Goal: Task Accomplishment & Management: Use online tool/utility

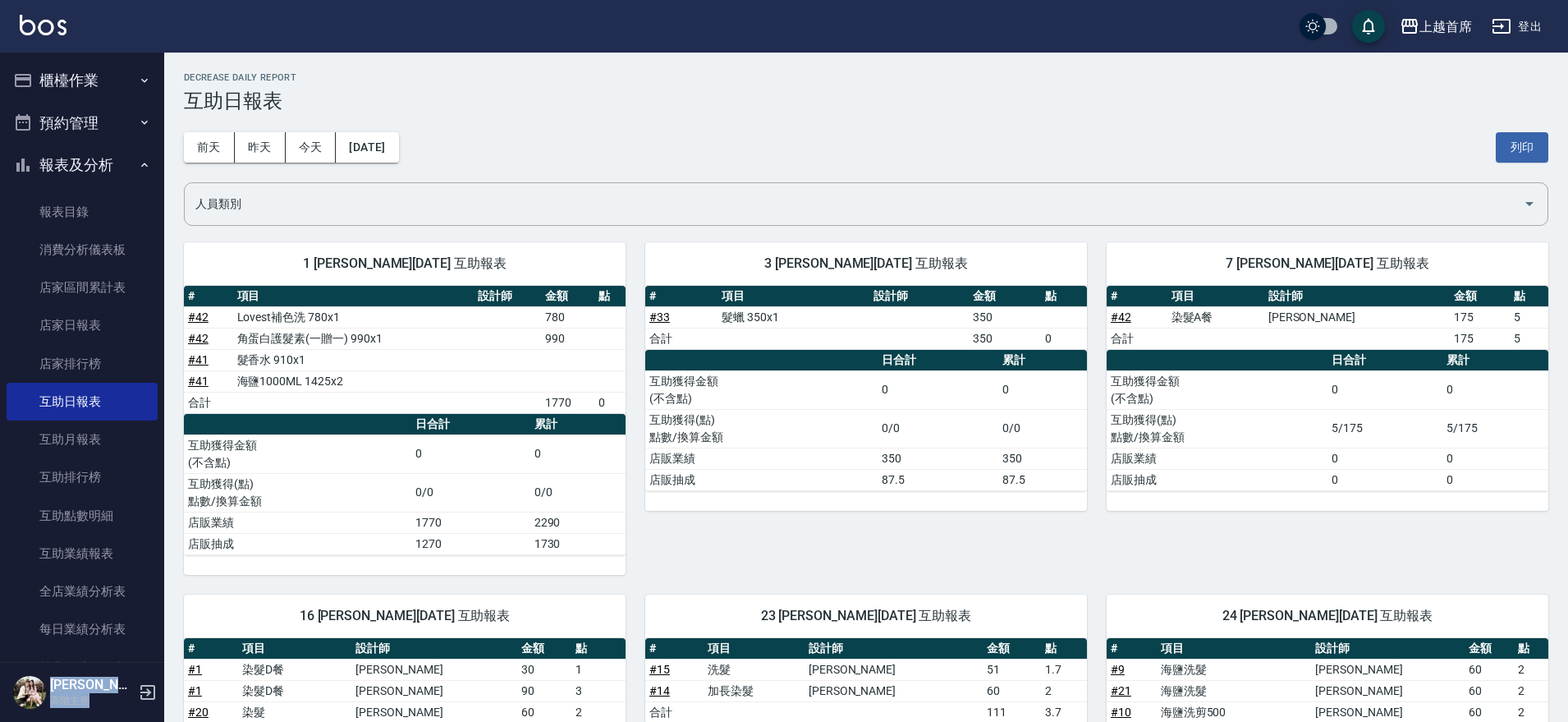
scroll to position [1364, 0]
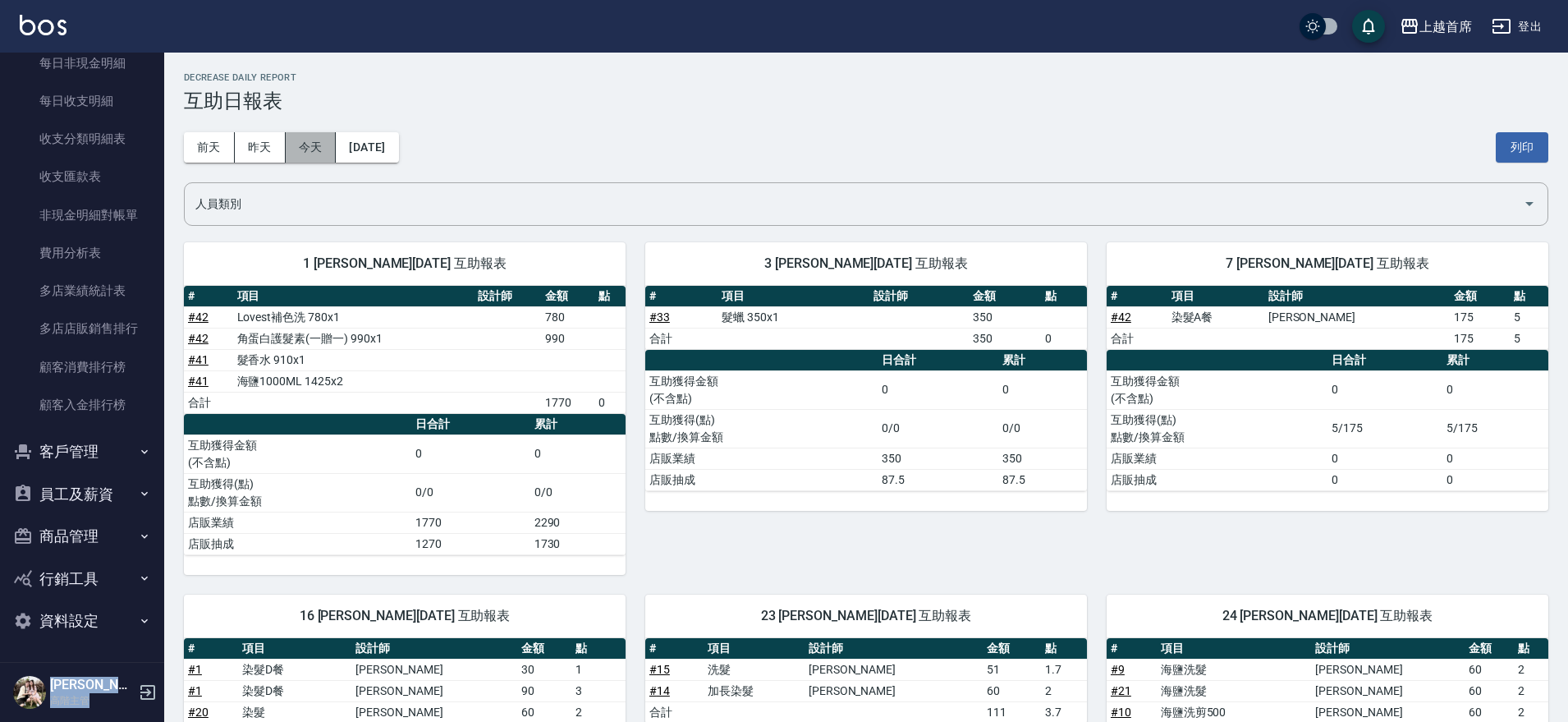
click at [327, 149] on button "今天" at bounding box center [312, 147] width 51 height 30
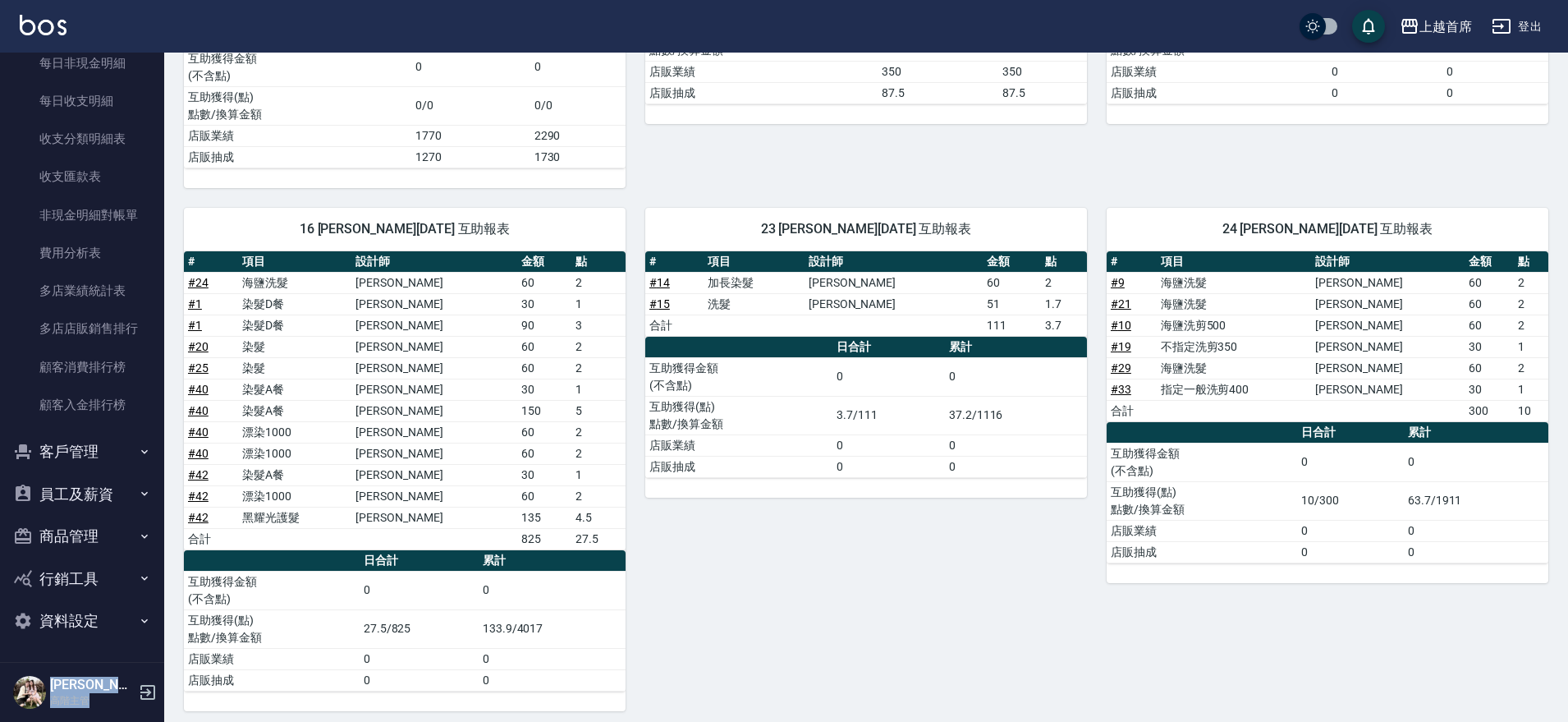
scroll to position [380, 0]
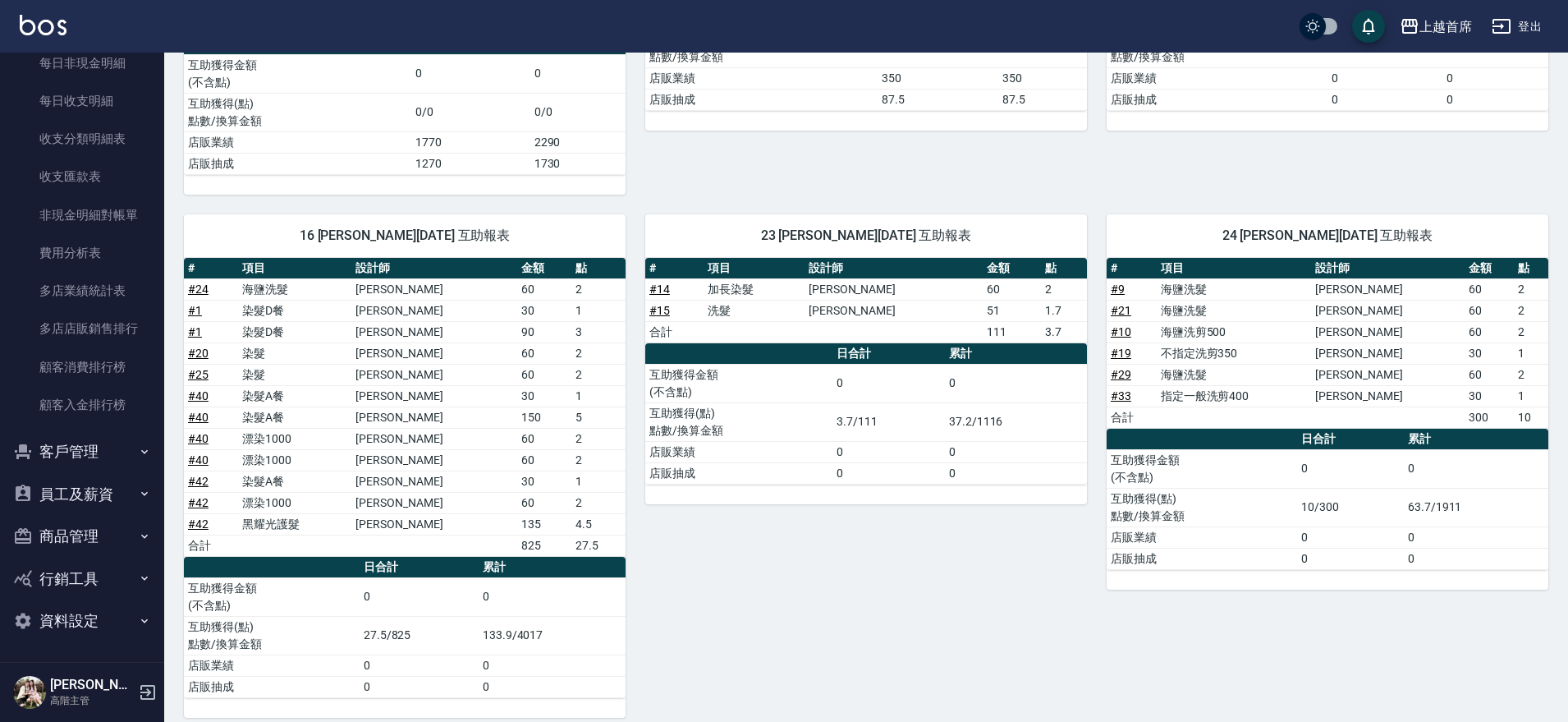
click at [784, 570] on div "23 [PERSON_NAME][DATE] 互助報表 # 項目 設計師 金額 點 # 14 加長染髮 [PERSON_NAME] 60 2 # 15 洗髮 …" at bounding box center [856, 456] width 461 height 523
click at [594, 377] on td "2" at bounding box center [598, 374] width 54 height 21
click at [747, 599] on div "23 [PERSON_NAME][DATE] 互助報表 # 項目 設計師 金額 點 # 14 加長染髮 [PERSON_NAME] 60 2 # 15 洗髮 …" at bounding box center [856, 456] width 461 height 523
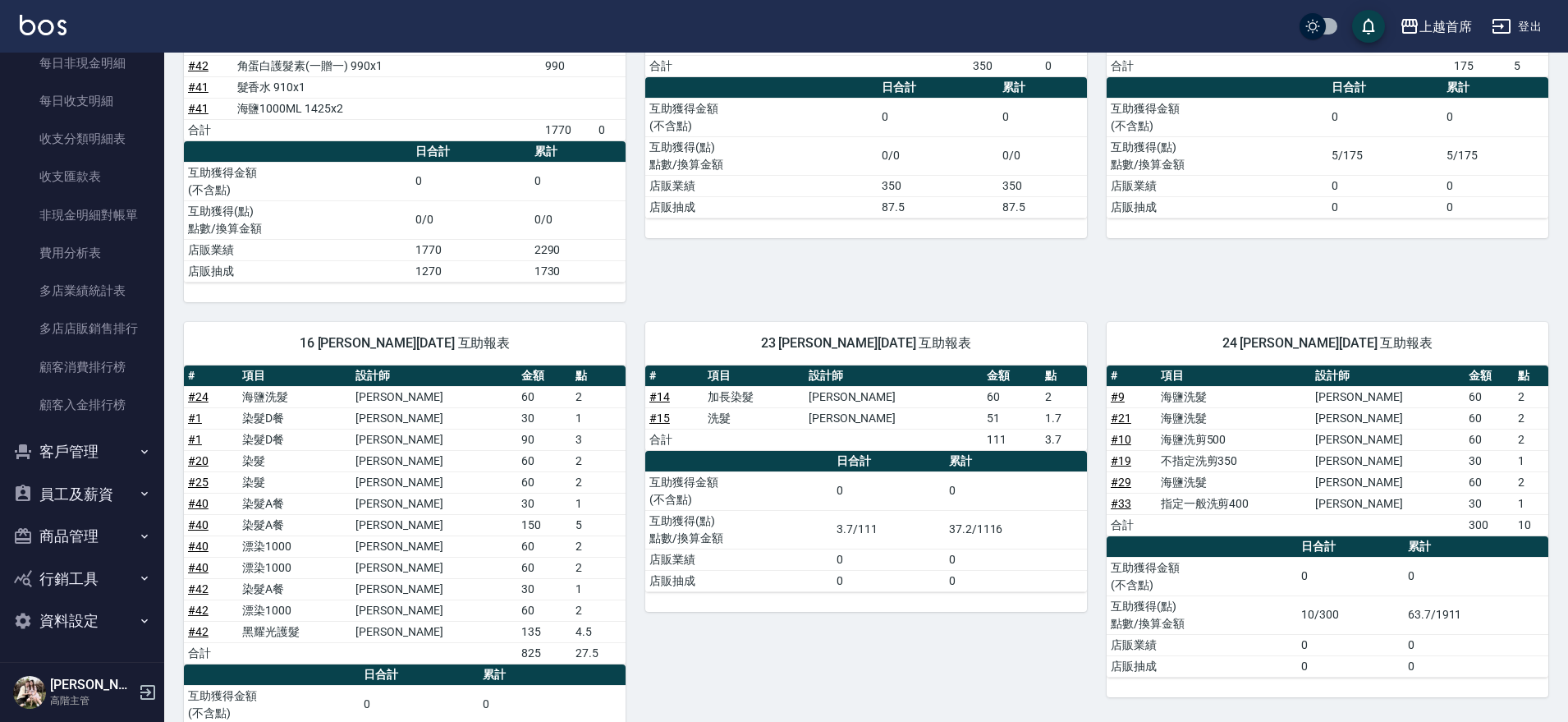
scroll to position [308, 0]
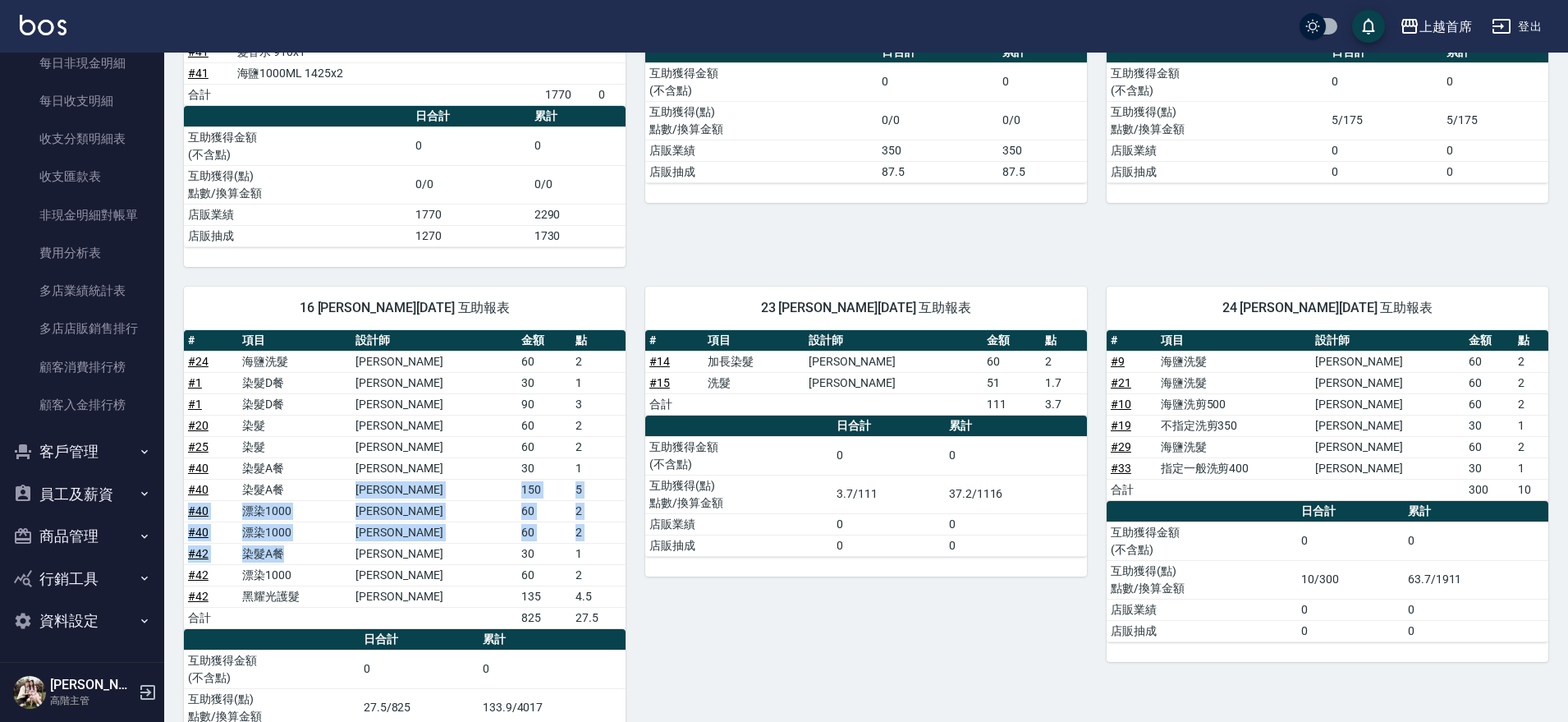
drag, startPoint x: 300, startPoint y: 491, endPoint x: 376, endPoint y: 548, distance: 95.0
click at [376, 548] on tbody "# 24 海鹽洗髮 [PERSON_NAME]60 2 # 1 染髮D餐 [PERSON_NAME] 30 1 # 1 染髮D餐 [PERSON_NAME] …" at bounding box center [404, 490] width 441 height 278
click at [352, 502] on td "漂染1000" at bounding box center [295, 510] width 114 height 21
drag, startPoint x: 384, startPoint y: 483, endPoint x: 431, endPoint y: 507, distance: 52.8
click at [431, 507] on tbody "# 24 海鹽洗髮 [PERSON_NAME]60 2 # 1 染髮D餐 [PERSON_NAME] 30 1 # 1 染髮D餐 [PERSON_NAME] …" at bounding box center [404, 490] width 441 height 278
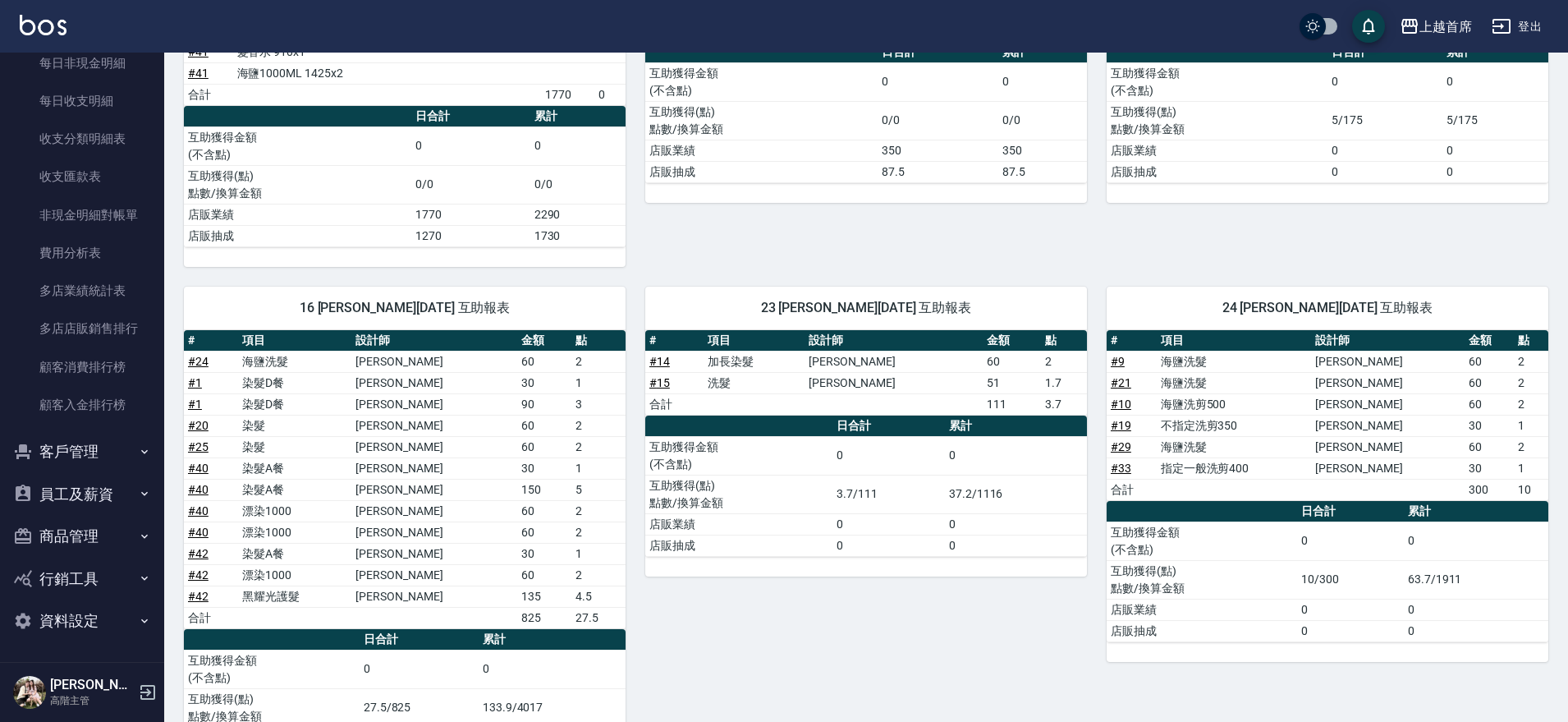
click at [348, 490] on td "染髮A餐" at bounding box center [295, 489] width 114 height 21
drag, startPoint x: 239, startPoint y: 490, endPoint x: 299, endPoint y: 485, distance: 60.2
click at [299, 485] on tr "# 40 染髮A餐 [PERSON_NAME] 150 5" at bounding box center [404, 489] width 441 height 21
drag, startPoint x: 238, startPoint y: 457, endPoint x: 328, endPoint y: 510, distance: 104.4
click at [328, 510] on tbody "# 24 海鹽洗髮 [PERSON_NAME]60 2 # 1 染髮D餐 [PERSON_NAME] 30 1 # 1 染髮D餐 [PERSON_NAME] …" at bounding box center [404, 490] width 441 height 278
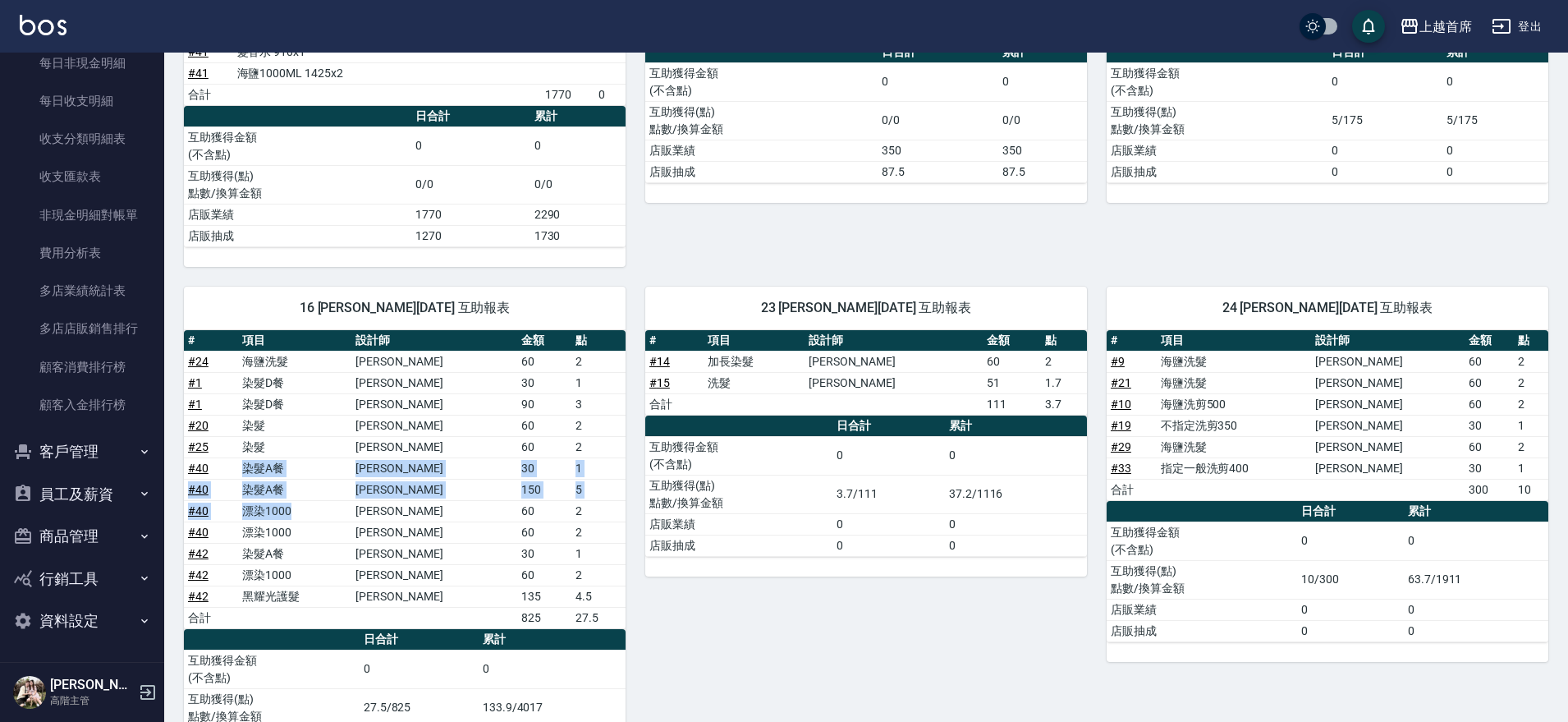
click at [207, 493] on link "# 40" at bounding box center [198, 489] width 20 height 13
click at [638, 226] on div "3 [PERSON_NAME][DATE] 互助報表 # 項目 設計師 金額 點 # 33 髮蠟 350x1 350 合計 350 0 日合計 累計 互助獲得…" at bounding box center [856, 90] width 461 height 352
click at [753, 242] on div "3 [PERSON_NAME][DATE] 互助報表 # 項目 設計師 金額 點 # 33 髮蠟 350x1 350 合計 350 0 日合計 累計 互助獲得…" at bounding box center [856, 90] width 461 height 352
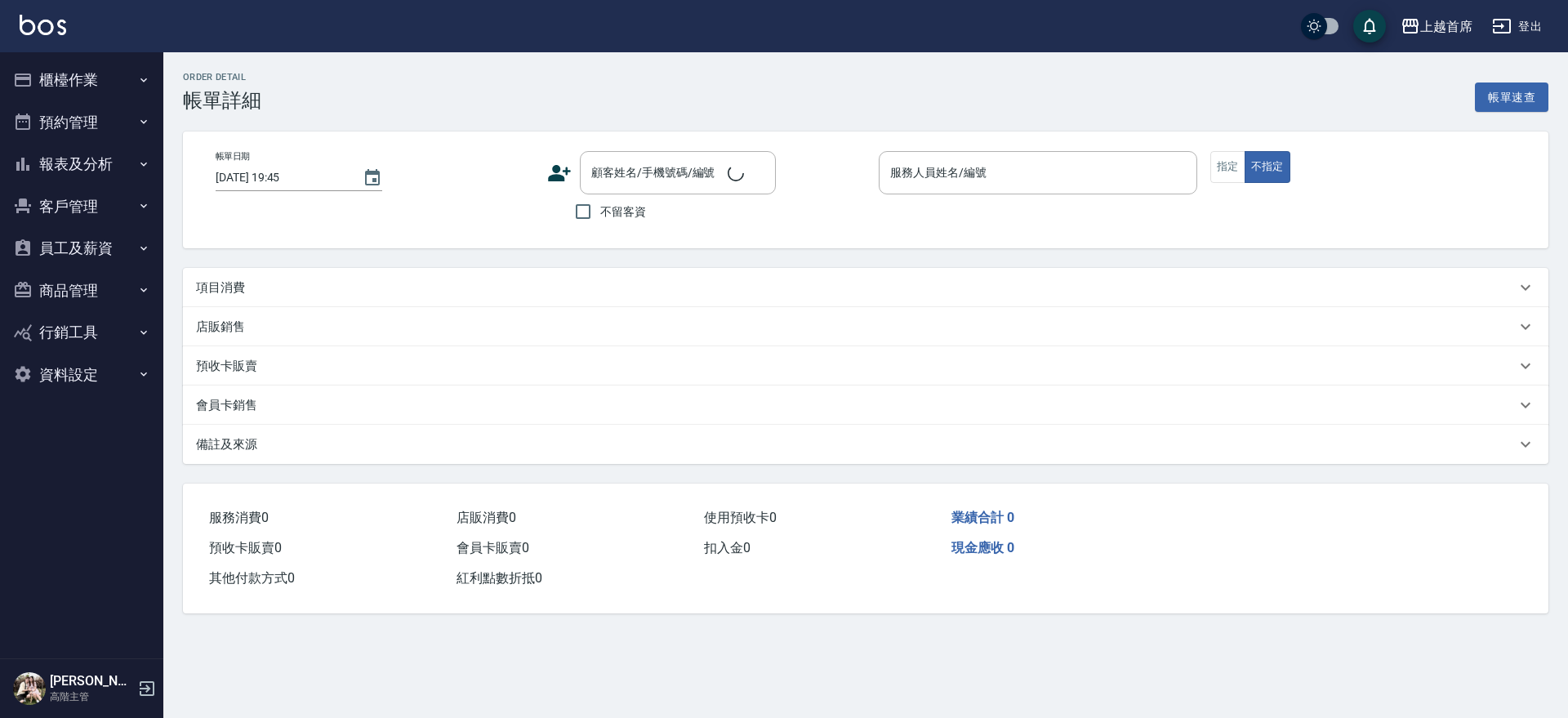
type input "[DATE] 18:17"
checkbox input "true"
type input "[PERSON_NAME]-1"
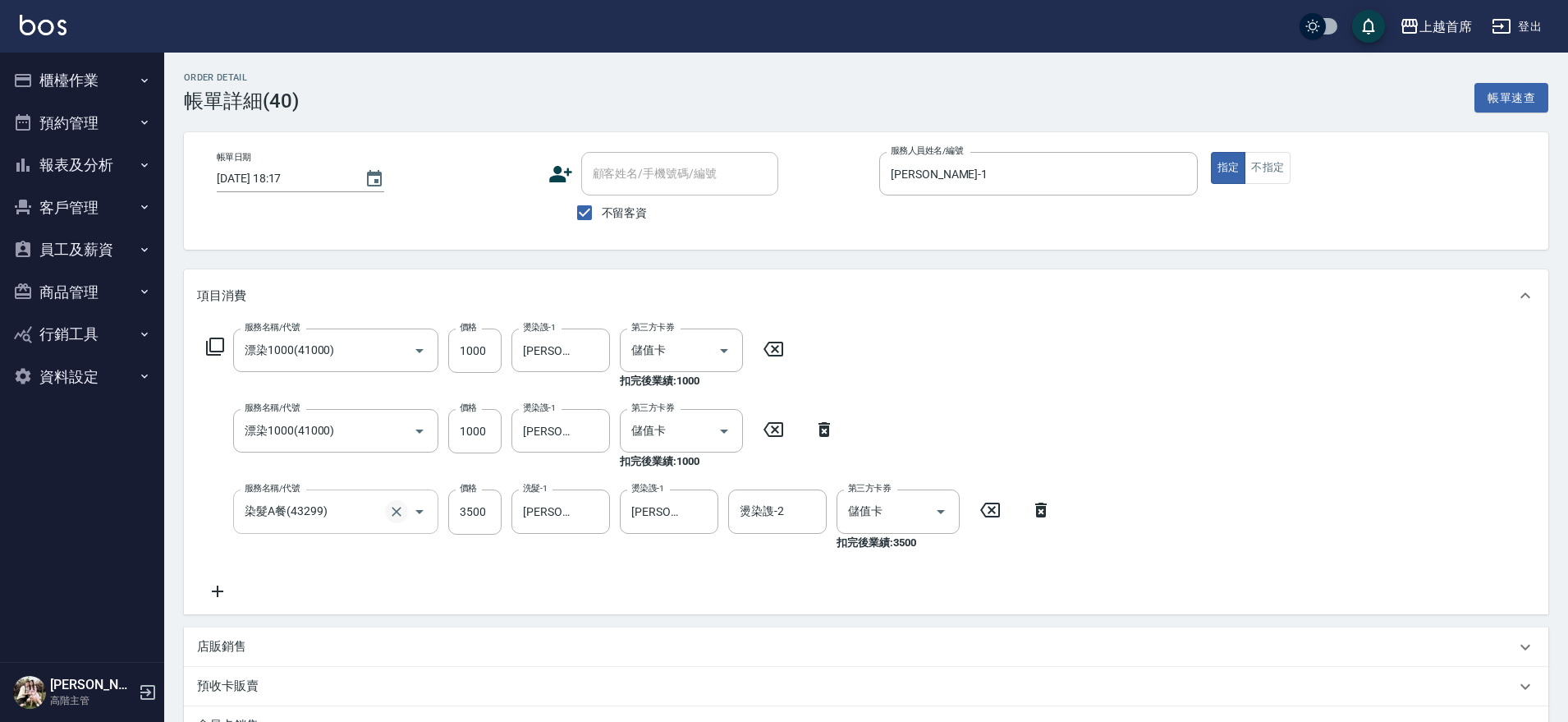
click at [395, 512] on icon "Clear" at bounding box center [397, 512] width 16 height 16
click at [362, 505] on input "服務名稱/代號" at bounding box center [313, 511] width 144 height 28
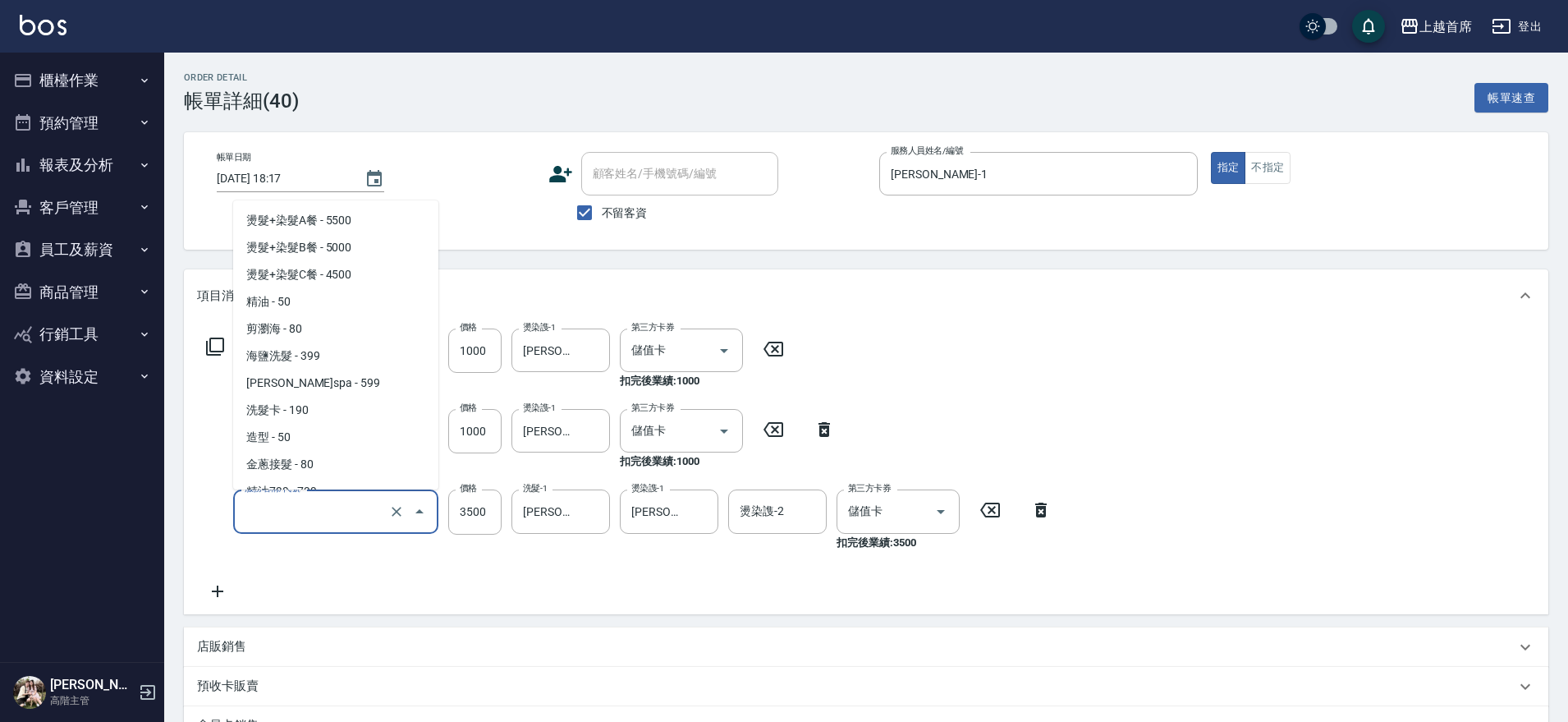
scroll to position [1425, 0]
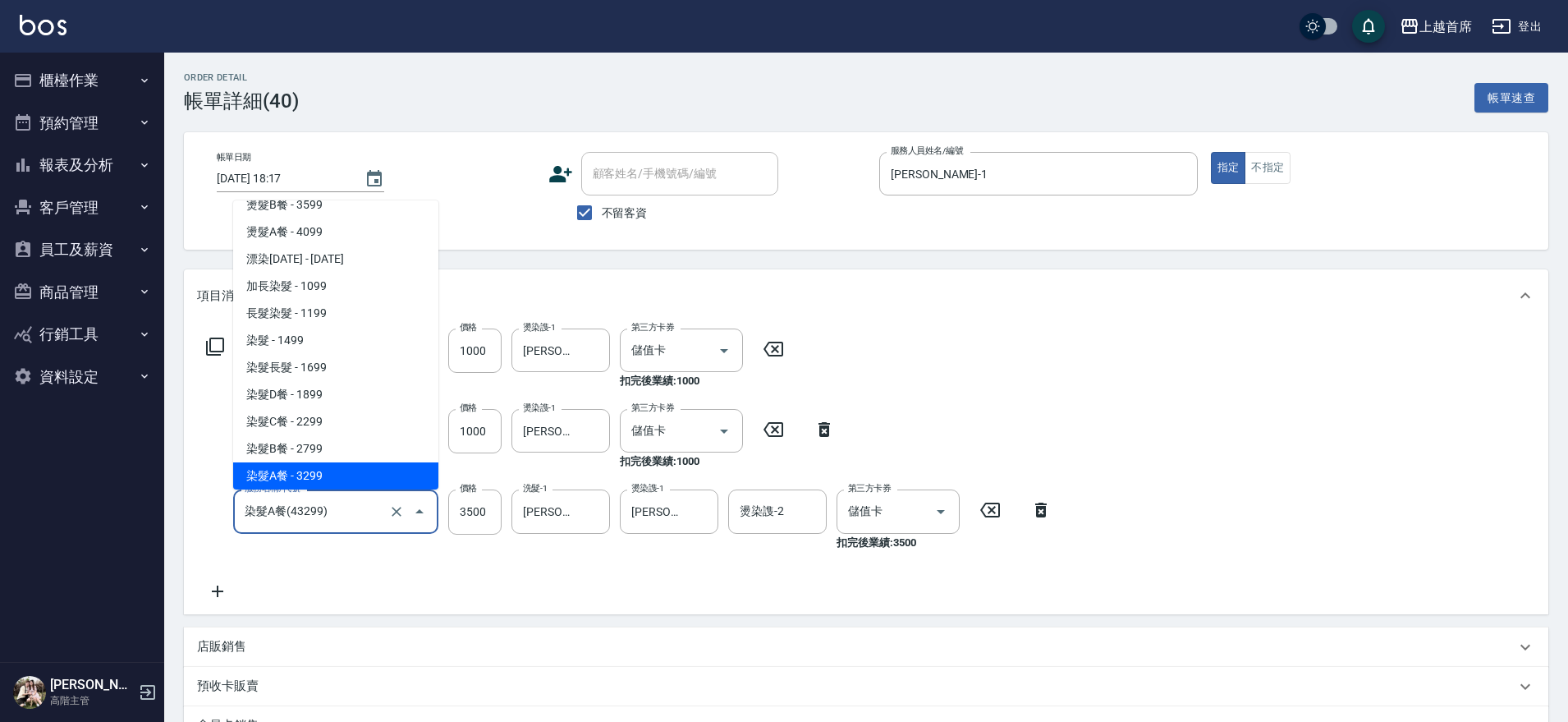
click at [1046, 509] on icon at bounding box center [1041, 510] width 12 height 15
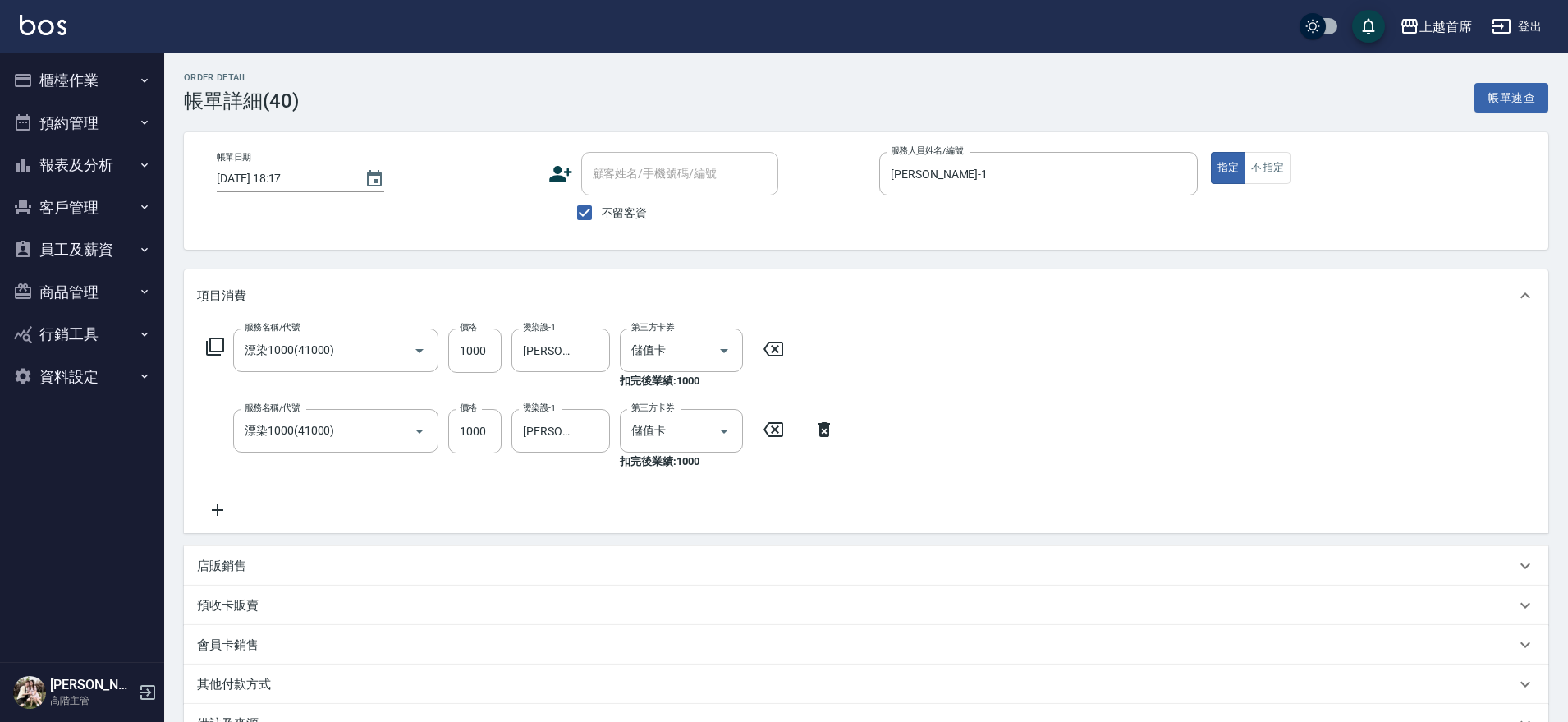
click at [825, 429] on icon at bounding box center [824, 430] width 12 height 15
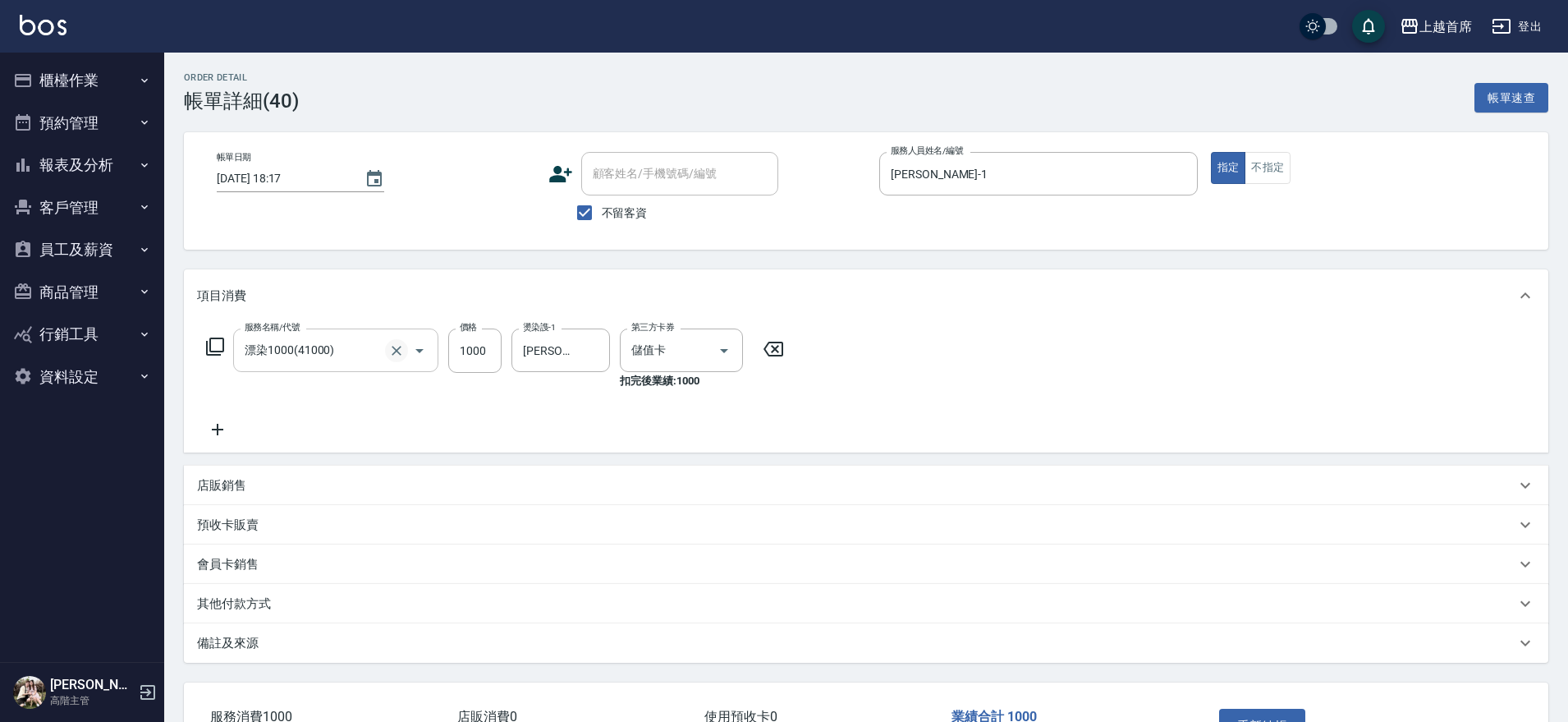
click at [394, 351] on icon "Clear" at bounding box center [397, 351] width 16 height 16
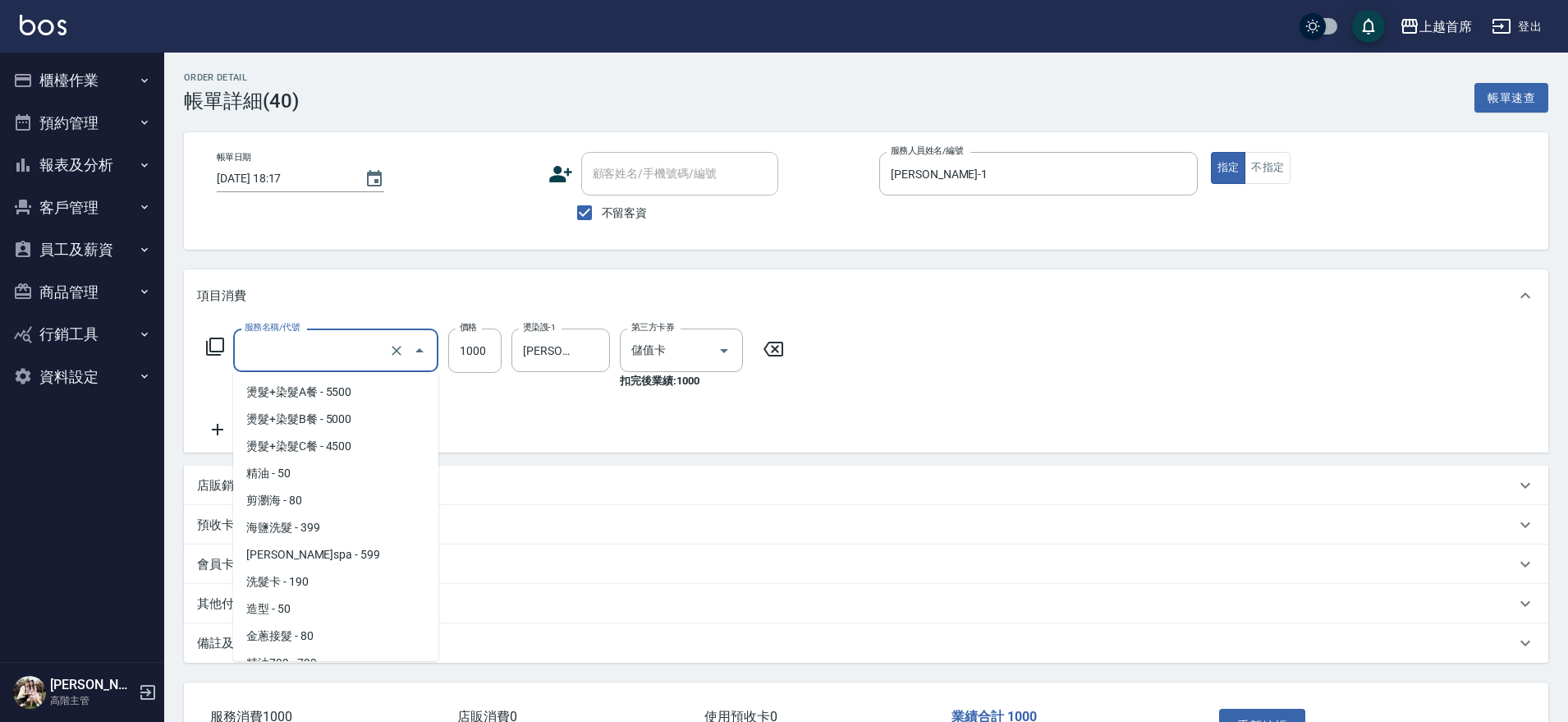
click at [329, 347] on input "服務名稱/代號" at bounding box center [313, 350] width 144 height 28
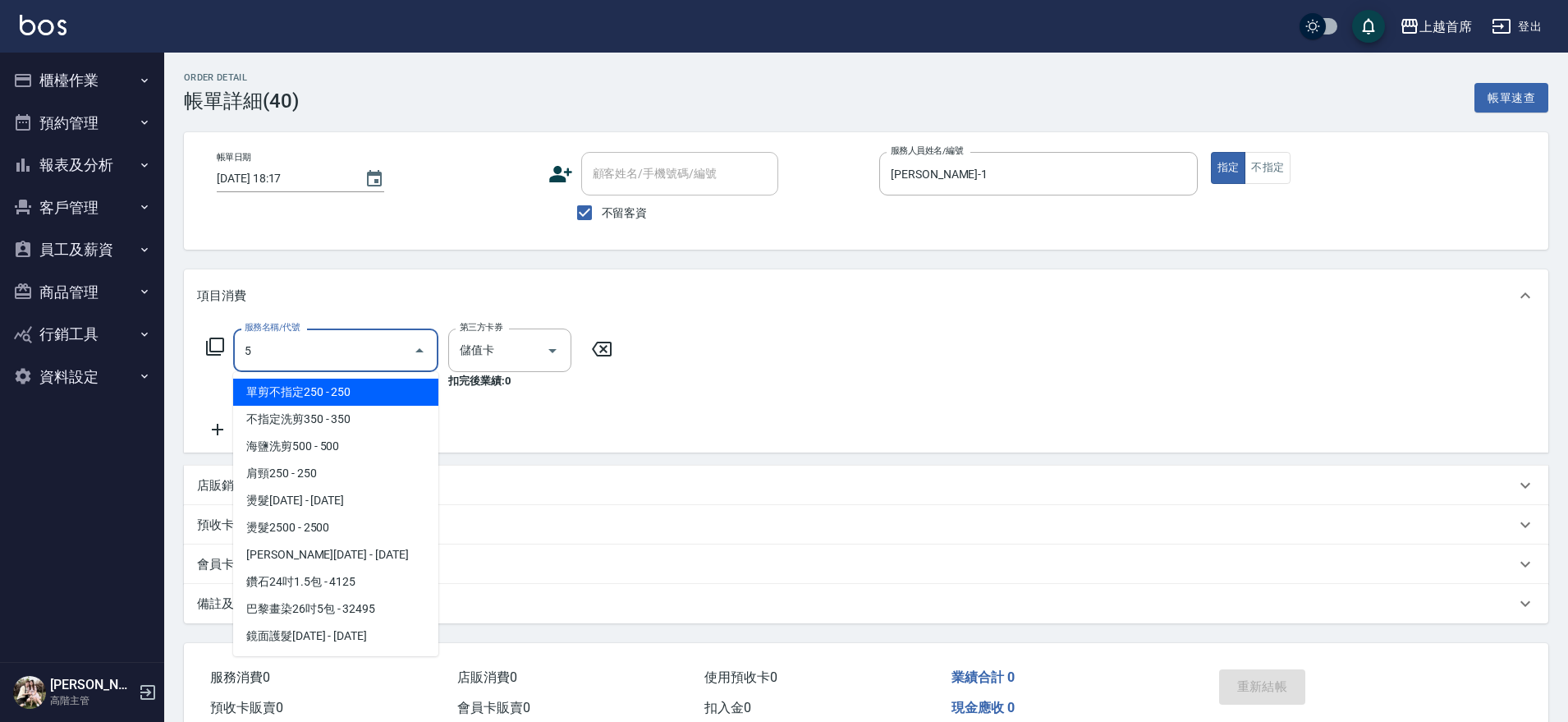
scroll to position [0, 0]
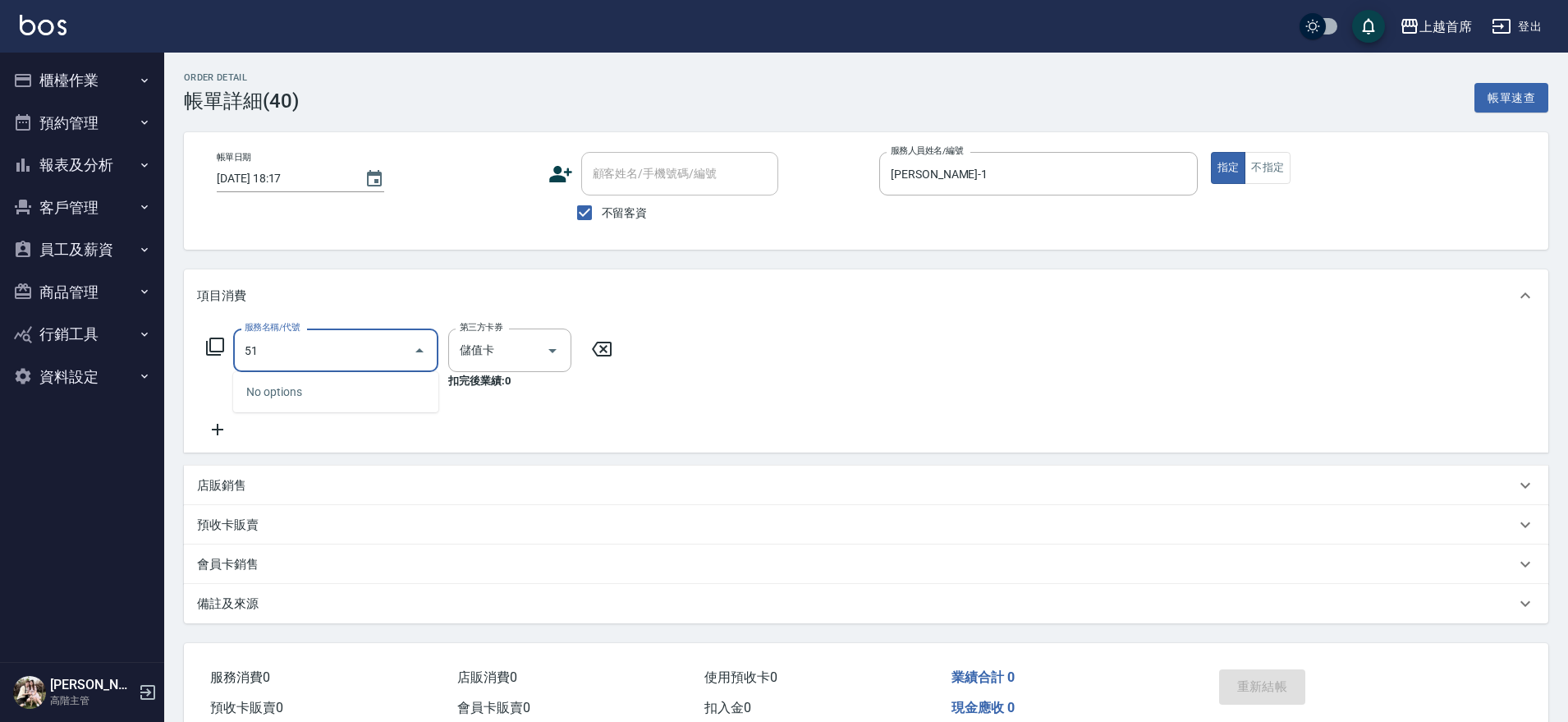
type input "5"
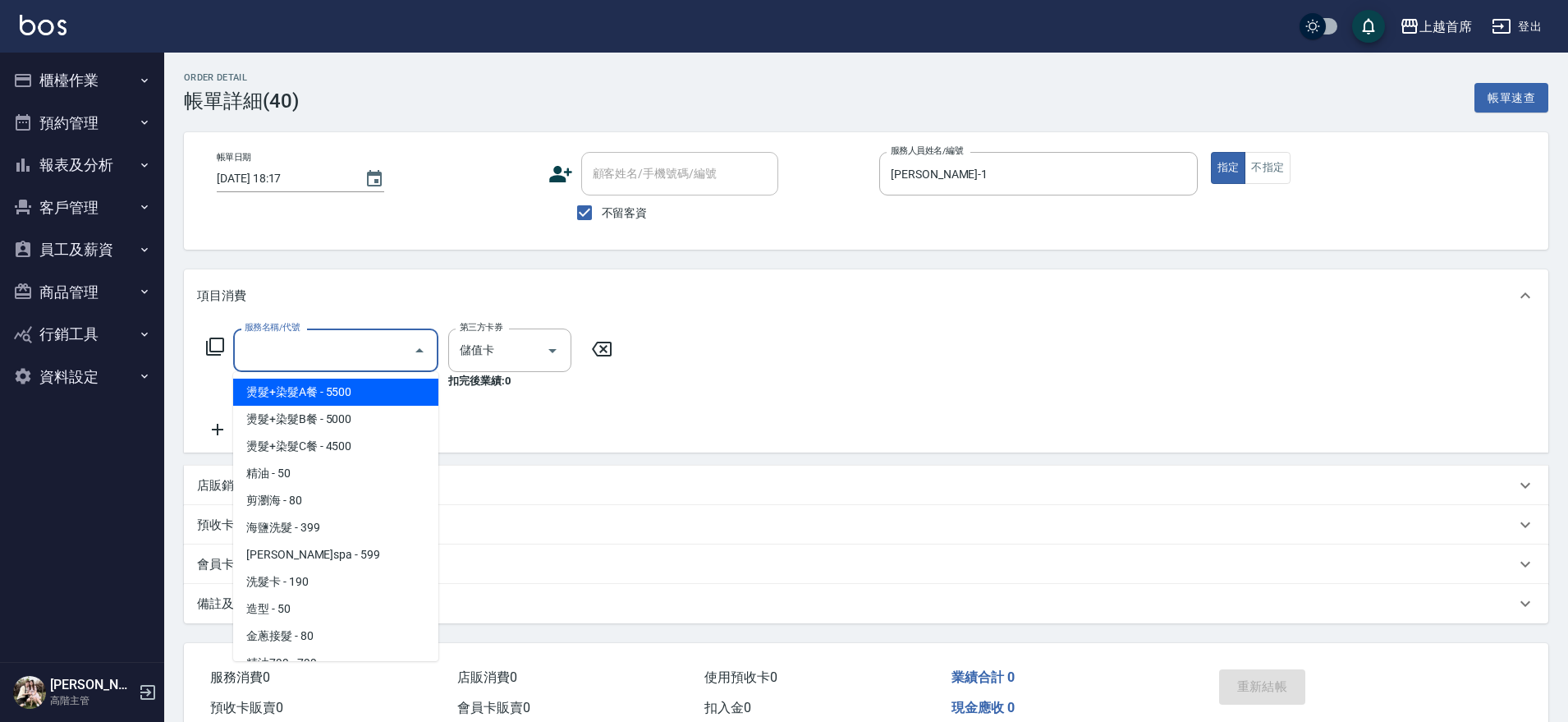
type input "2"
type input "31"
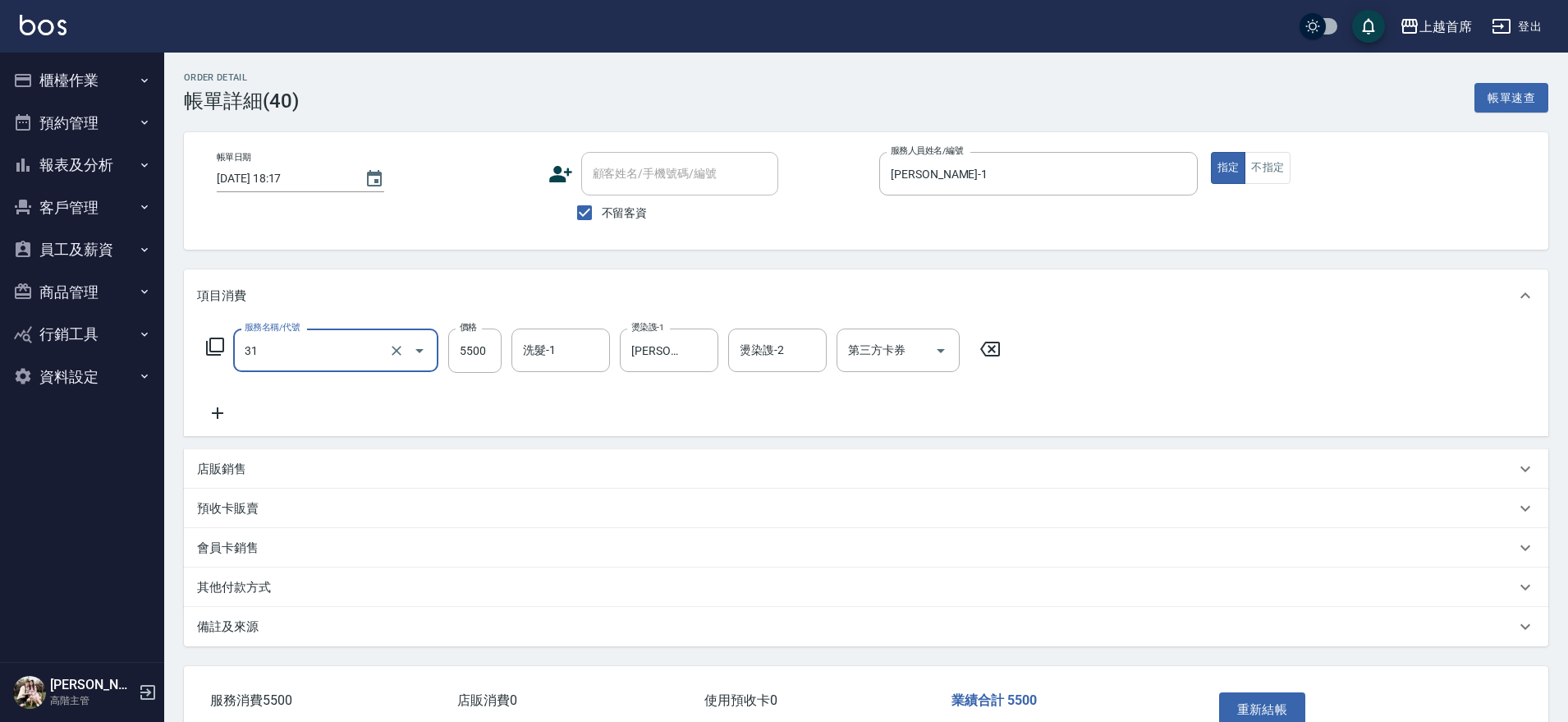
type input "燙髮+染髮A餐(31)"
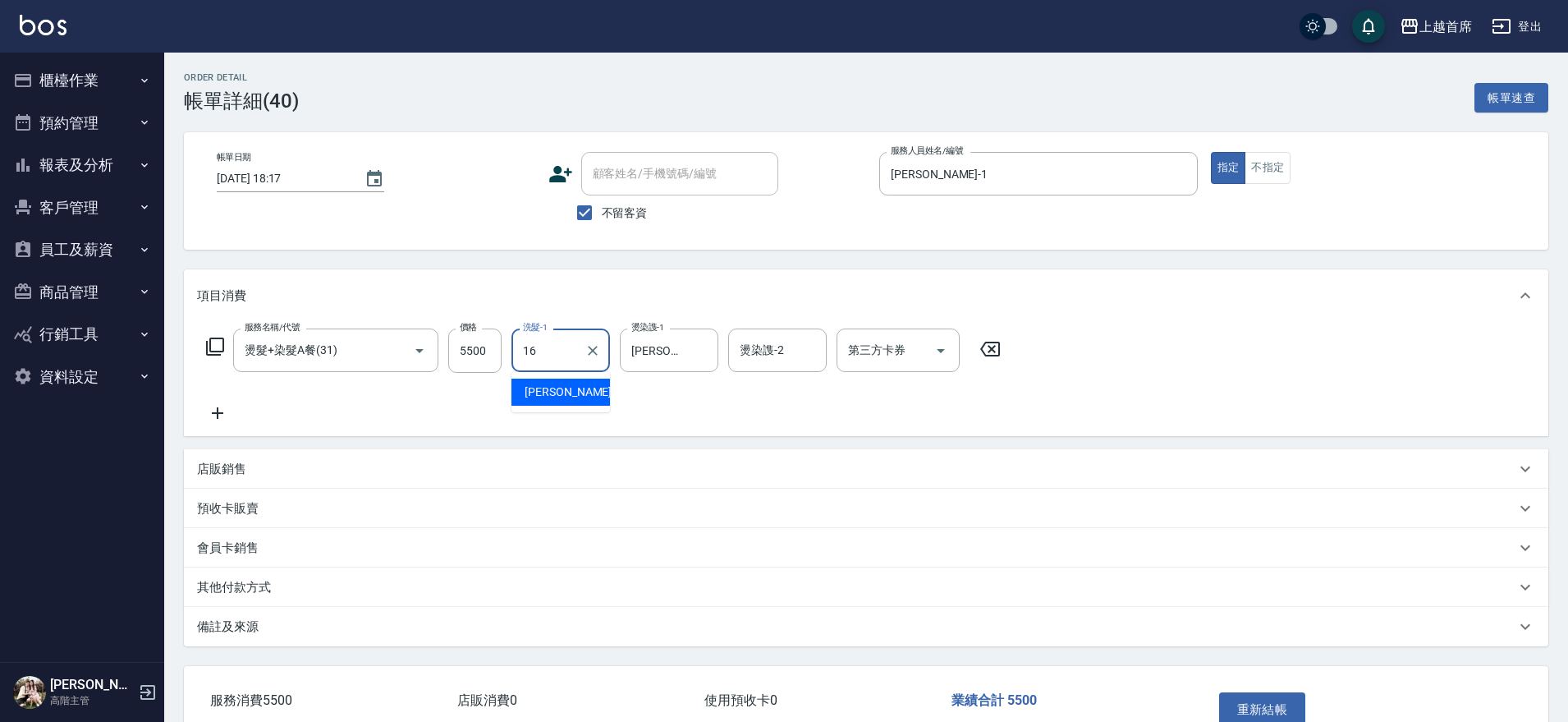
type input "陳育珊-16"
type input "陳"
type input "陳育珊-16"
drag, startPoint x: 858, startPoint y: 324, endPoint x: 873, endPoint y: 330, distance: 16.2
click at [858, 324] on div "服務名稱/代號 燙髮+染髮A餐(31) 服務名稱/代號 價格 5500 價格 洗髮-1 陳育珊-16 洗髮-1 燙染謢-1 陳育珊-16 燙染謢-1 燙染謢-…" at bounding box center [865, 378] width 1364 height 114
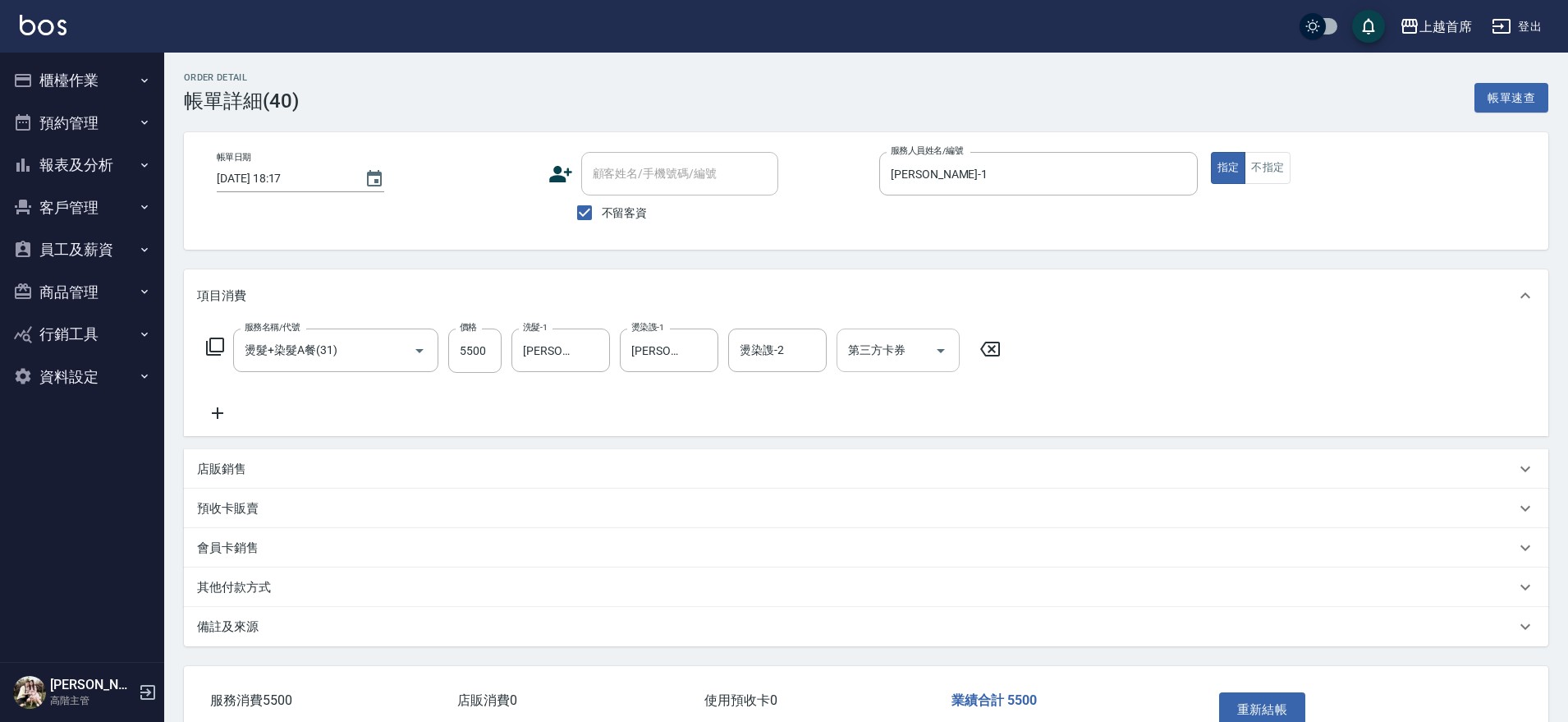
click at [874, 349] on div "第三方卡券 第三方卡券" at bounding box center [898, 350] width 123 height 44
click at [880, 494] on span "儲值卡" at bounding box center [898, 501] width 123 height 27
type input "儲值卡"
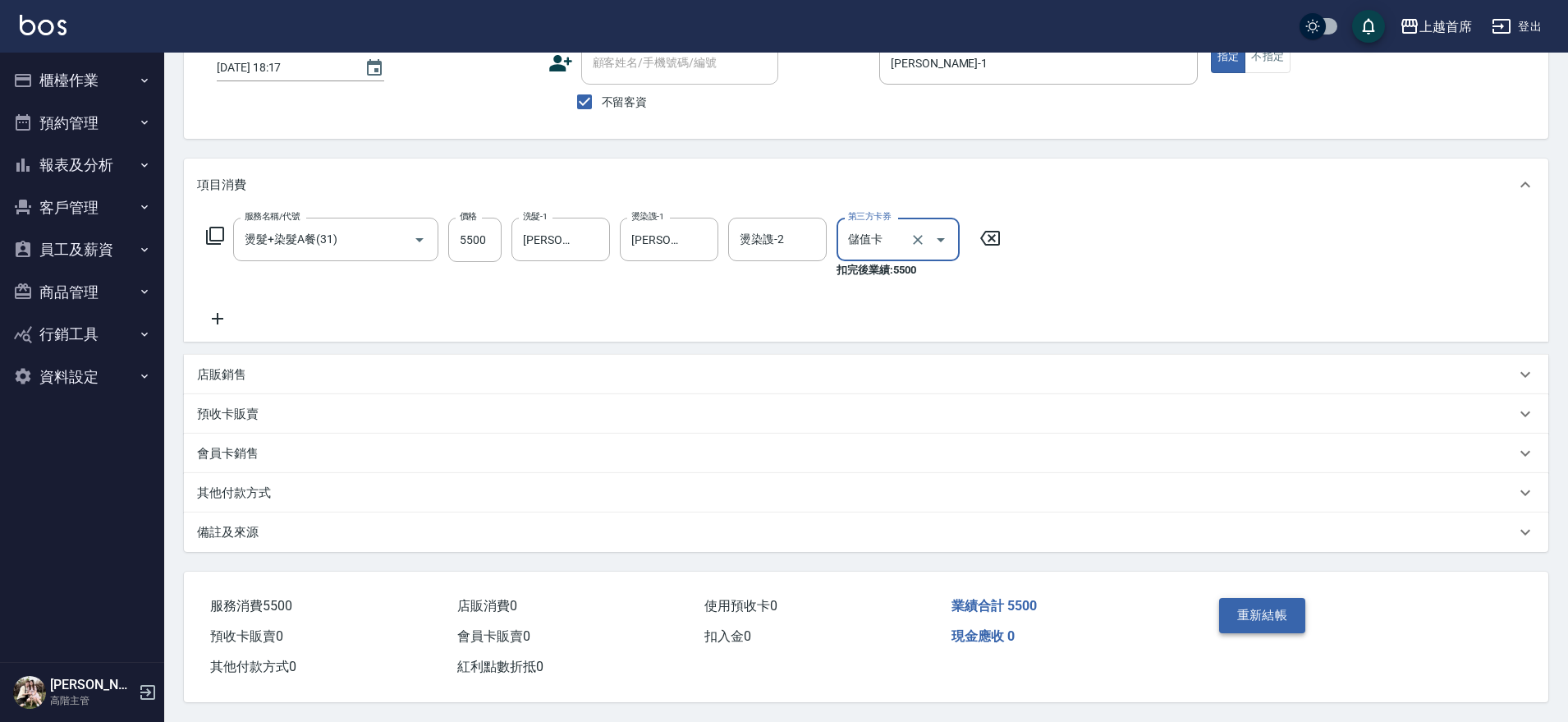
scroll to position [118, 0]
click at [1283, 604] on button "重新結帳" at bounding box center [1262, 615] width 87 height 35
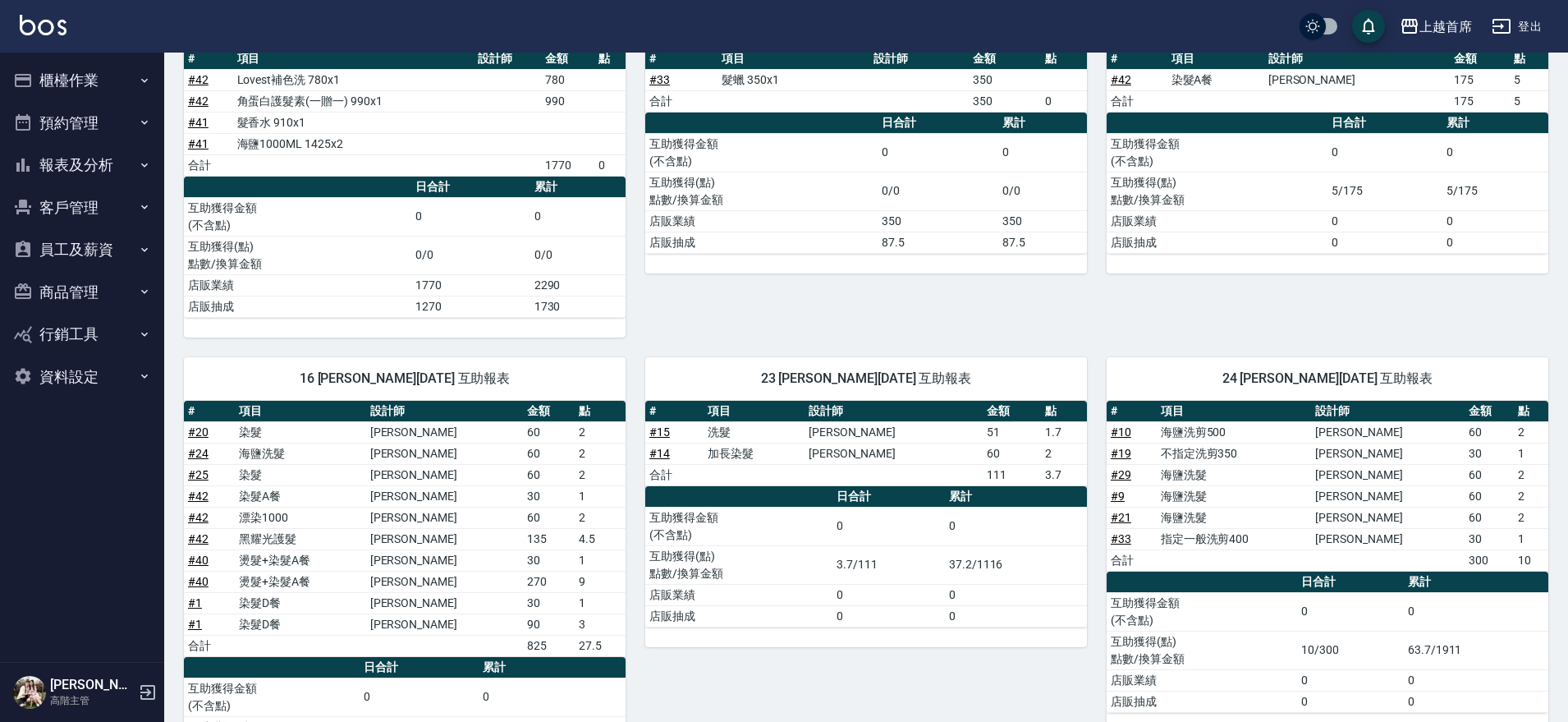
scroll to position [308, 0]
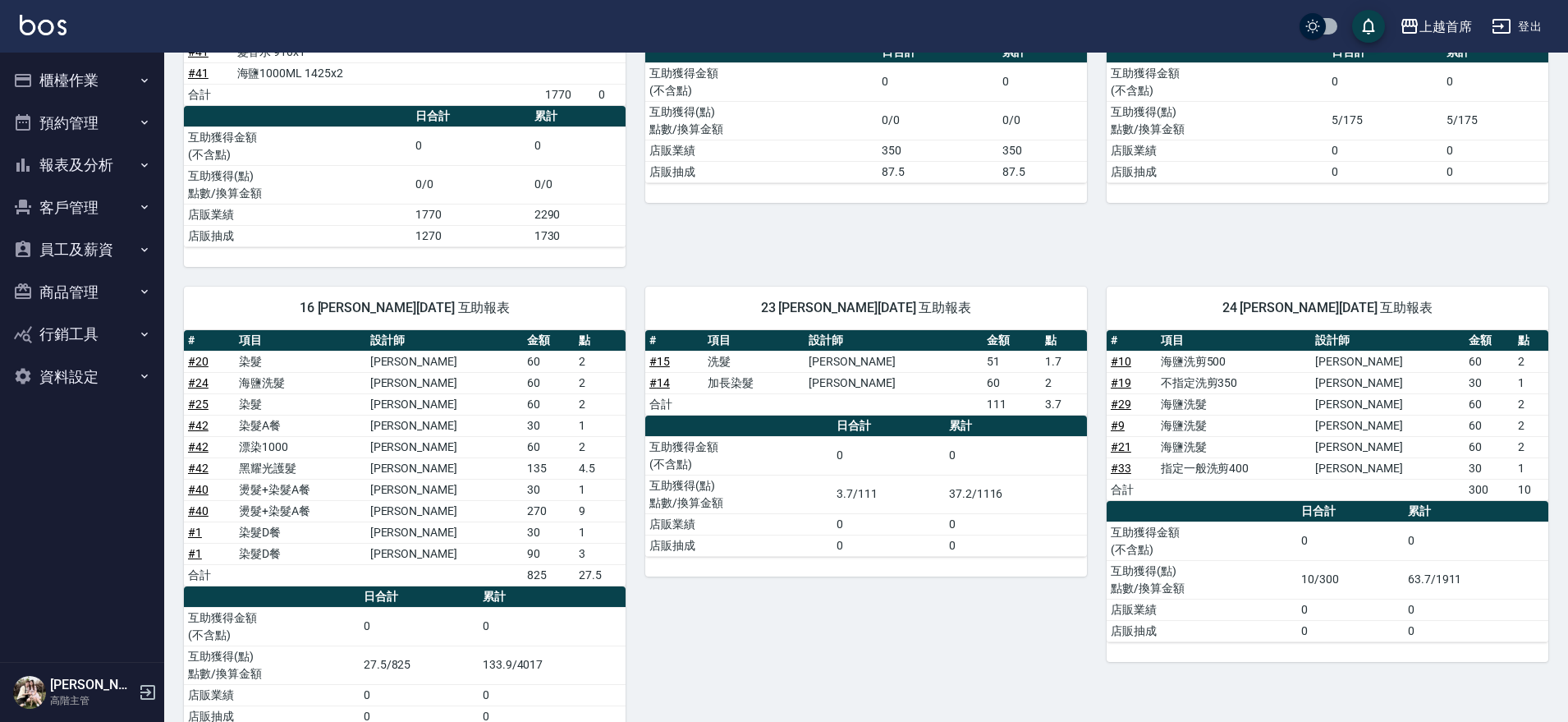
click at [694, 595] on div "23 呂晨聖 09/06/2025 互助報表 # 項目 設計師 金額 點 # 15 洗髮 許婕妤 51 1.7 # 14 加長染髮 許婕妤 60 2 合計 1…" at bounding box center [856, 507] width 461 height 481
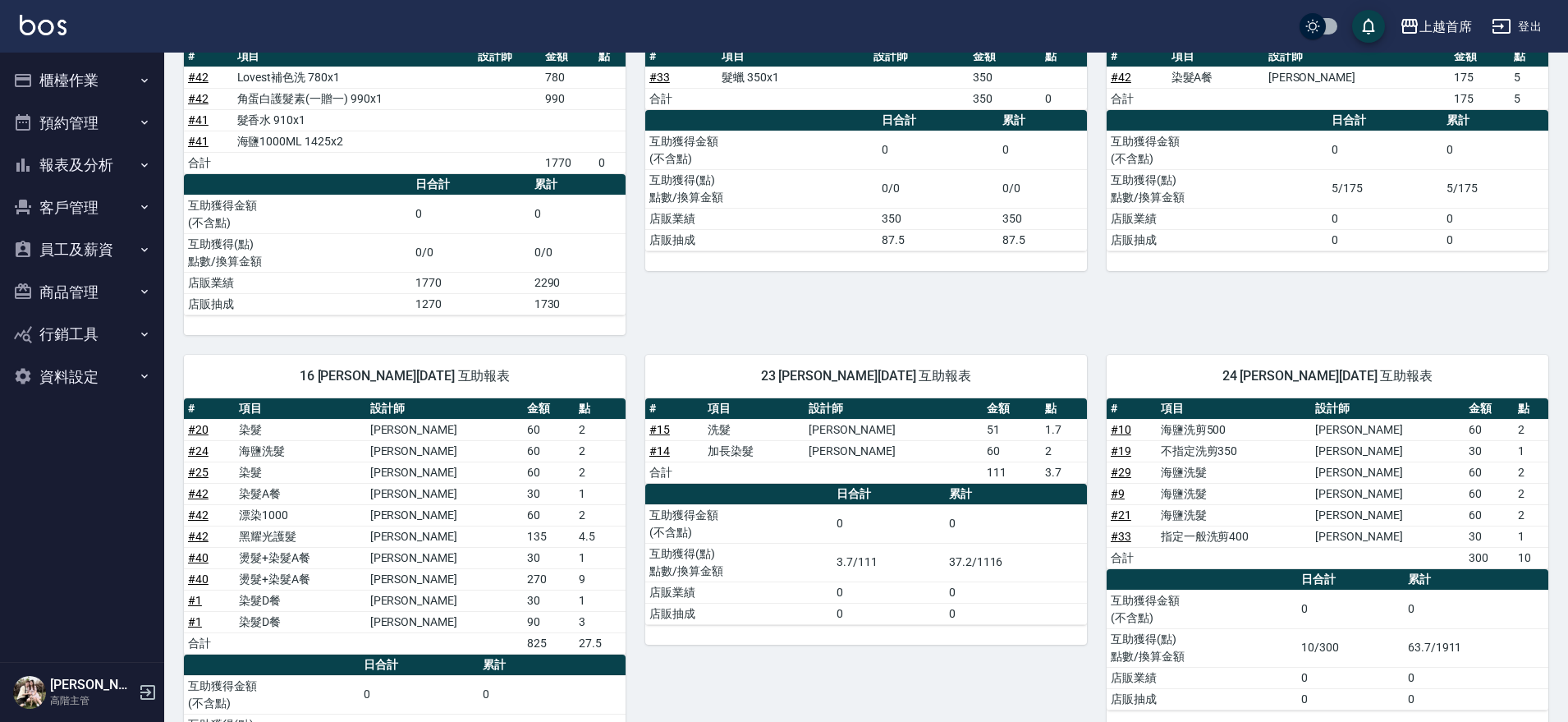
scroll to position [206, 0]
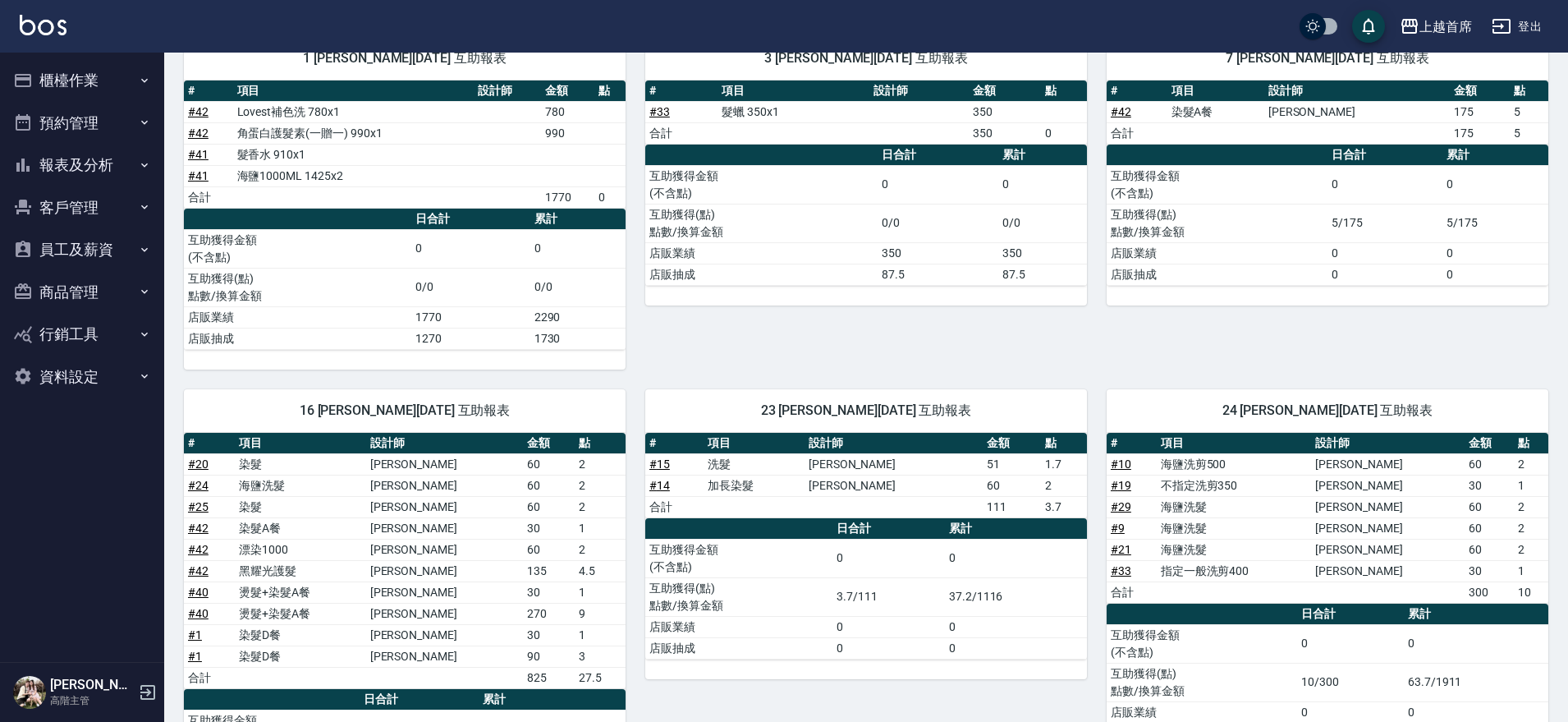
click at [1088, 334] on div "7 梁佳琳 09/06/2025 互助報表 # 項目 設計師 金額 點 # 42 染髮A餐 江芷螢 175 5 合計 175 5 日合計 累計 互助獲得金額 …" at bounding box center [1318, 193] width 461 height 352
drag, startPoint x: 343, startPoint y: 532, endPoint x: 440, endPoint y: 556, distance: 99.9
click at [440, 556] on tbody "# 20 染髮 徐雅歆 60 2 # 24 海鹽洗髮 Aki鄭亞希 60 2 # 25 染髮 徐雅歆 60 2 # 42 染髮A餐 江芷螢 30 1 # 42…" at bounding box center [404, 570] width 441 height 235
click at [412, 575] on td "[PERSON_NAME]" at bounding box center [445, 570] width 158 height 21
drag, startPoint x: 394, startPoint y: 525, endPoint x: 449, endPoint y: 568, distance: 69.8
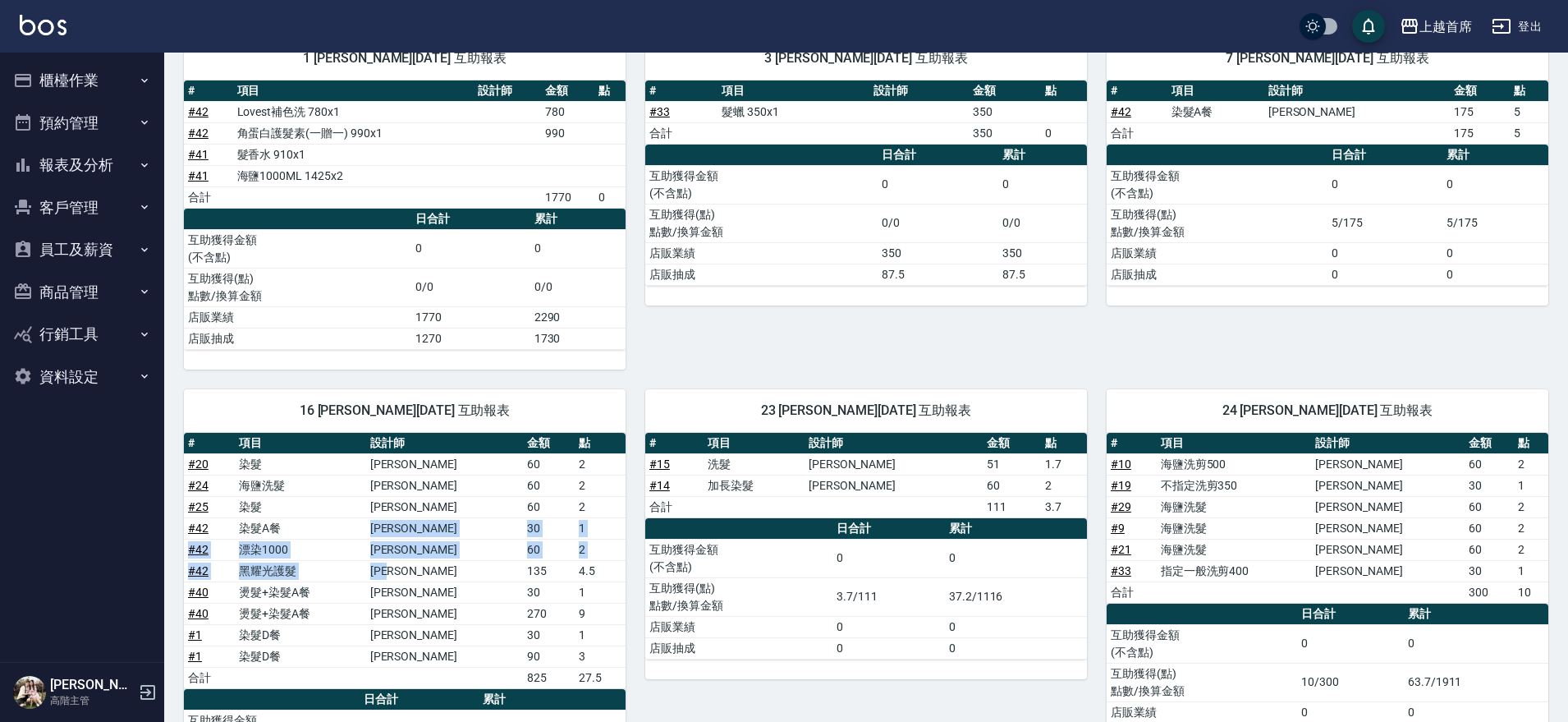
click at [449, 568] on tbody "# 20 染髮 徐雅歆 60 2 # 24 海鹽洗髮 Aki鄭亞希 60 2 # 25 染髮 徐雅歆 60 2 # 42 染髮A餐 江芷螢 30 1 # 42…" at bounding box center [404, 570] width 441 height 235
click at [196, 526] on link "# 42" at bounding box center [198, 528] width 20 height 13
click at [135, 93] on button "櫃檯作業" at bounding box center [81, 80] width 151 height 43
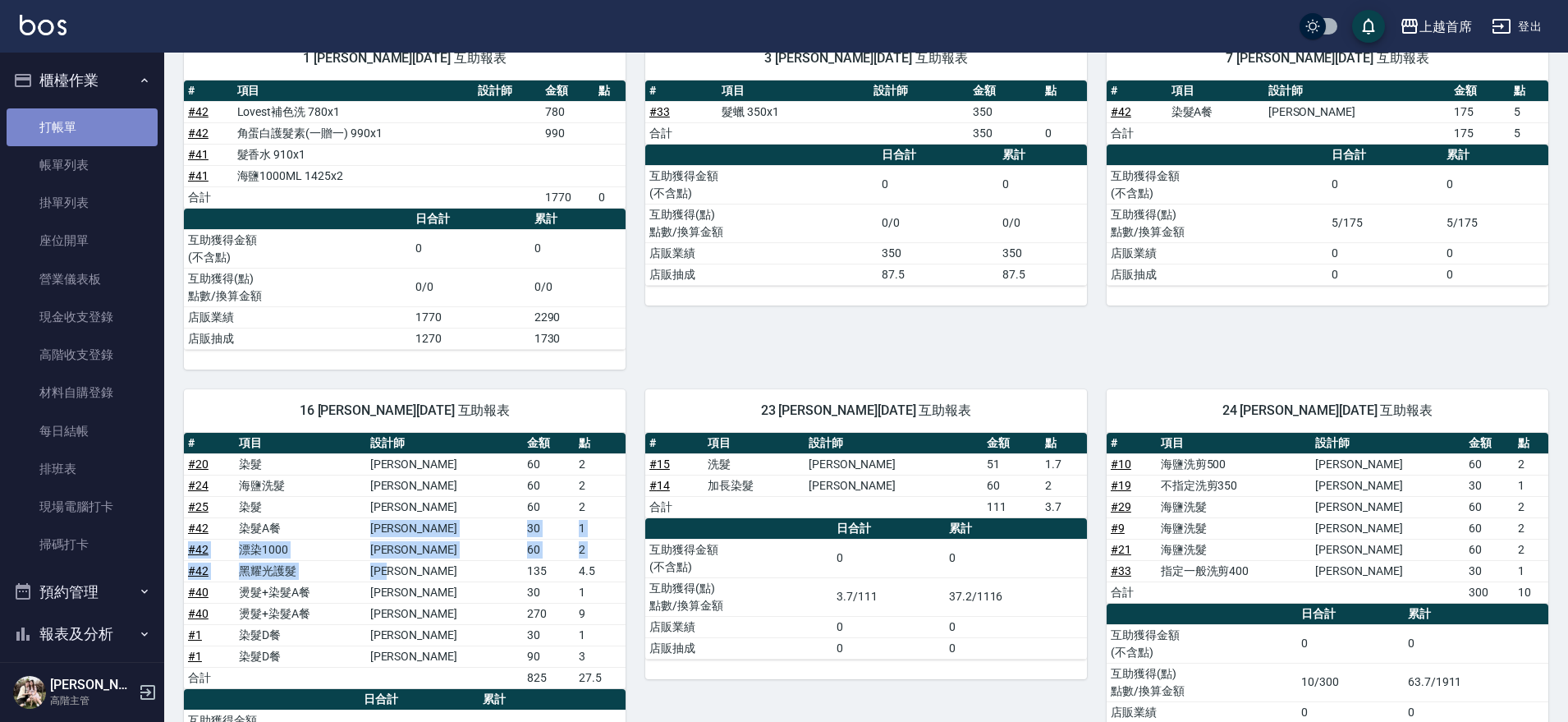
click at [105, 141] on link "打帳單" at bounding box center [81, 127] width 151 height 37
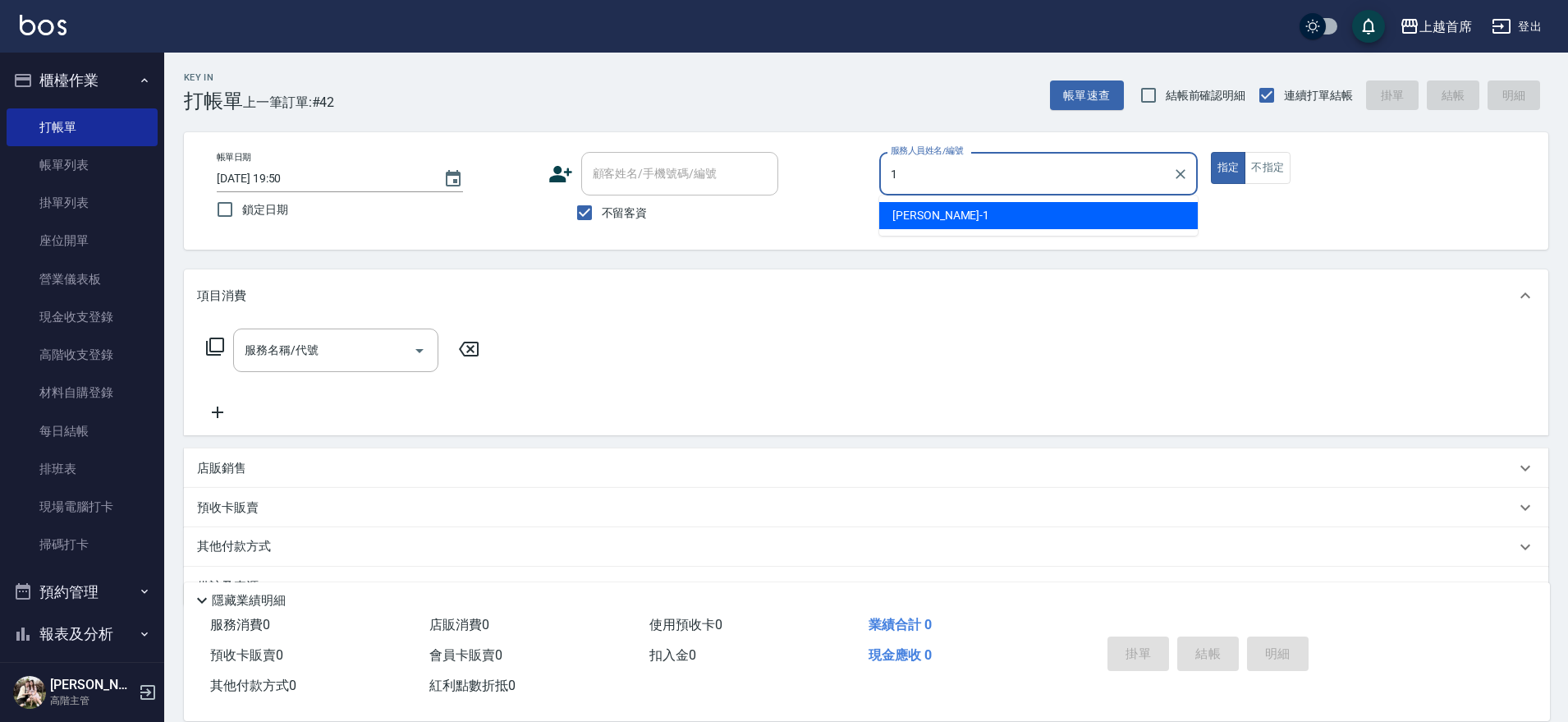
type input "江芷螢-1"
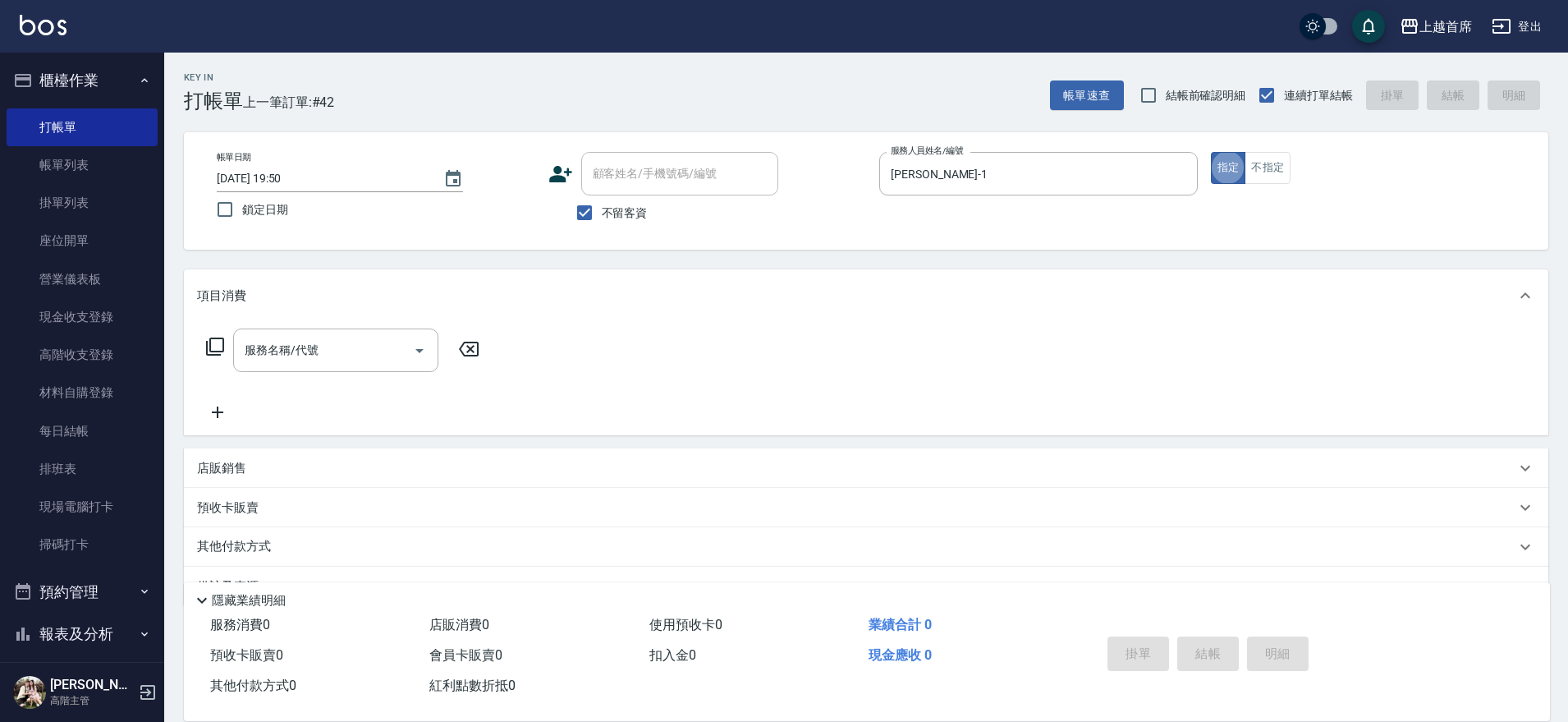
type button "true"
click at [247, 458] on div "店販銷售" at bounding box center [865, 468] width 1364 height 39
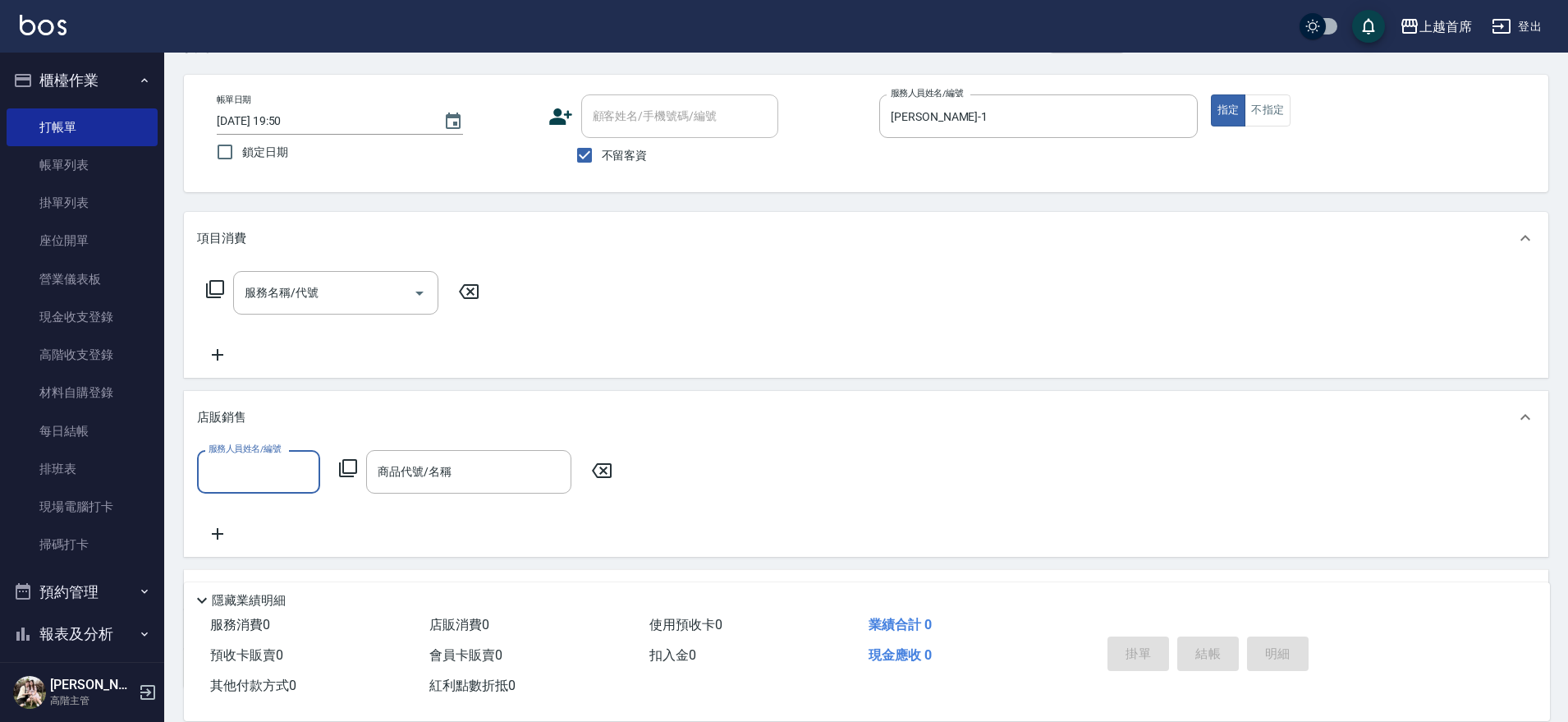
scroll to position [182, 0]
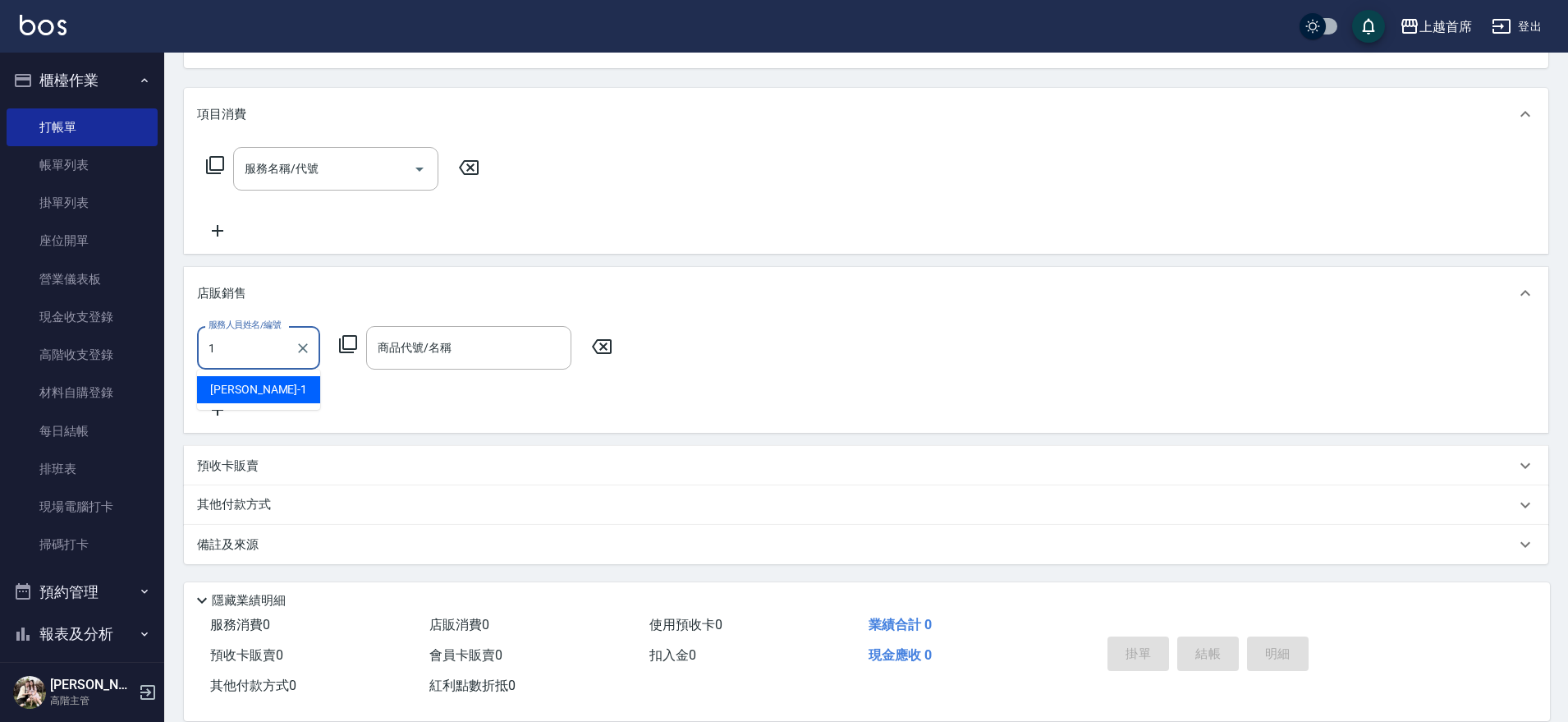
type input "江芷螢-1"
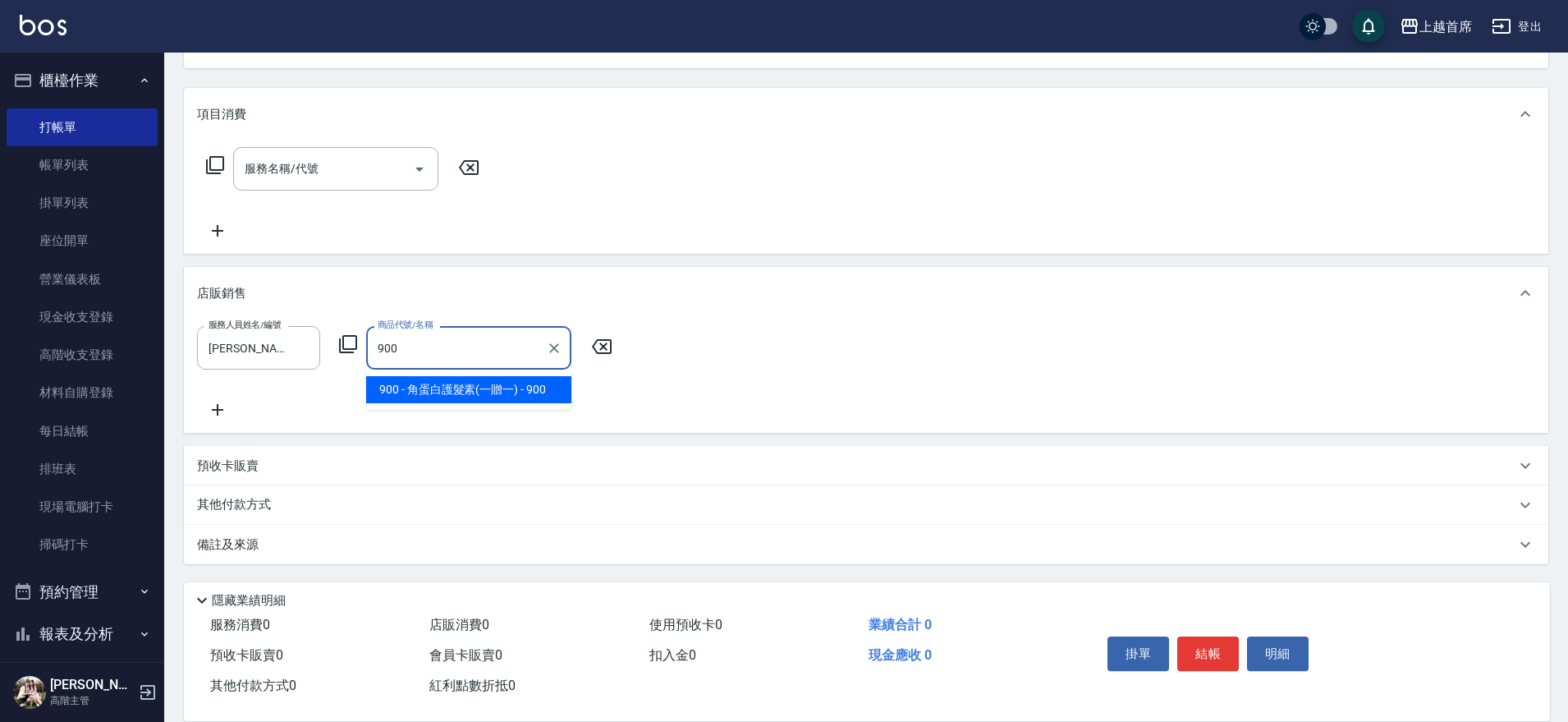
type input "角蛋白護髮素(一贈一)"
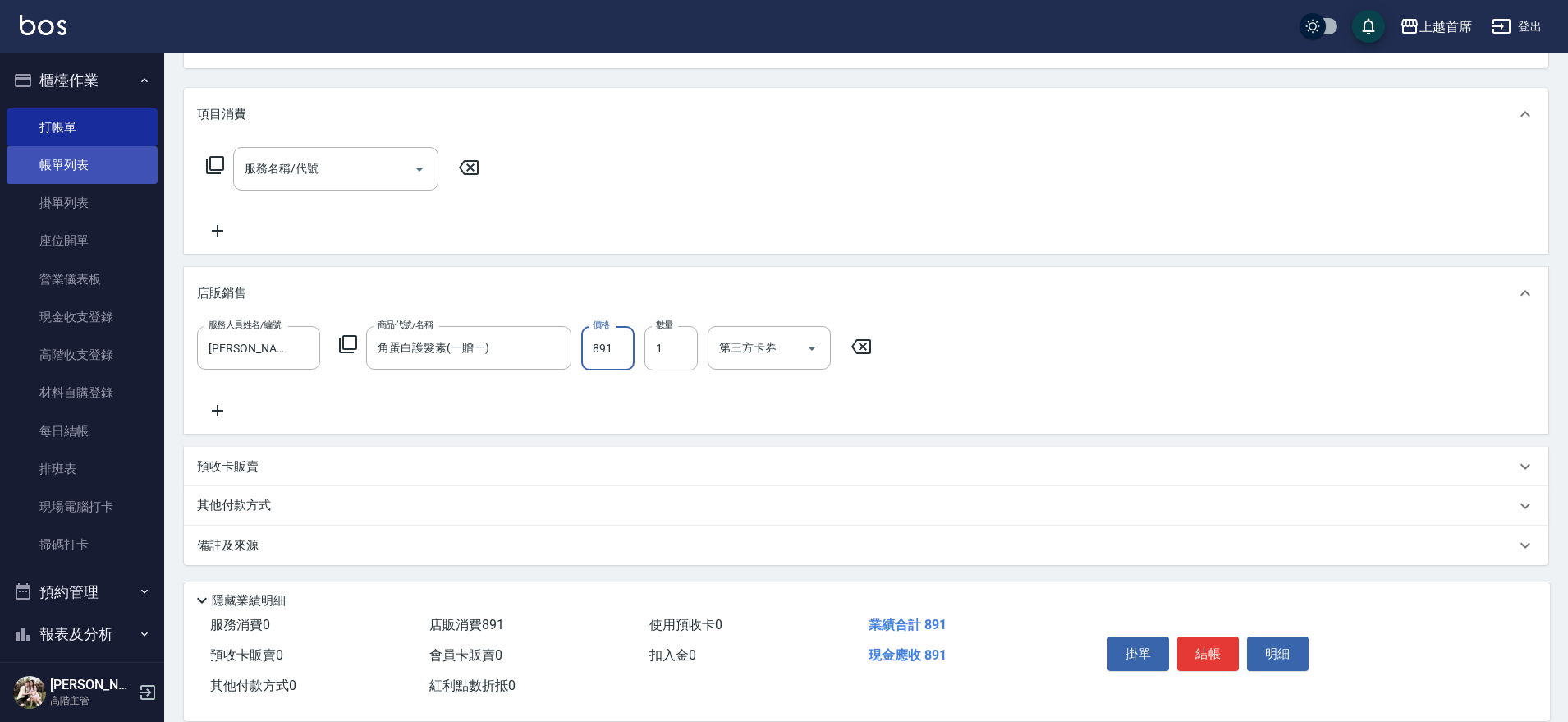
type input "891"
click at [120, 174] on link "帳單列表" at bounding box center [81, 165] width 151 height 37
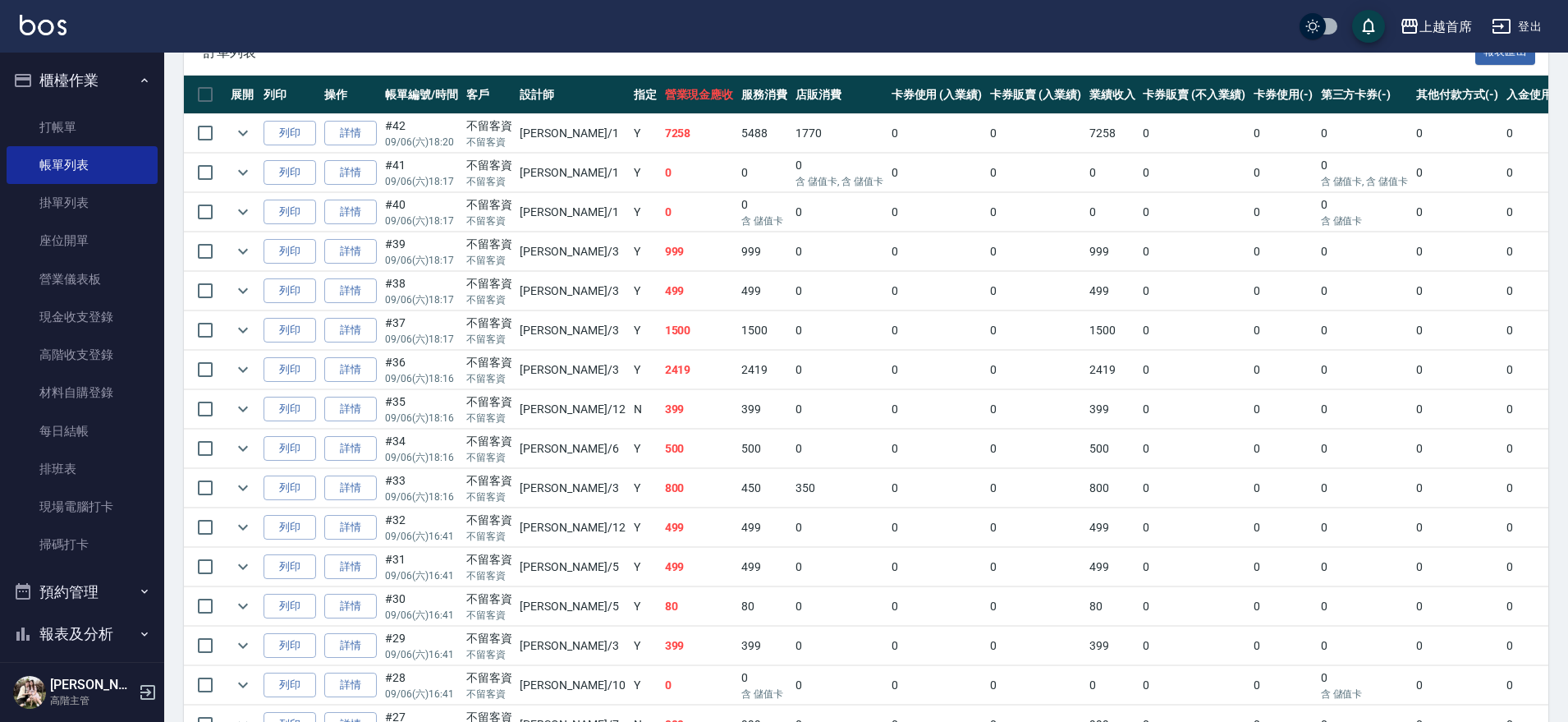
scroll to position [410, 0]
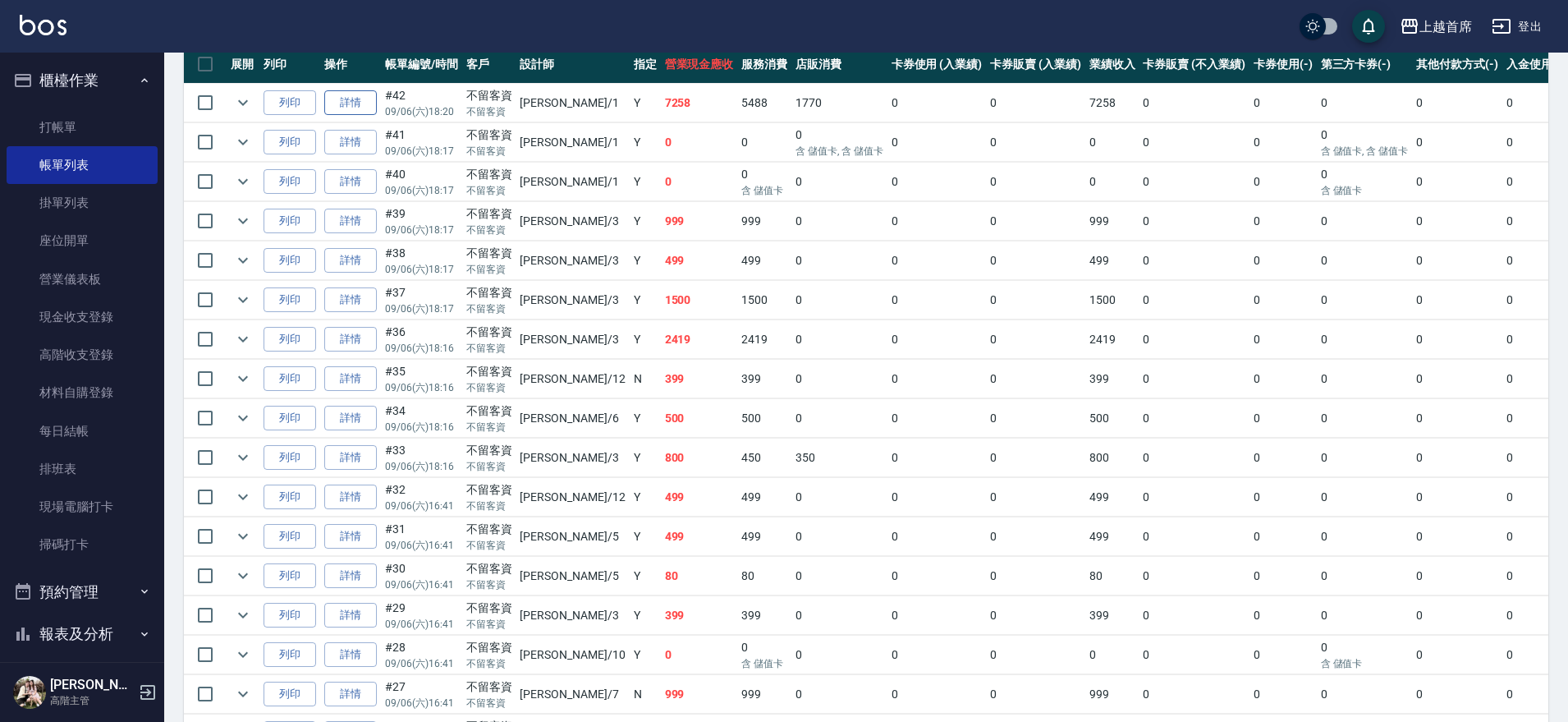
click at [374, 103] on link "詳情" at bounding box center [351, 103] width 53 height 26
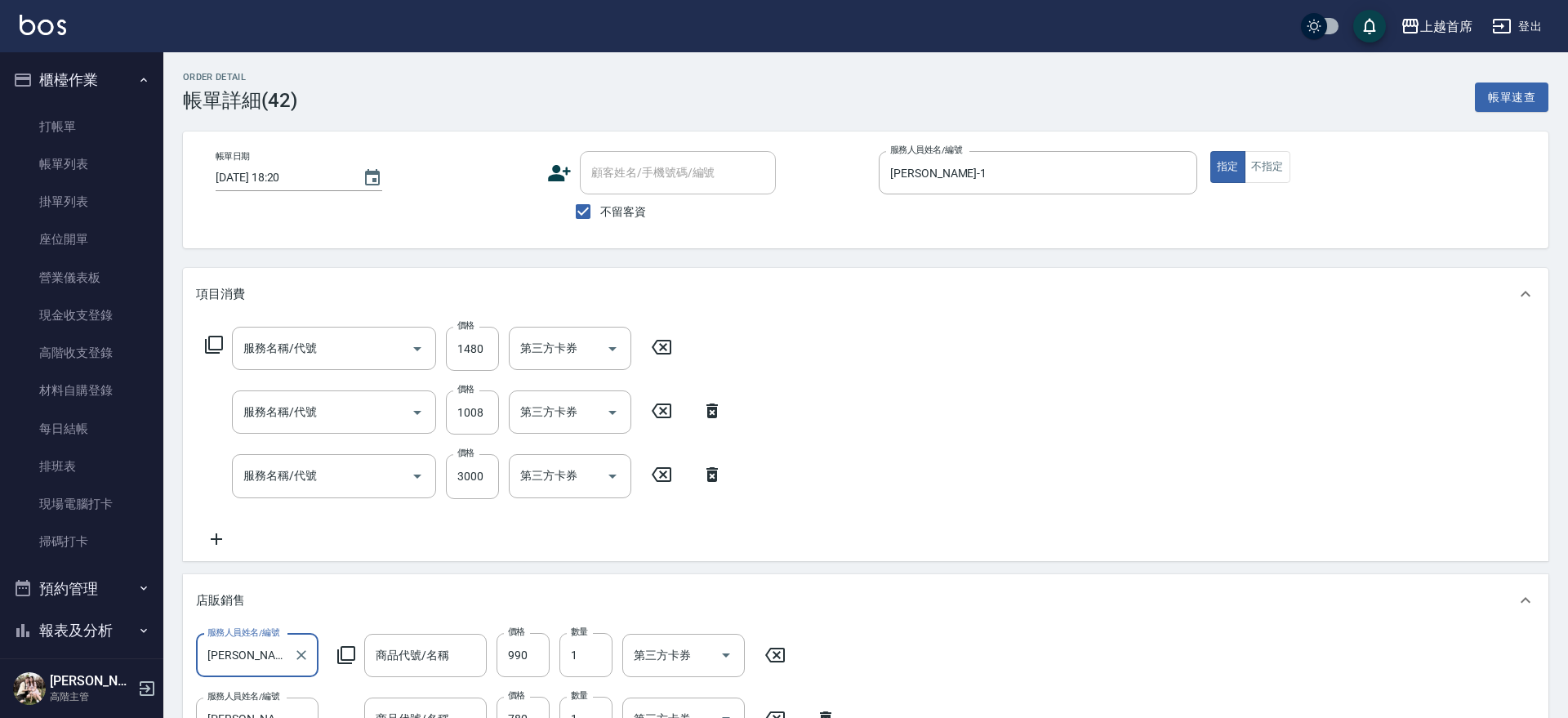
type input "2025/09/06 18:20"
checkbox input "true"
type input "江芷螢-1"
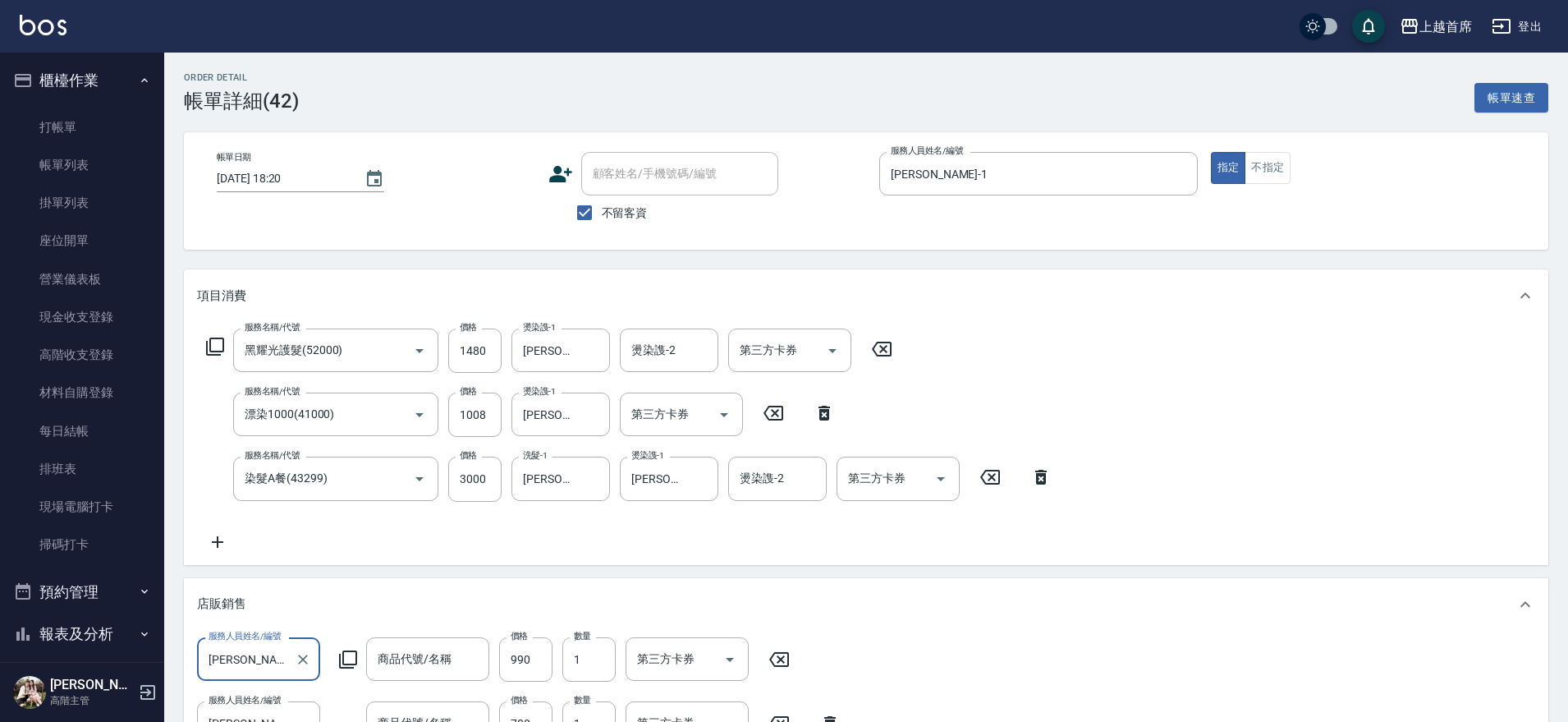
type input "黑耀光護髮(52000)"
type input "漂染1000(41000)"
type input "染髮A餐(43299)"
type input "角蛋白護髮素(一贈一)"
type input "Lovest補色洗"
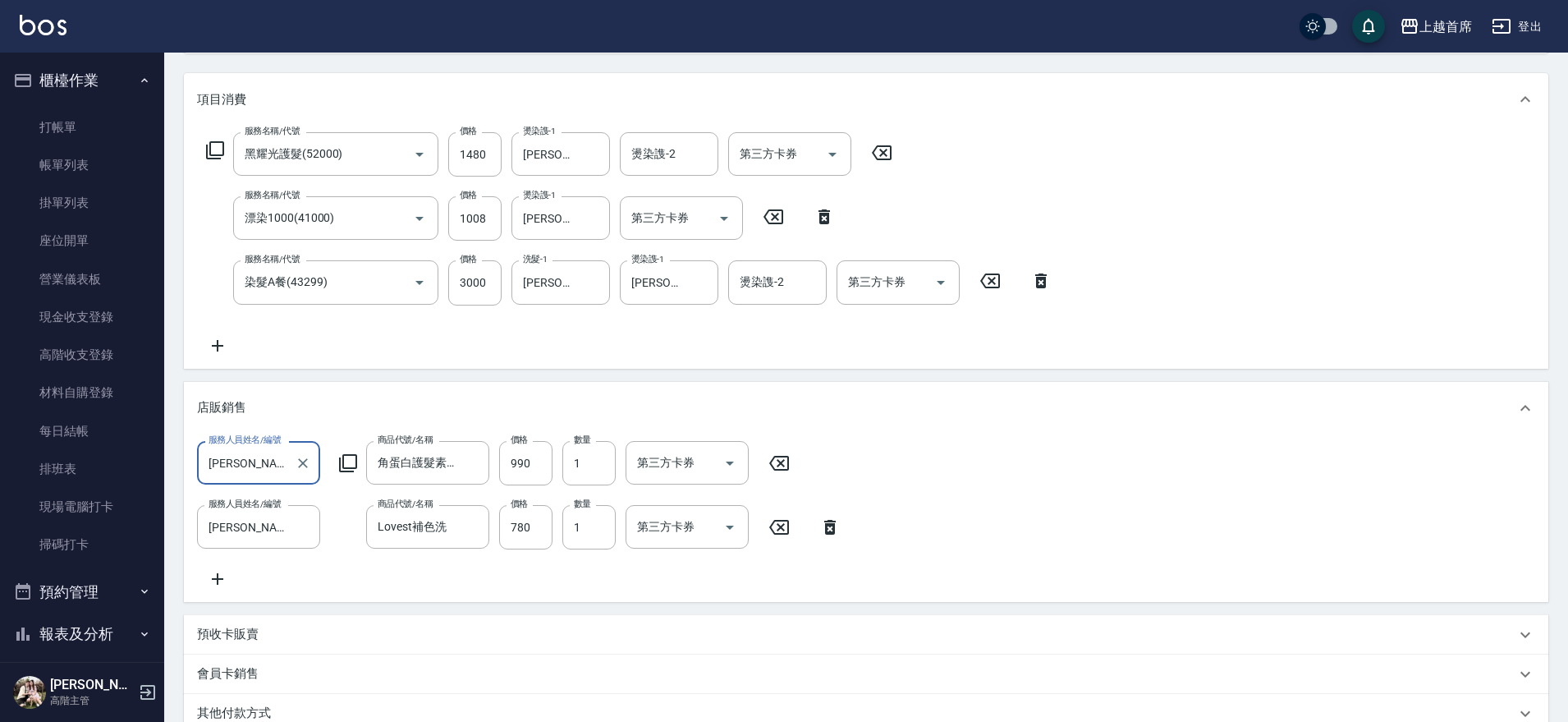
scroll to position [206, 0]
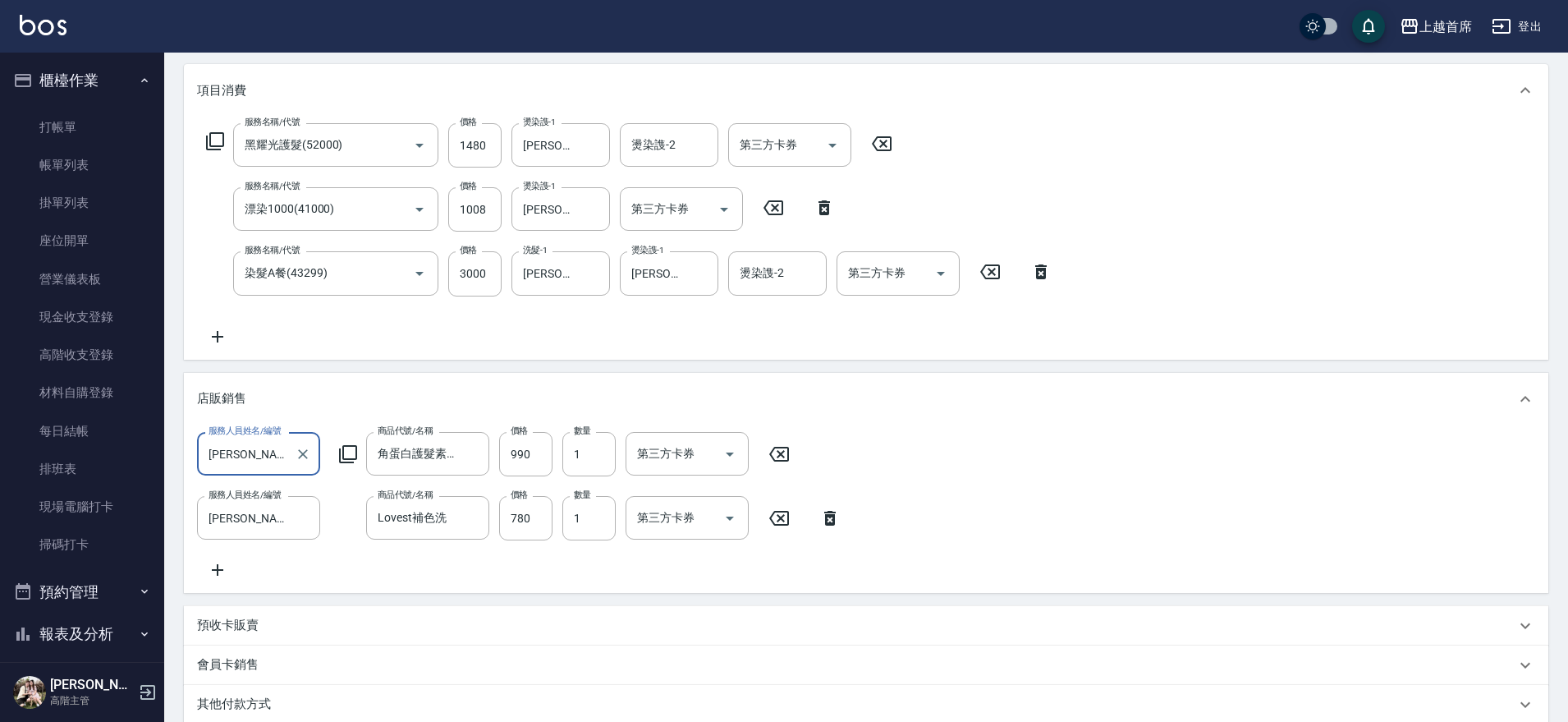
click at [215, 552] on div "服務人員姓名/編號 江芷螢-1 服務人員姓名/編號 商品代號/名稱 角蛋白護髮素(一贈一) 商品代號/名稱 價格 990 價格 數量 1 數量 第三方卡券 第…" at bounding box center [866, 506] width 1339 height 148
click at [218, 564] on icon at bounding box center [217, 569] width 12 height 12
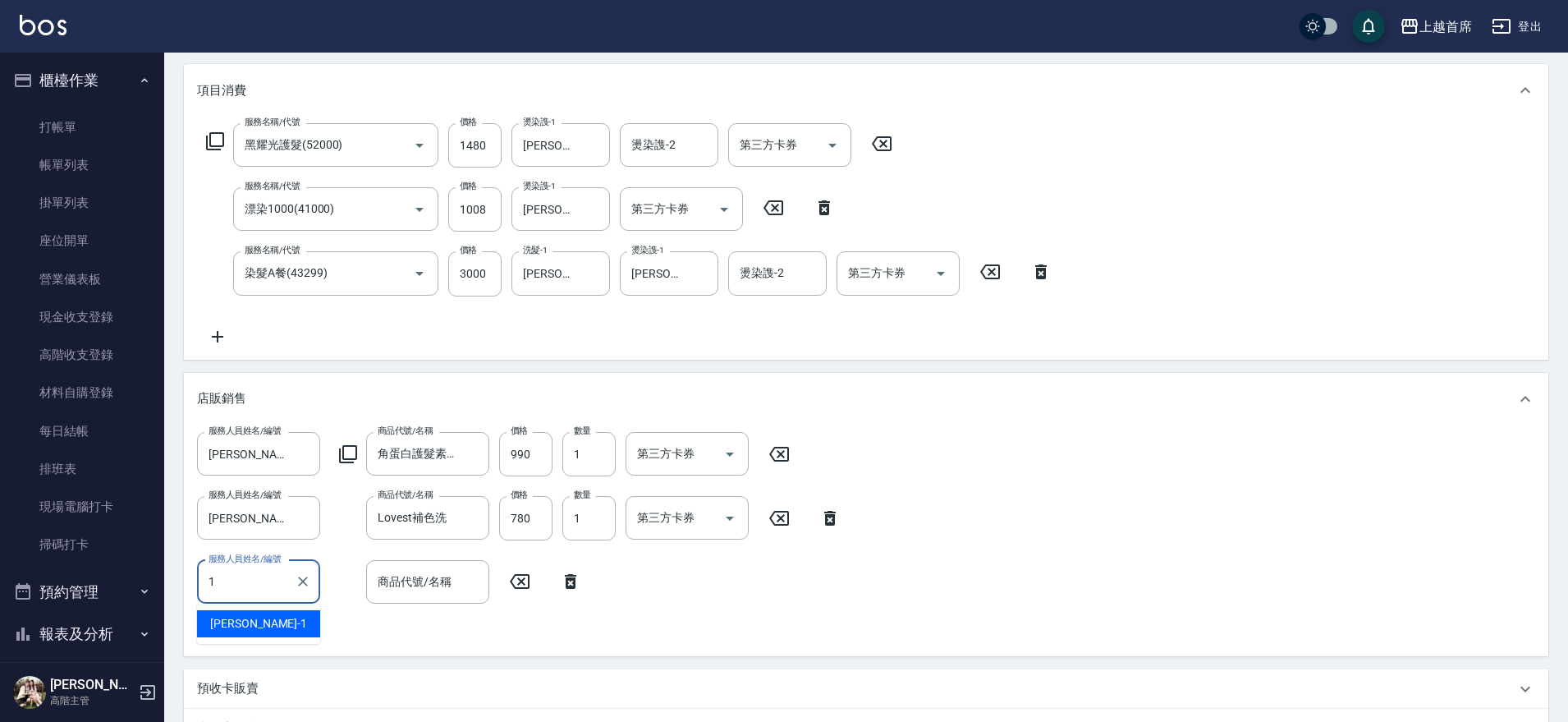
type input "江芷螢-1"
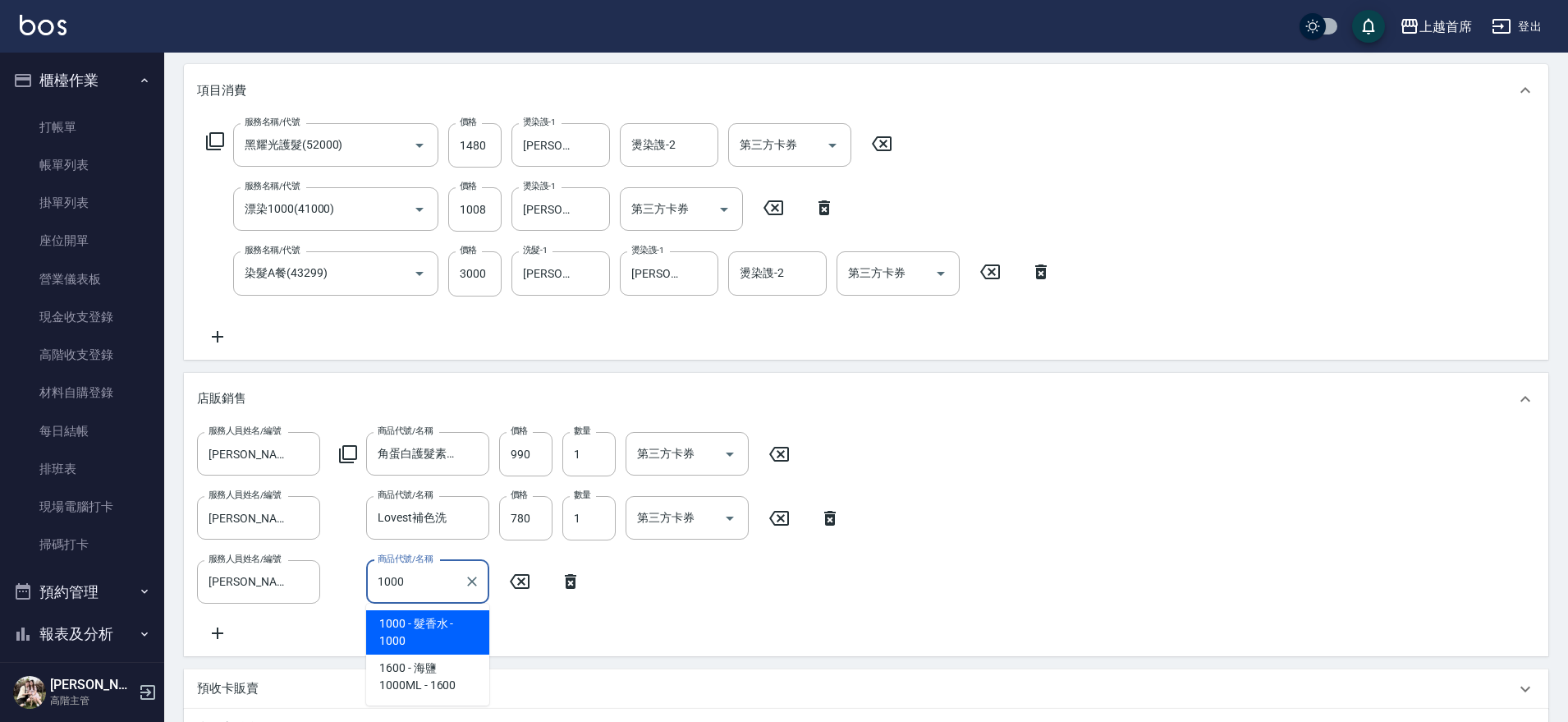
type input "髮香水"
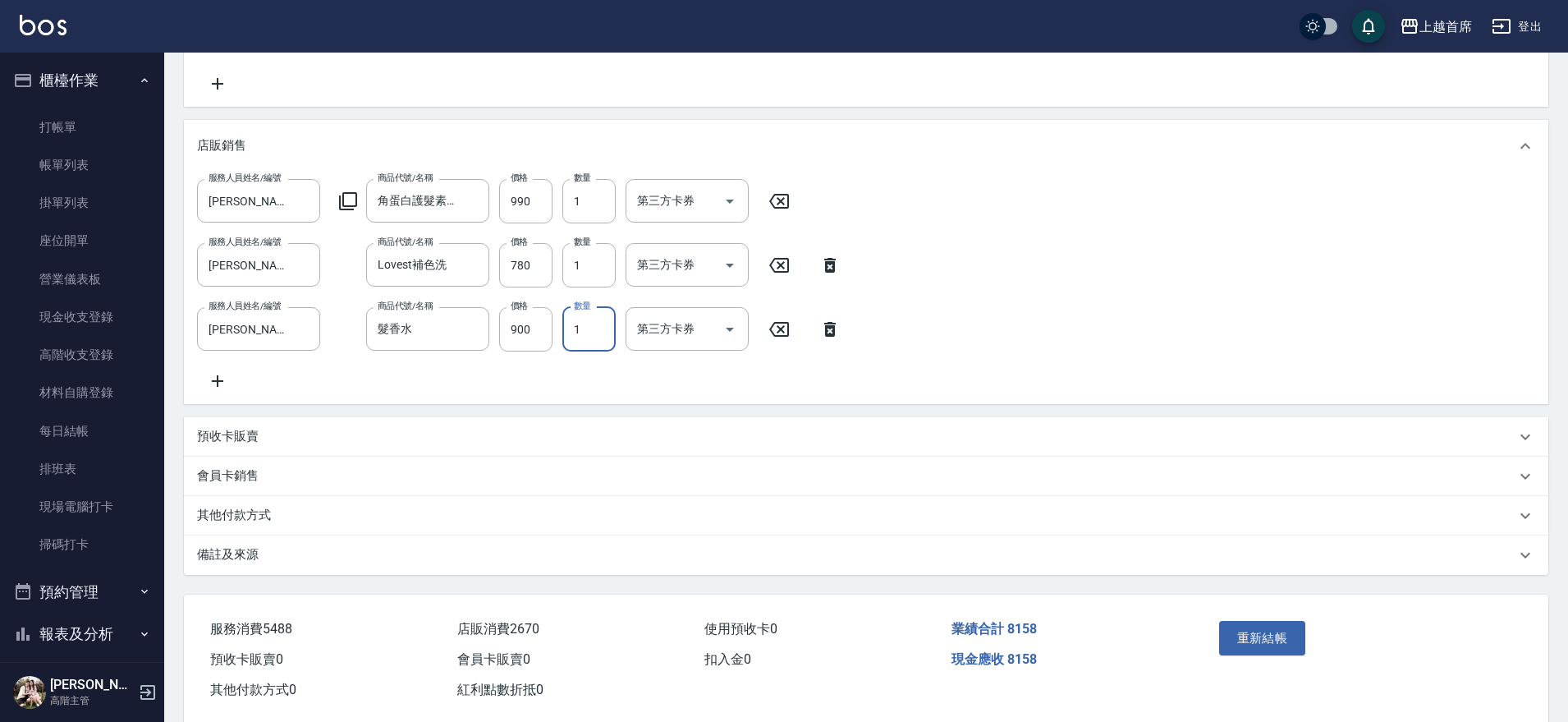
scroll to position [504, 0]
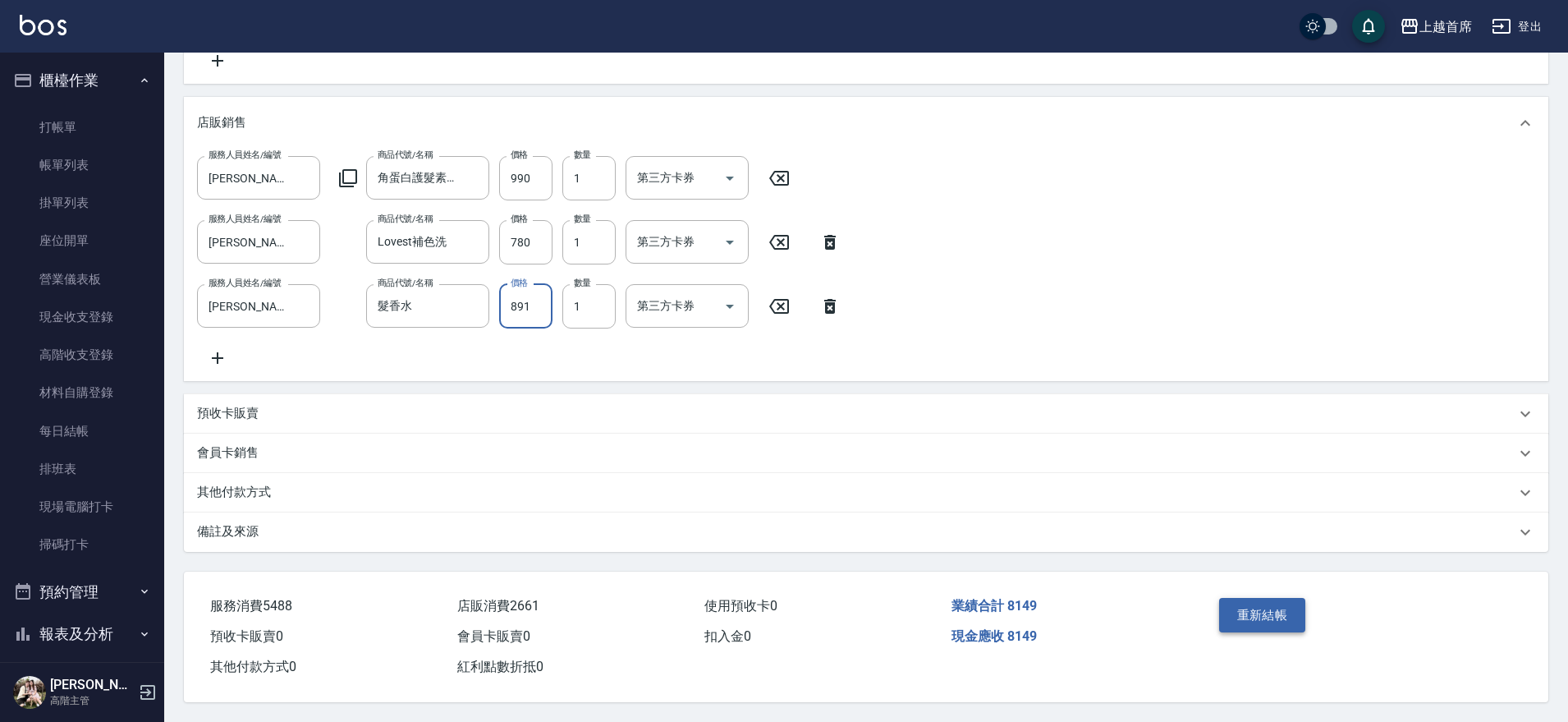
type input "891"
click at [1242, 600] on button "重新結帳" at bounding box center [1262, 615] width 87 height 35
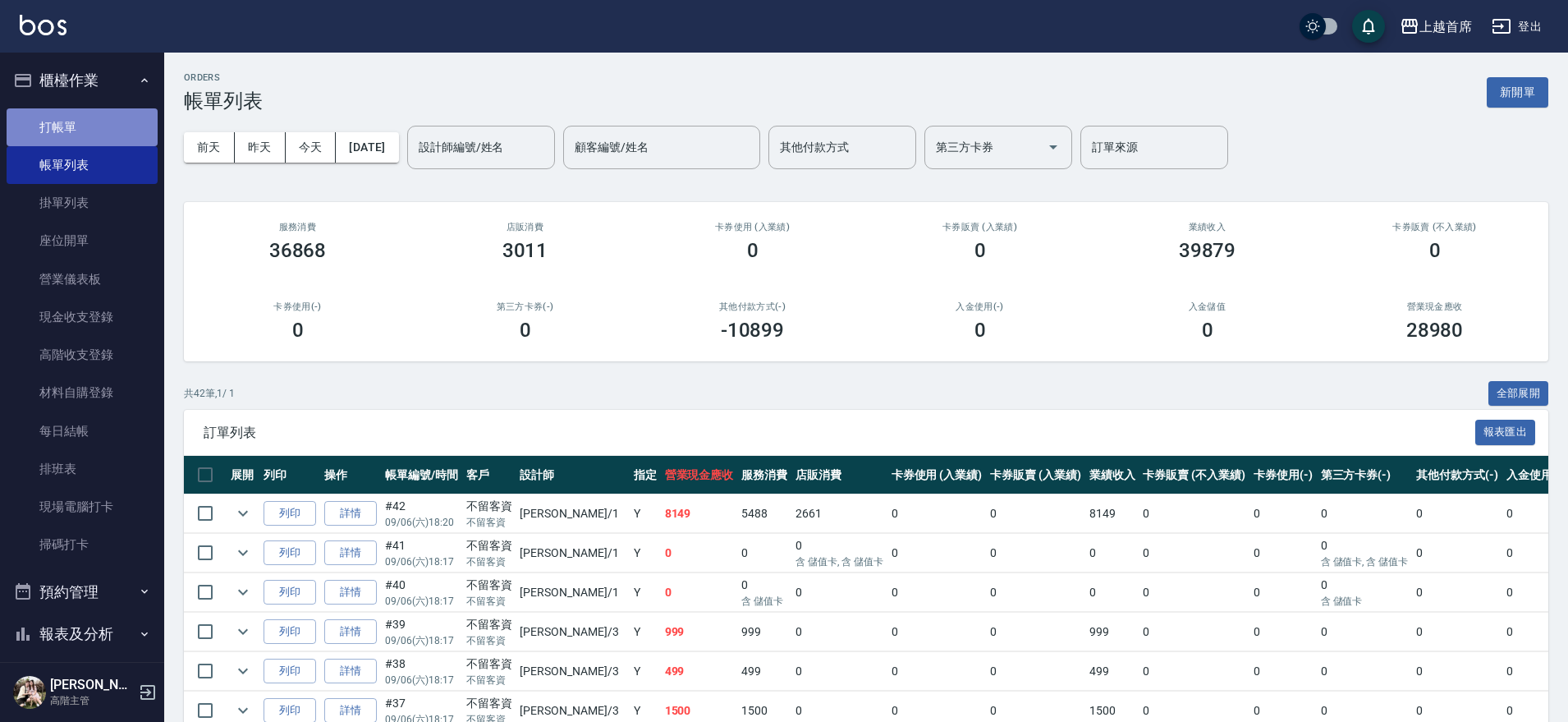
click at [117, 136] on link "打帳單" at bounding box center [81, 127] width 151 height 37
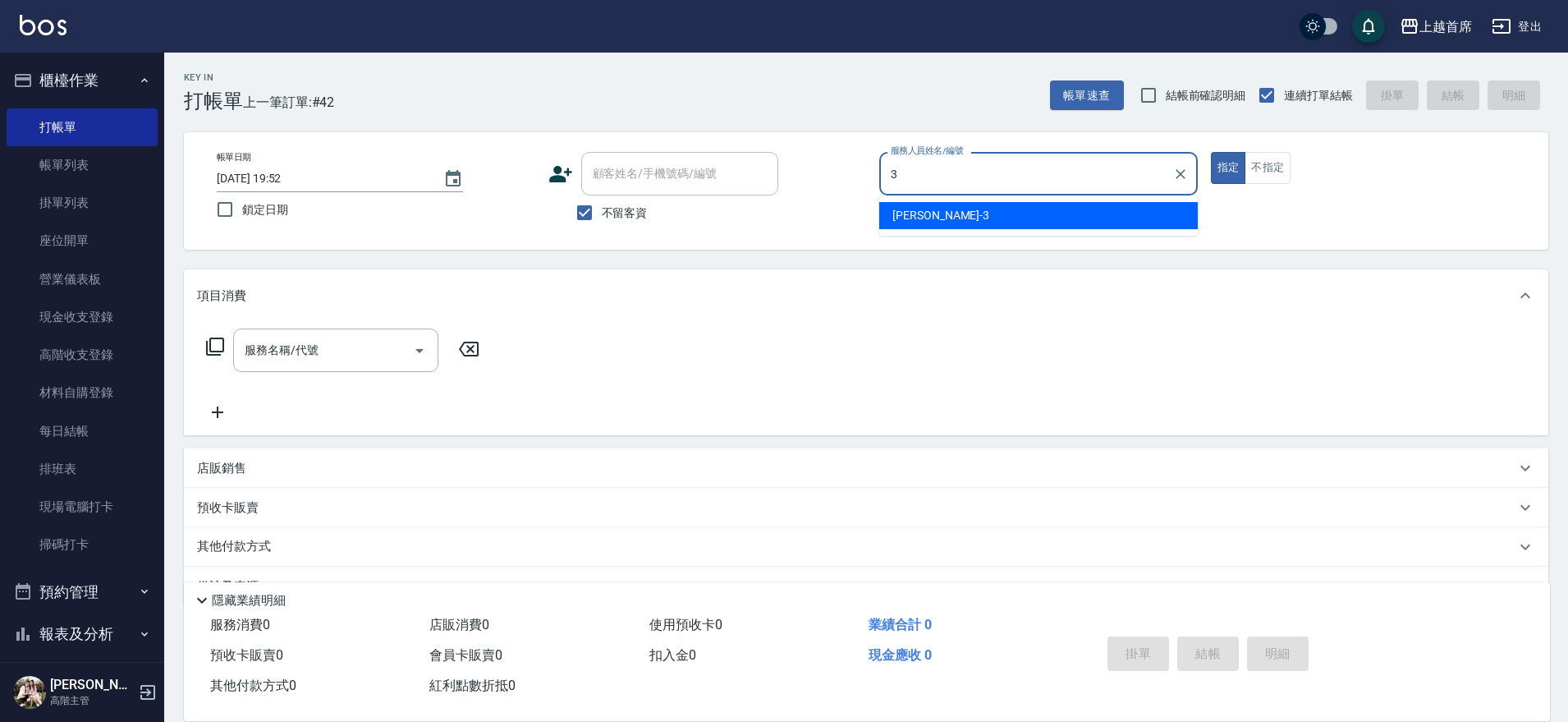
type input "徐丞勛-3"
type button "true"
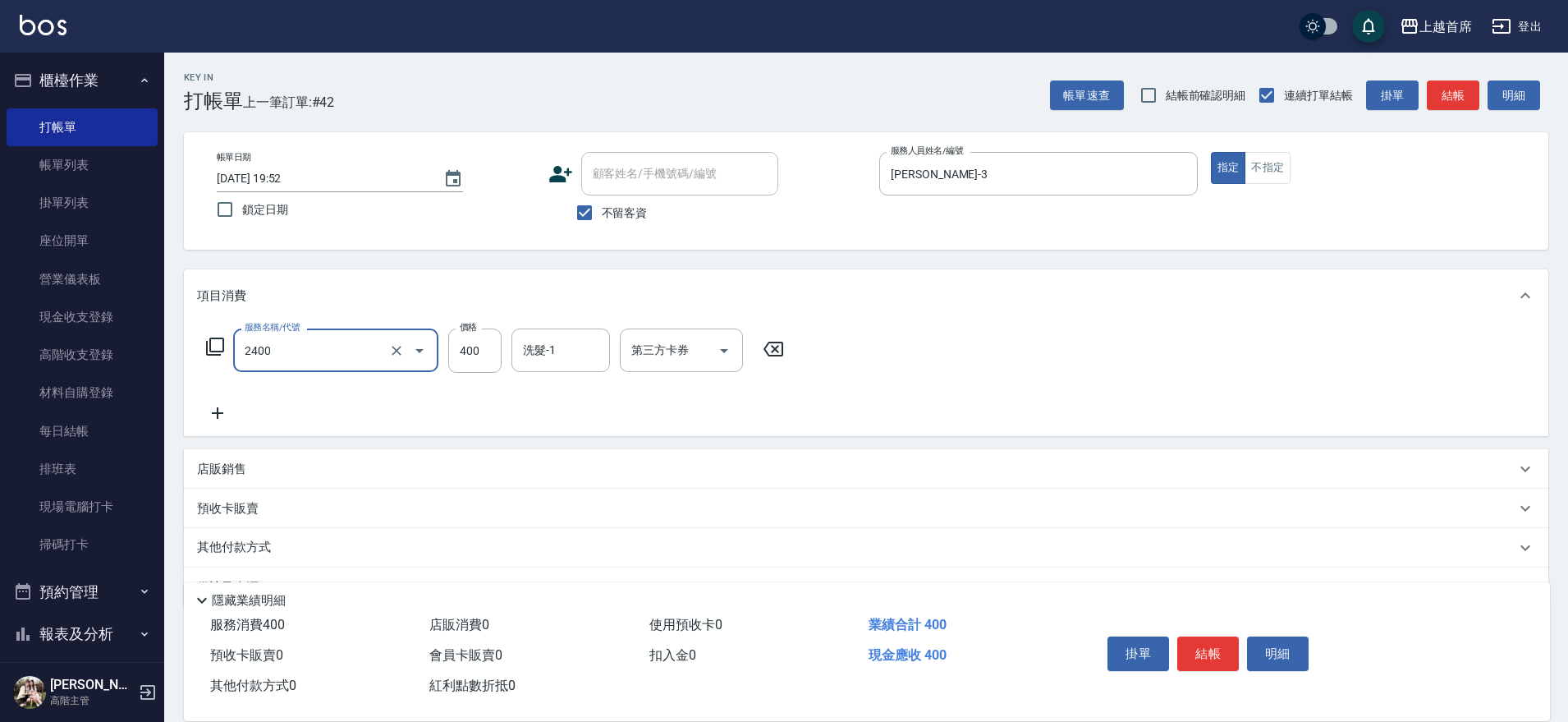
type input "指定一般洗剪400(2400)"
type input "450"
type input "黃品芳-77"
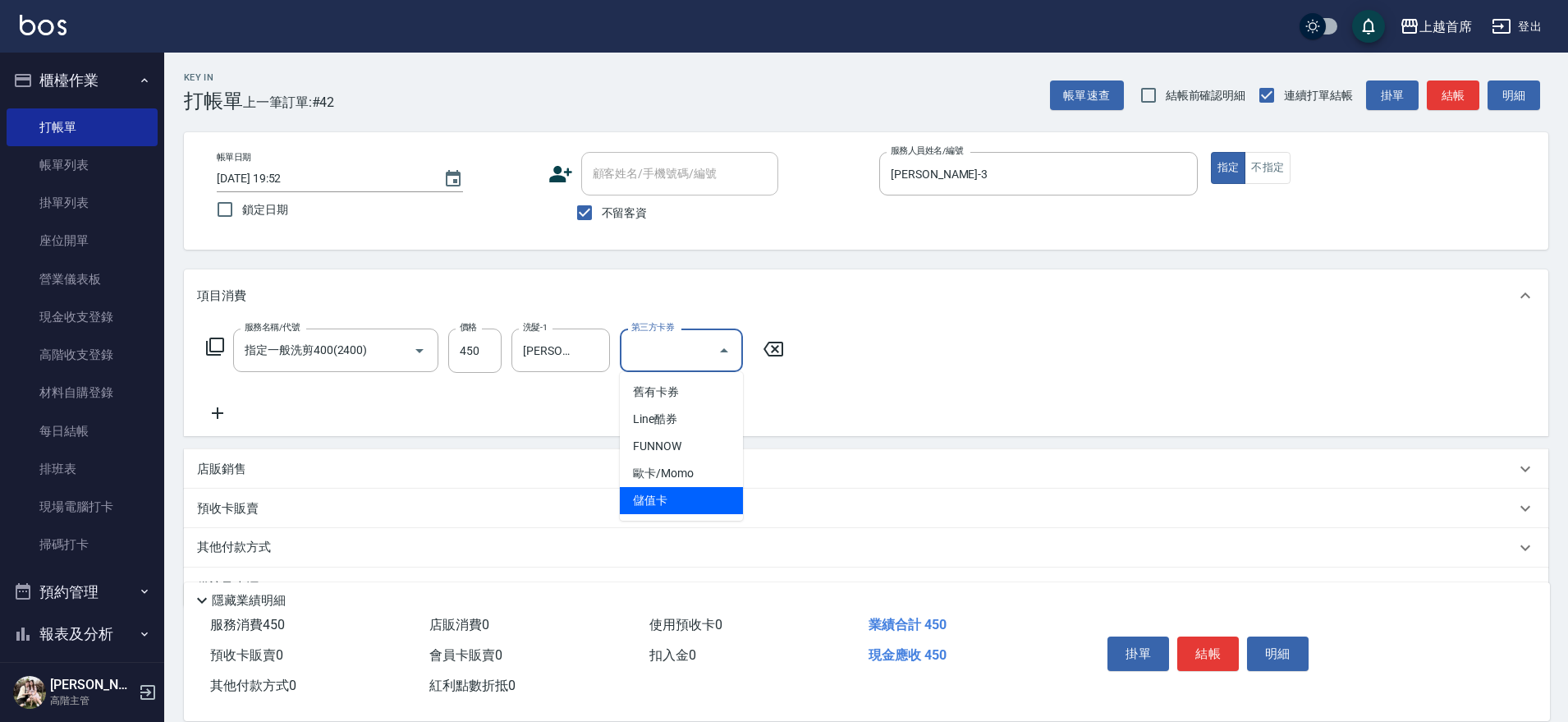
type input "儲值卡"
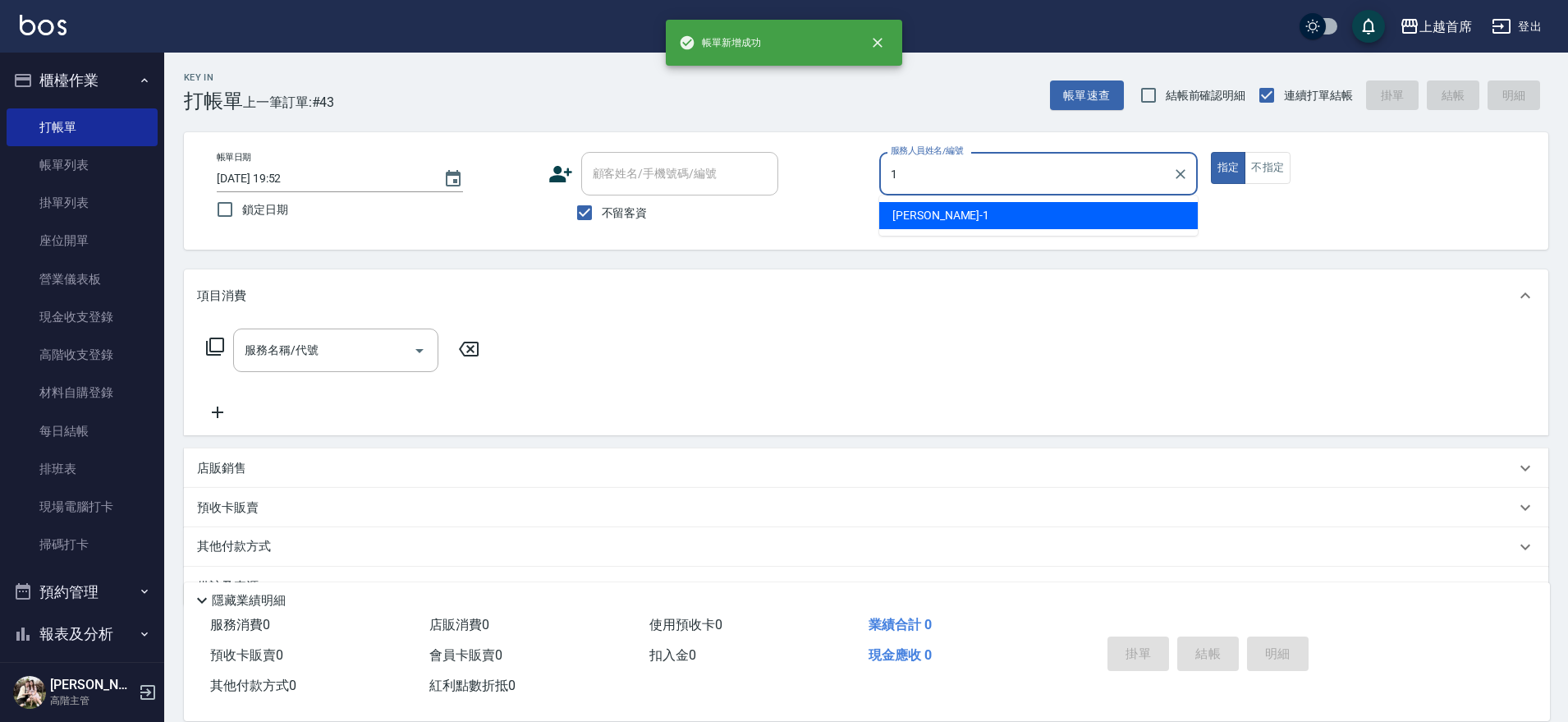
type input "江芷螢-1"
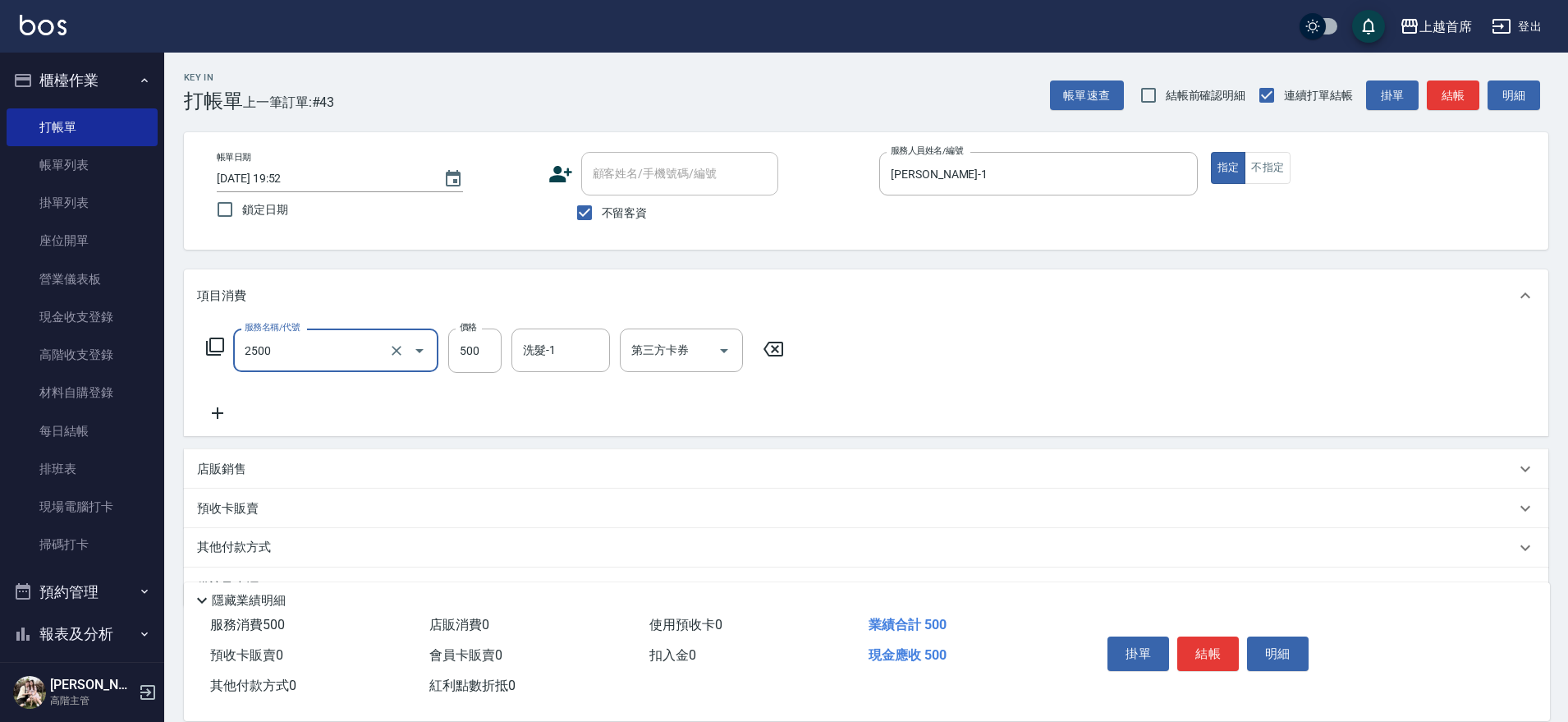
type input "海鹽洗剪500(2500)"
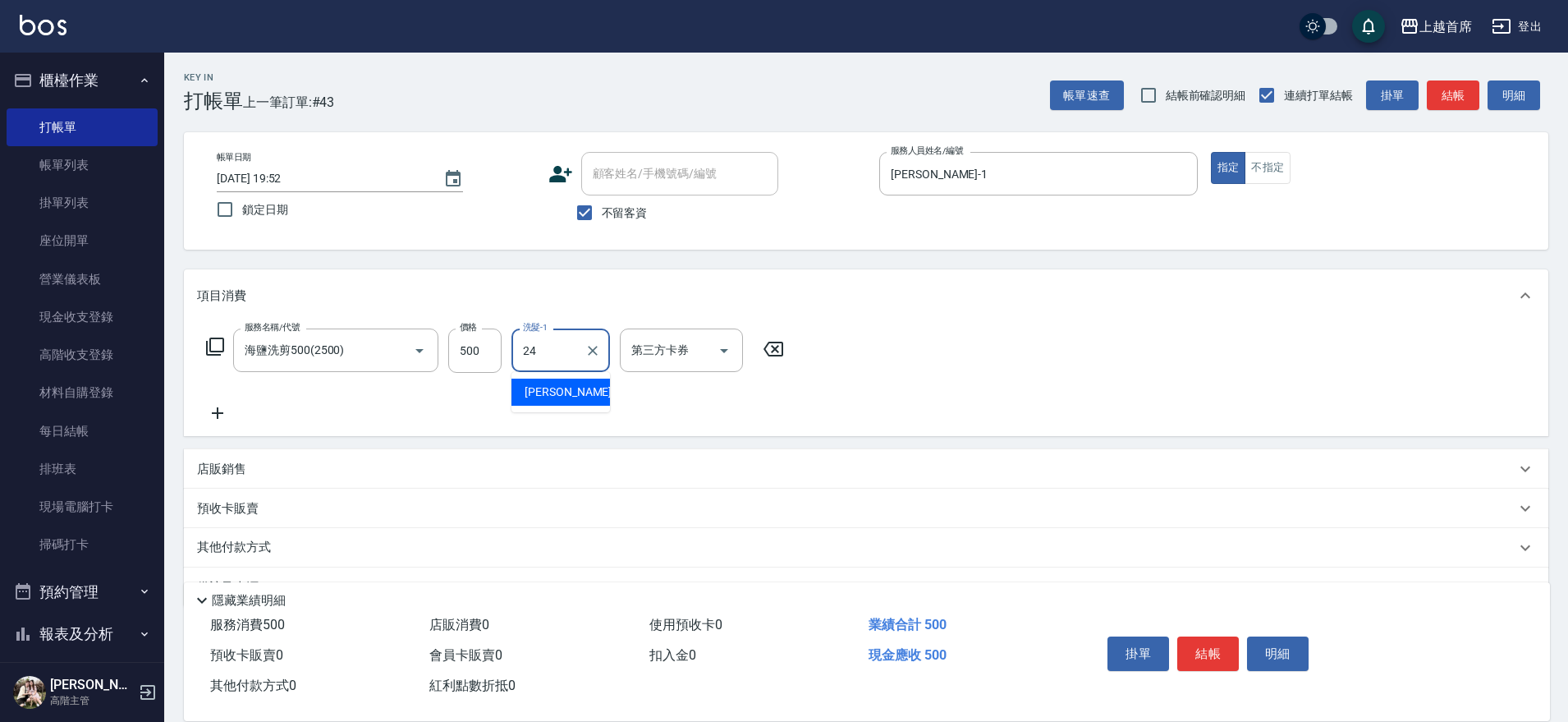
type input "丁于琴-24"
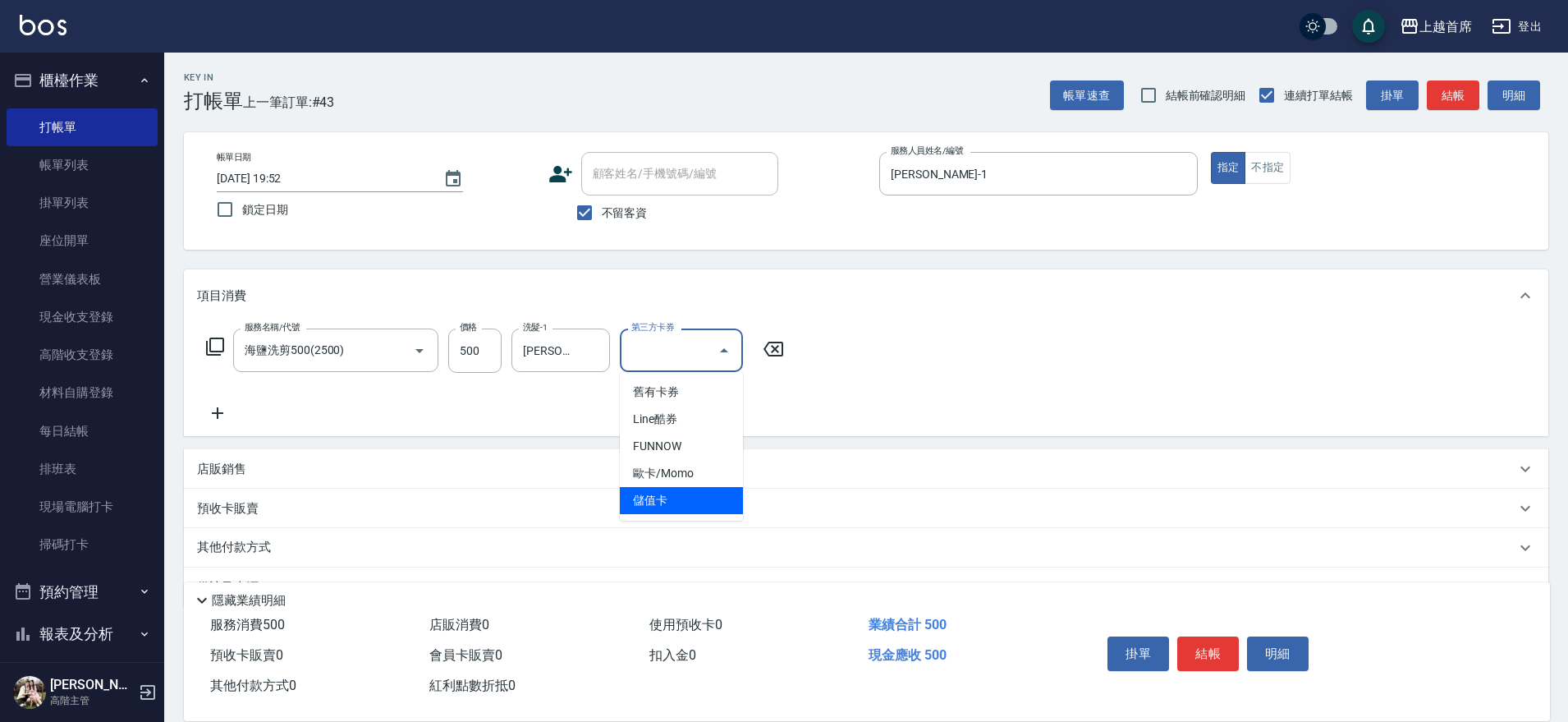
type input "儲值卡"
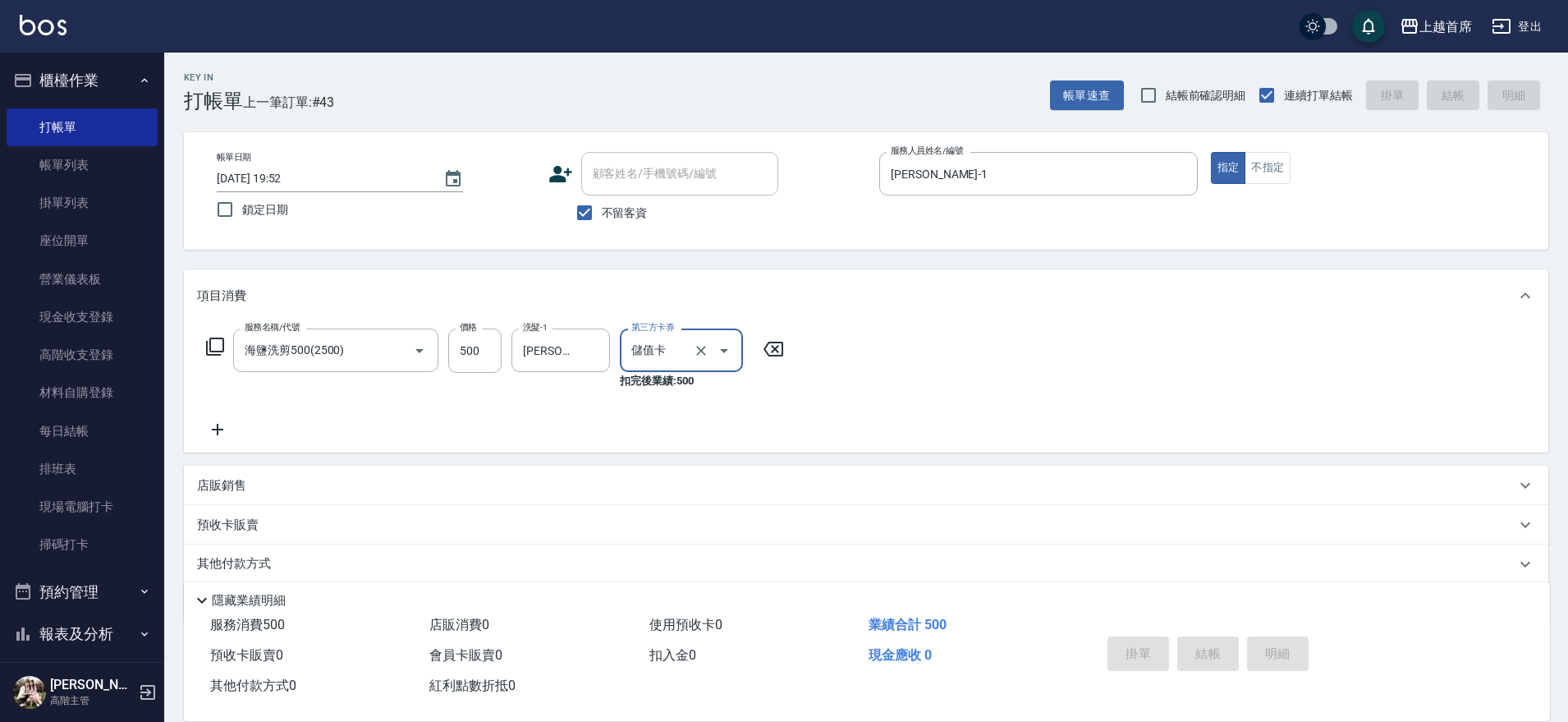
type input "2025/09/06 19:53"
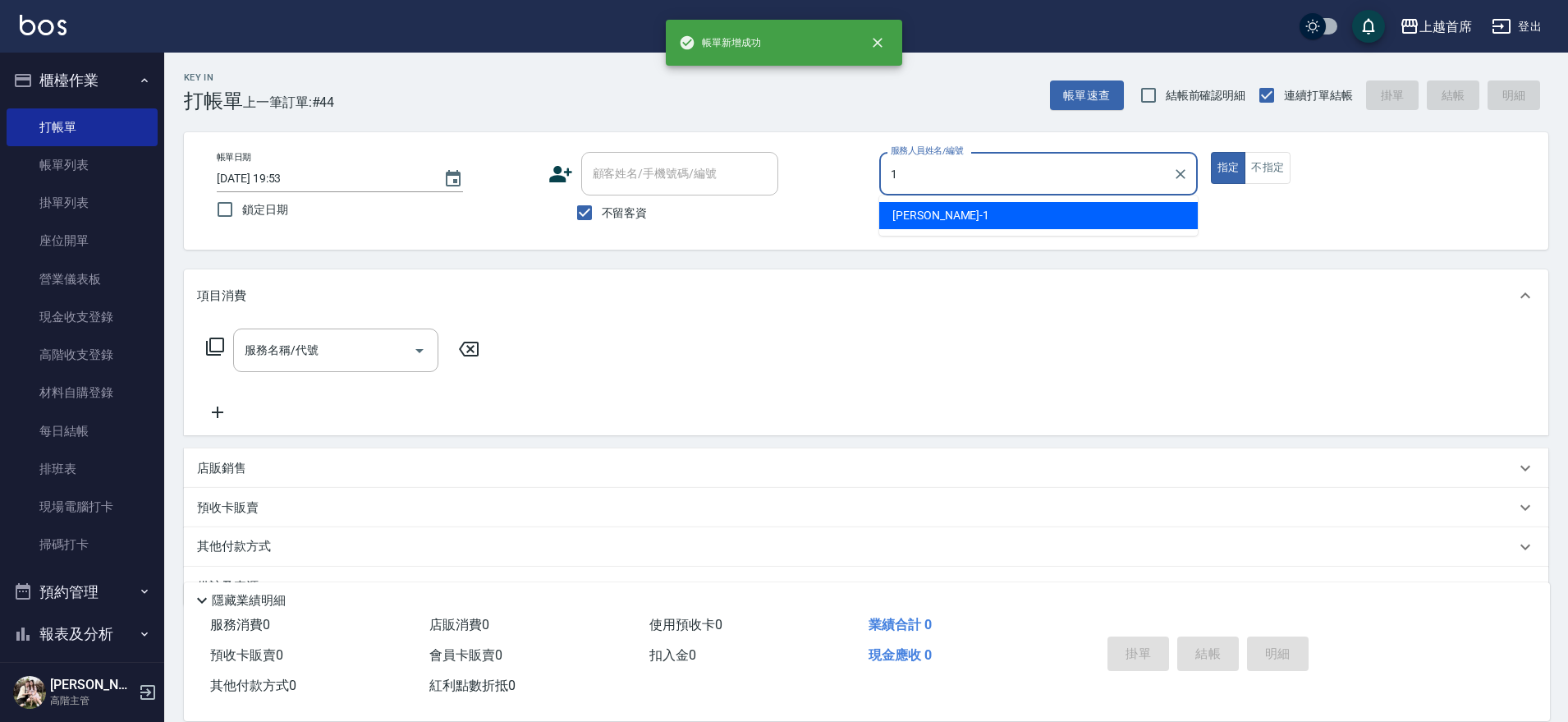
type input "江芷螢-1"
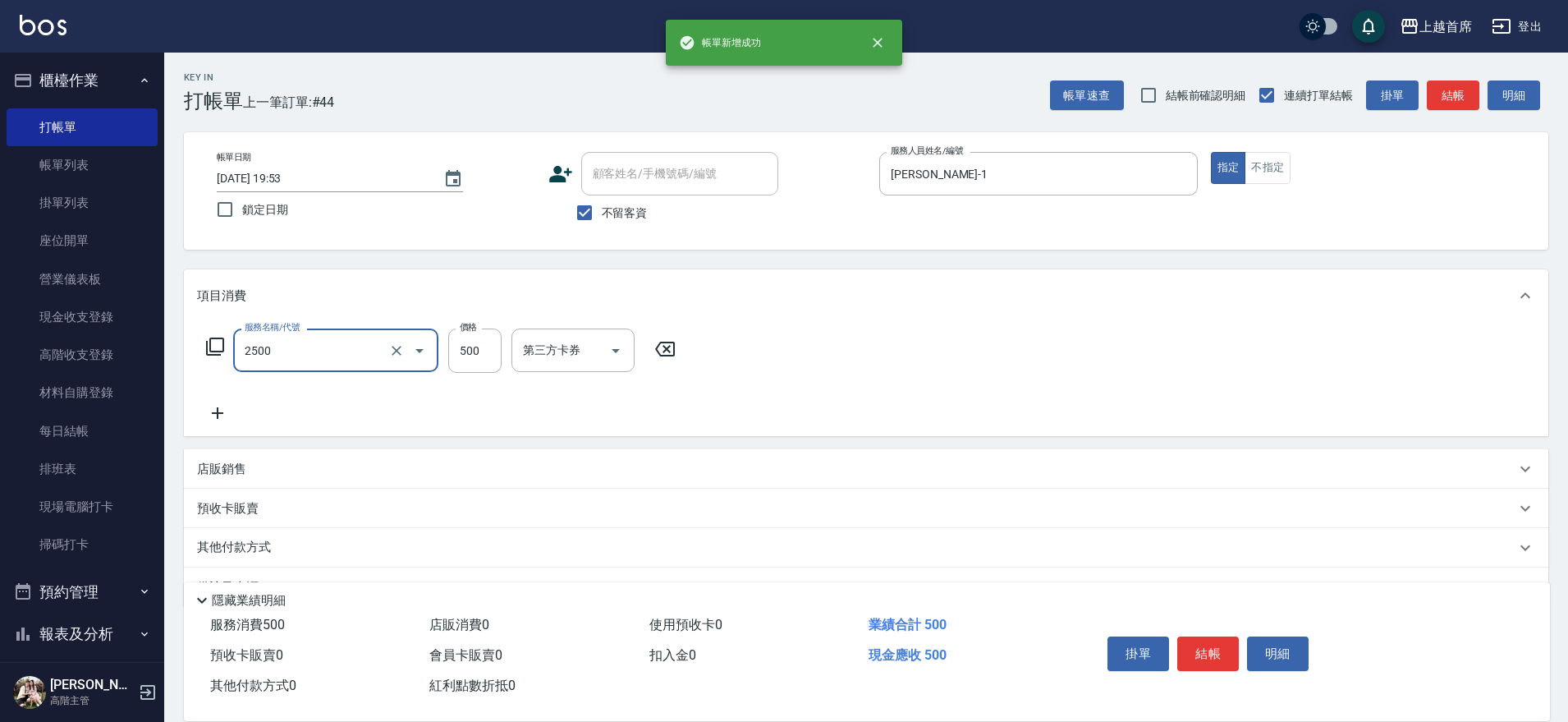
type input "海鹽洗剪500(2500)"
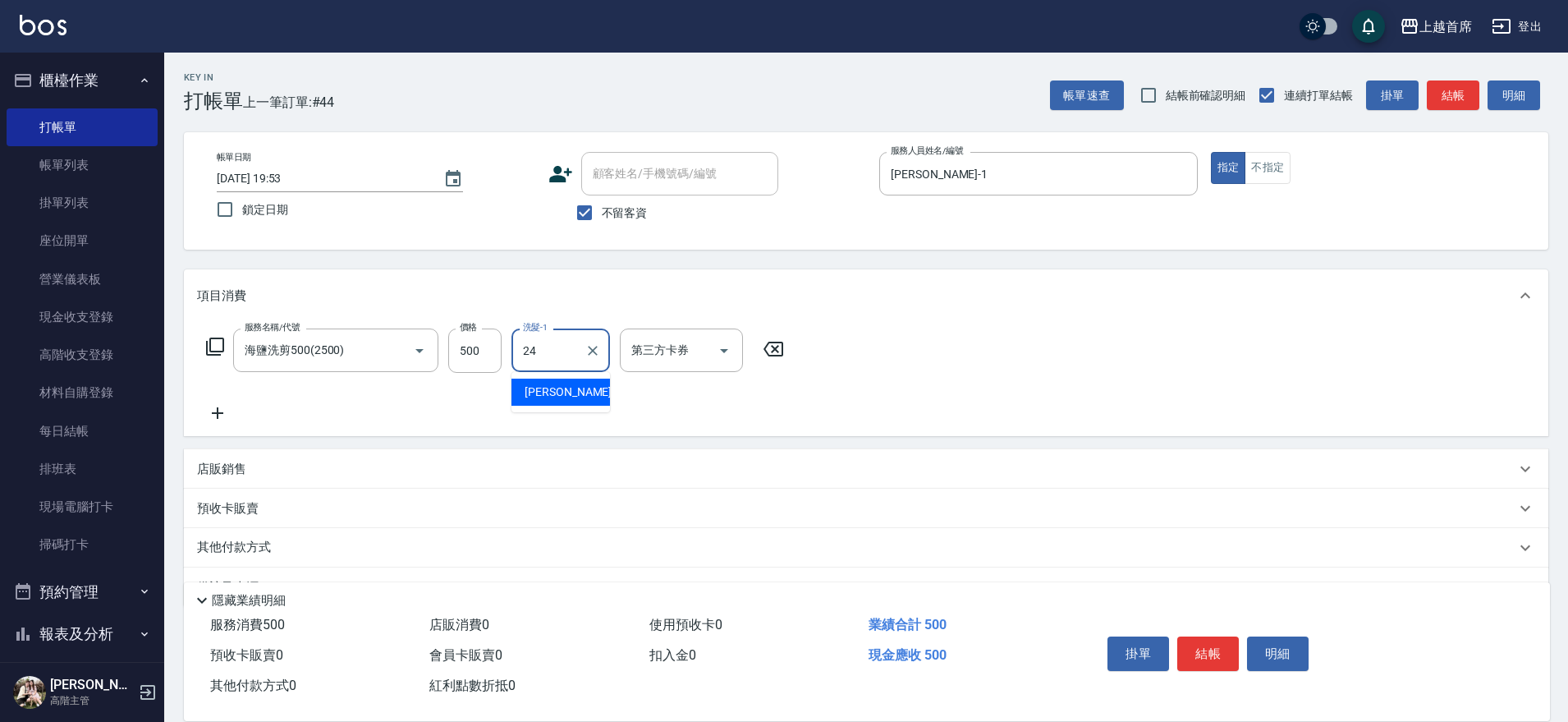
type input "丁于琴-24"
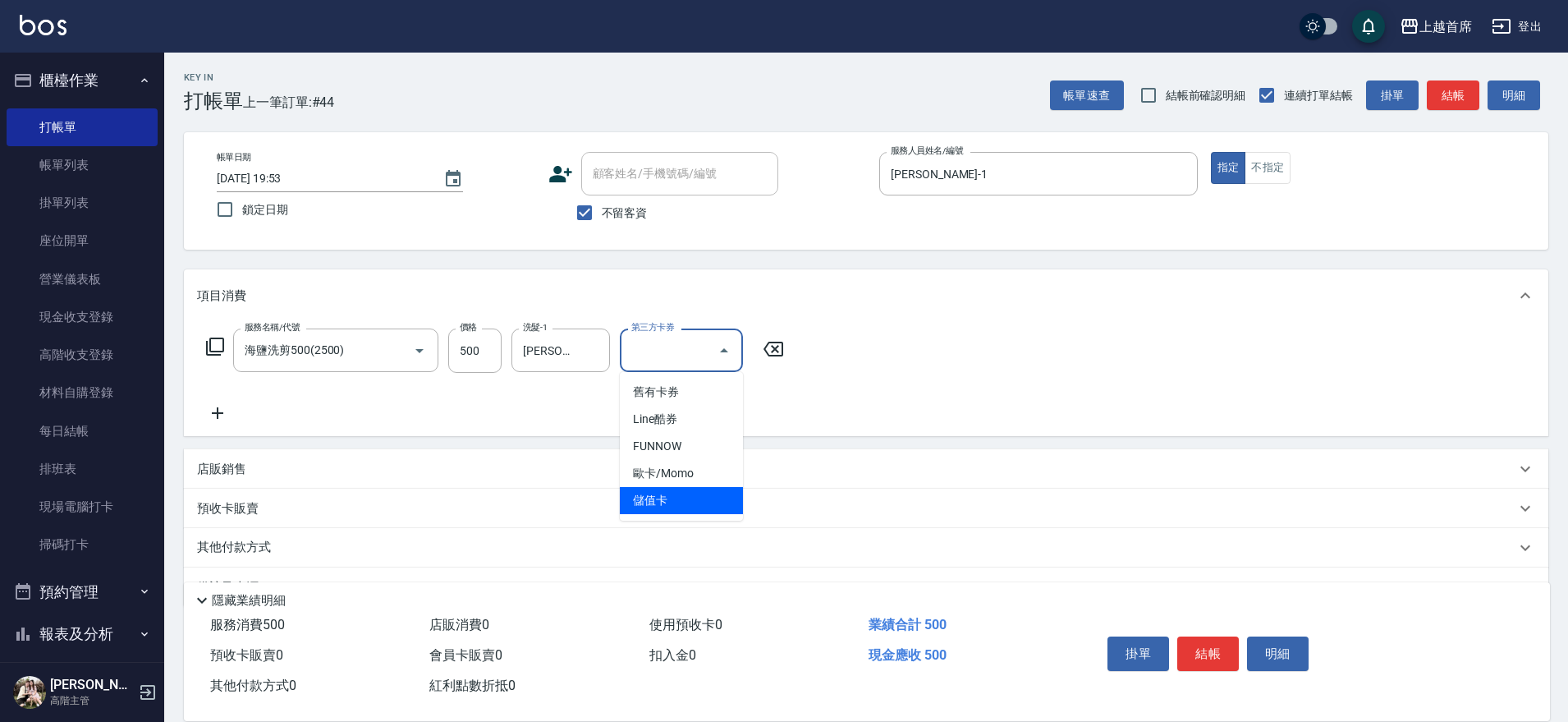
type input "儲值卡"
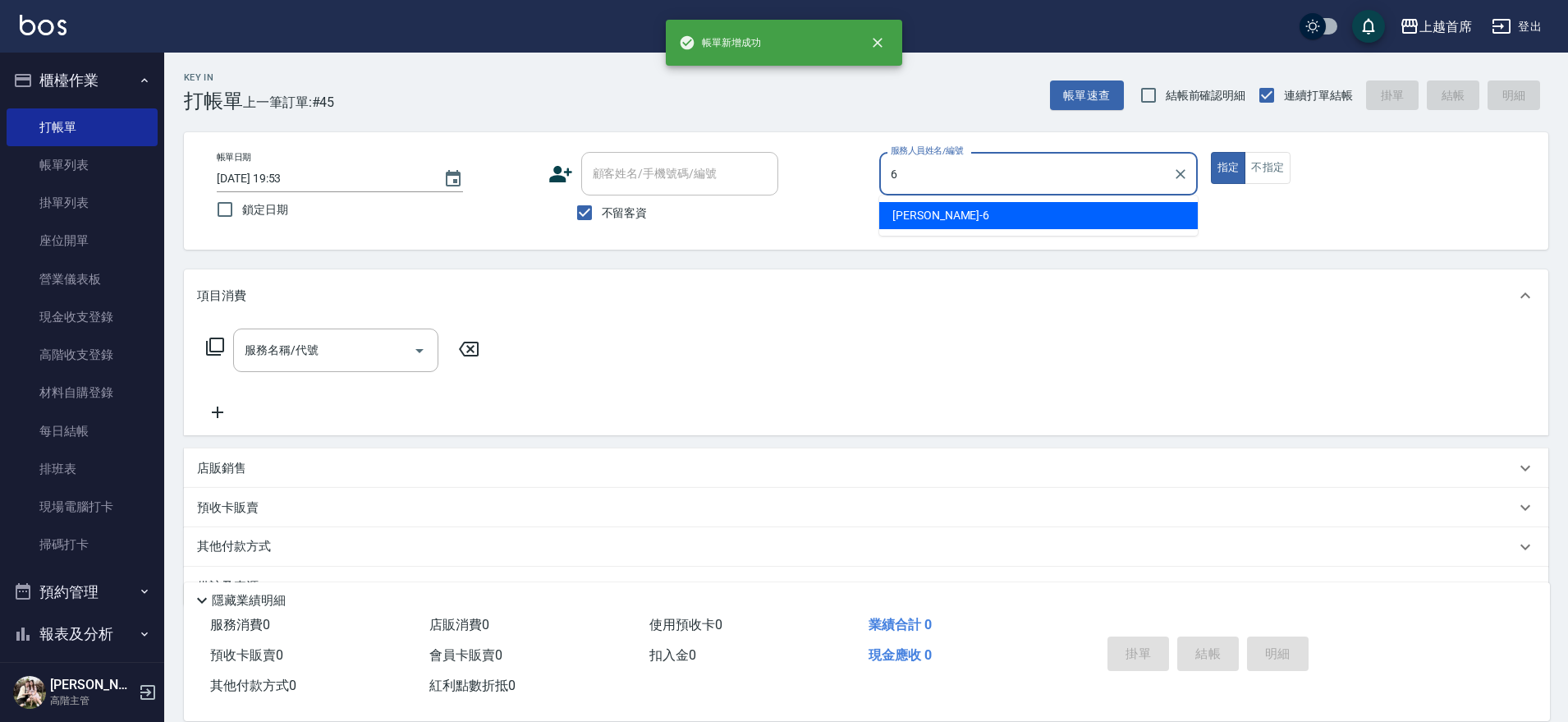
type input "Aki-6"
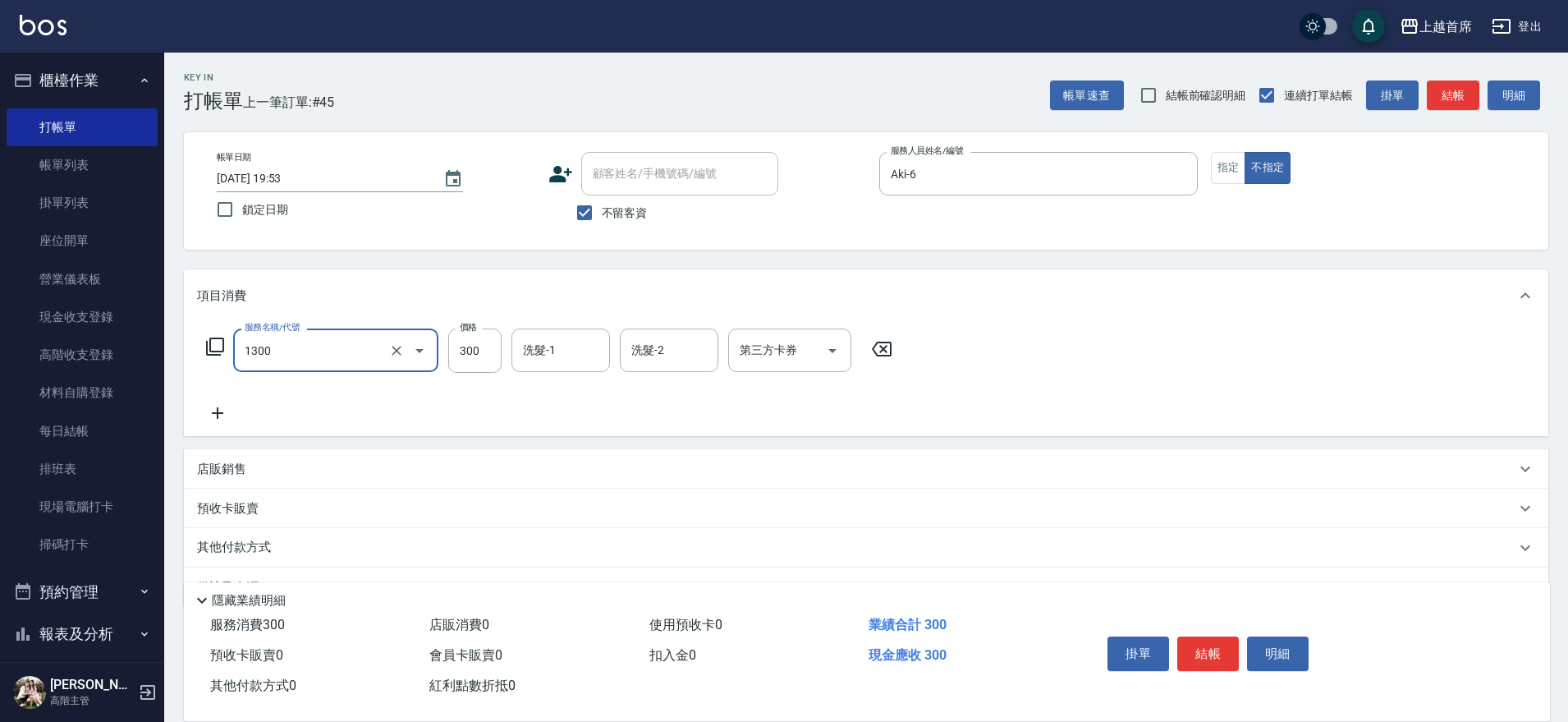
type input "洗髮(1300)"
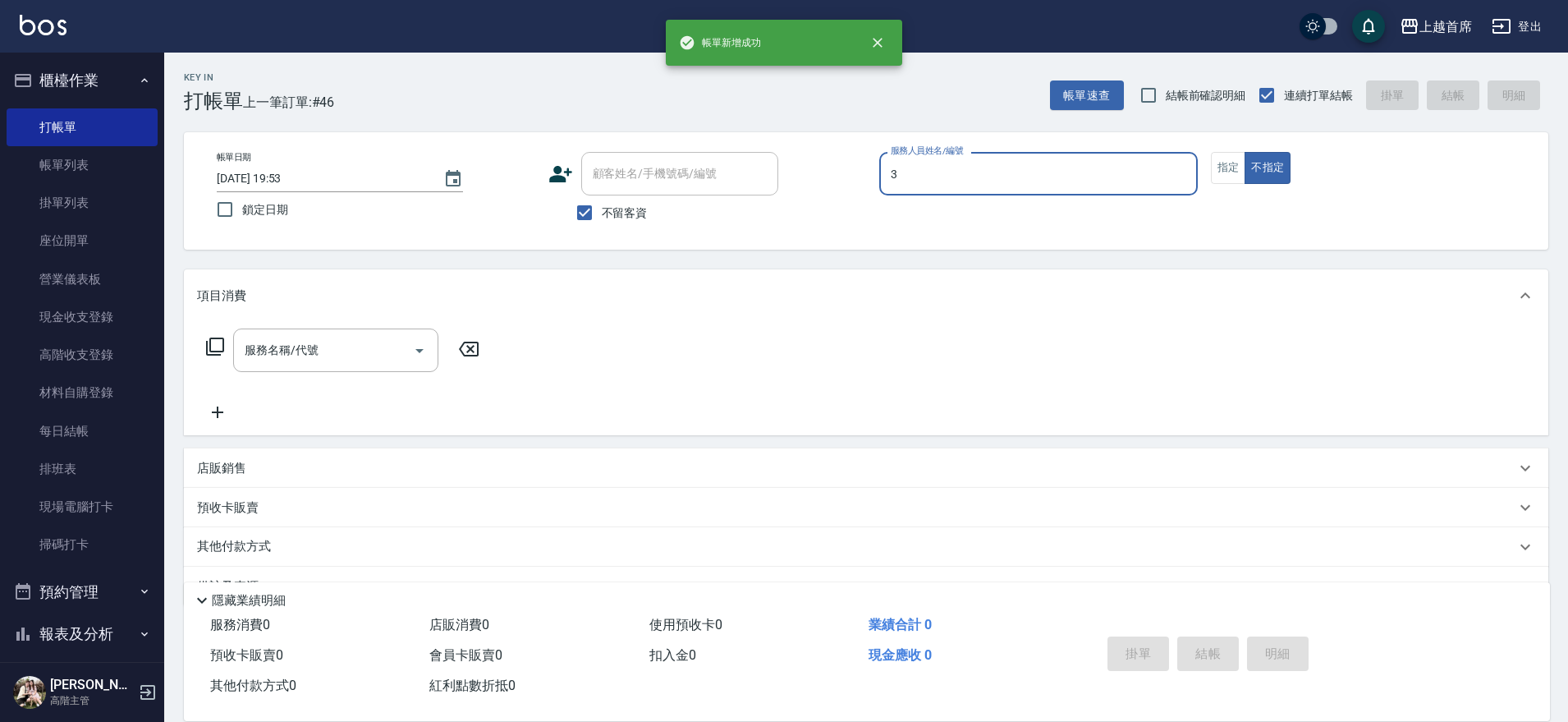
type input "徐丞勛-3"
type button "false"
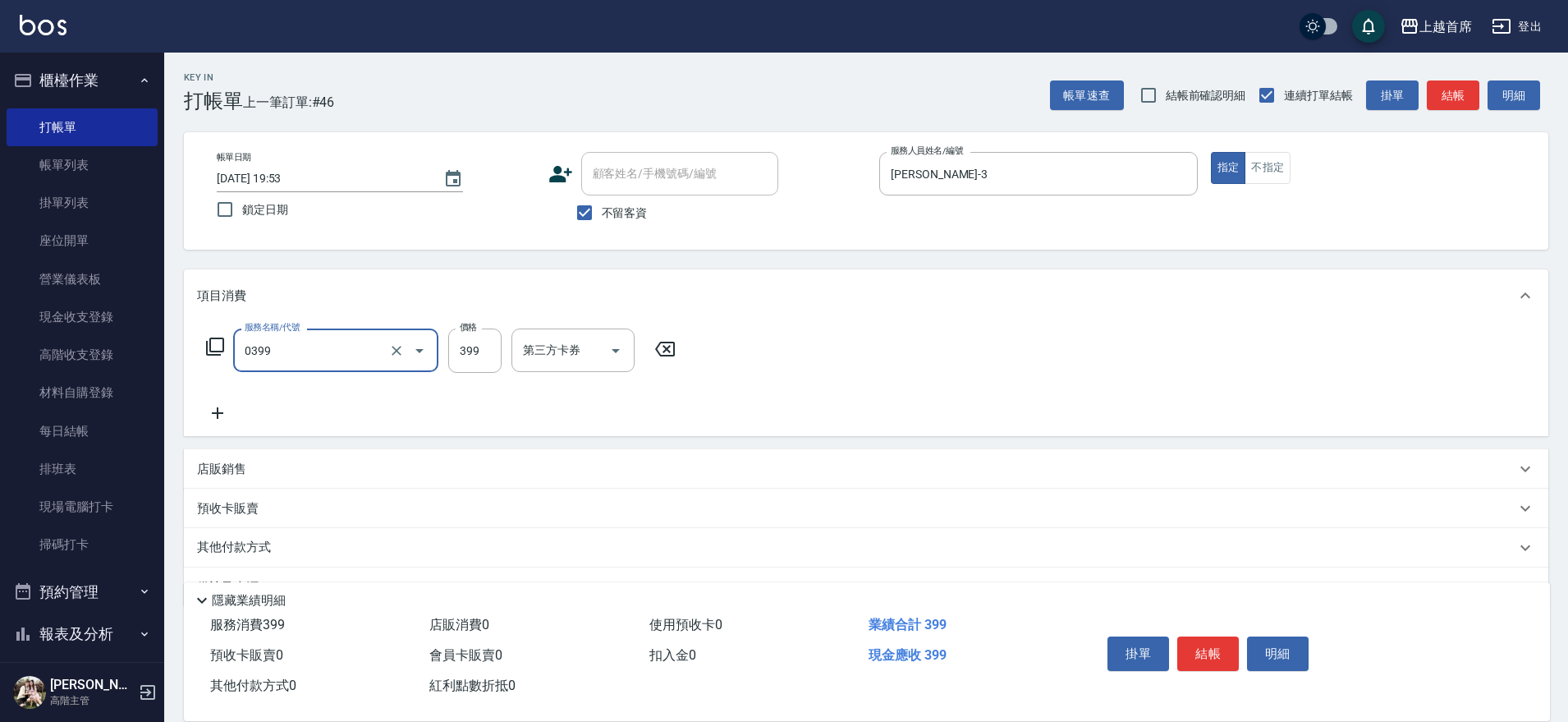
type input "海鹽洗髮(0399)"
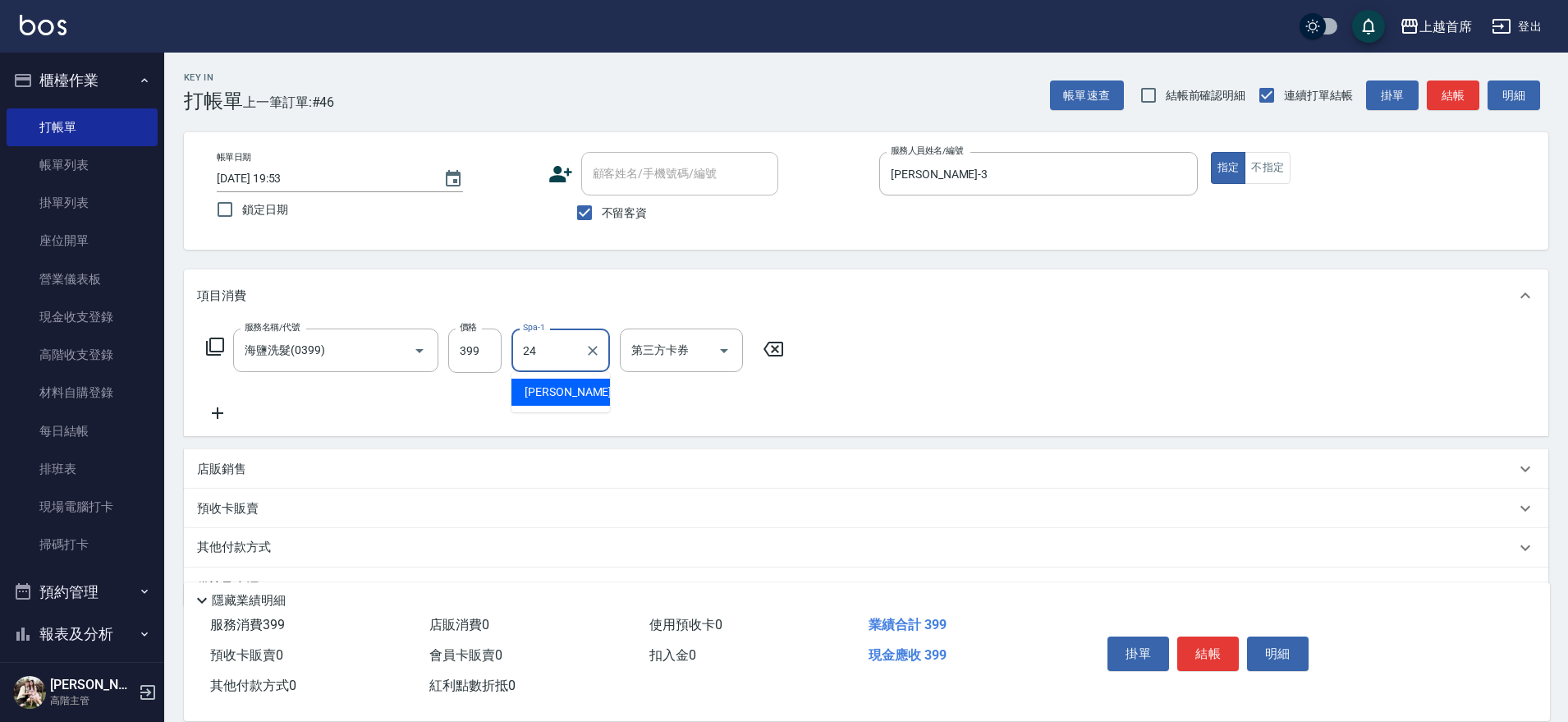
type input "丁于琴-24"
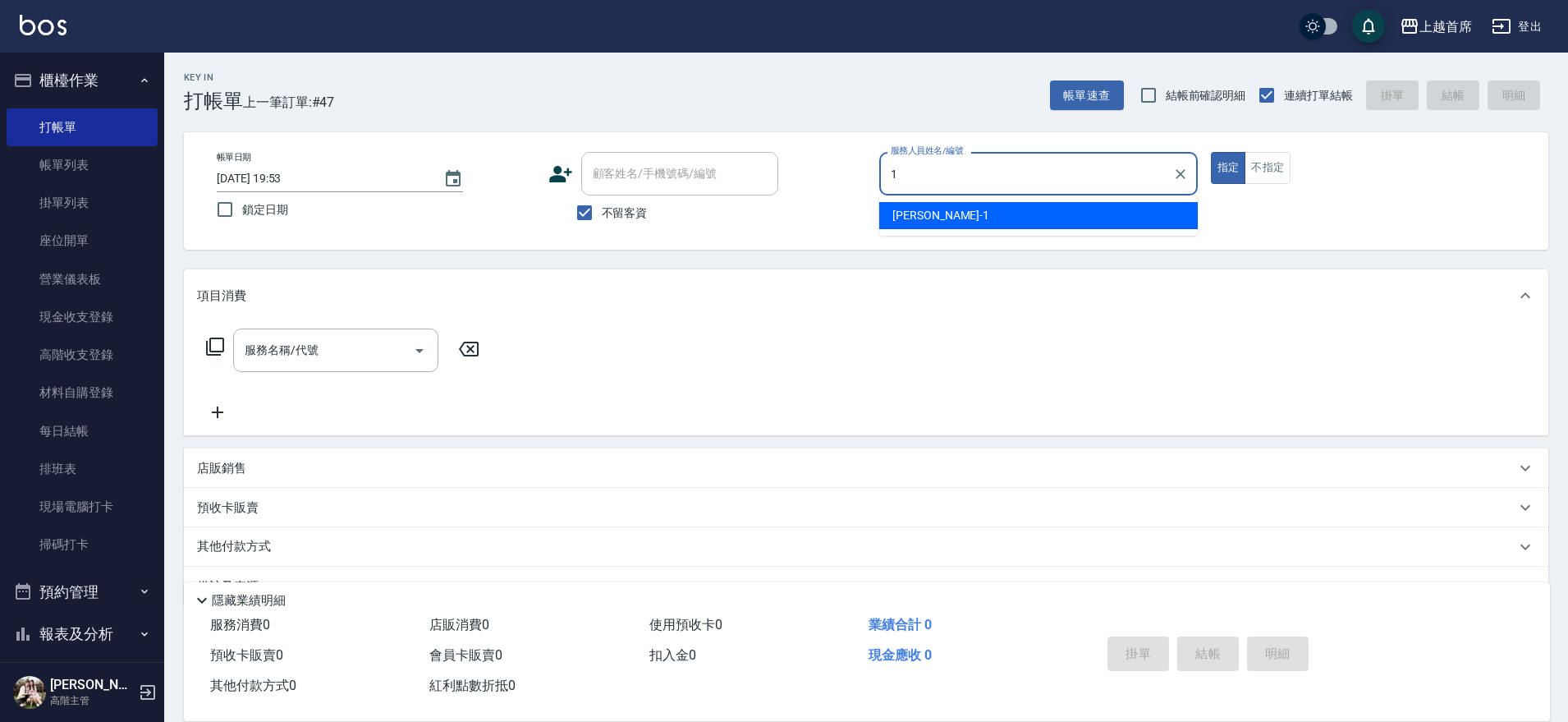
type input "江芷螢-1"
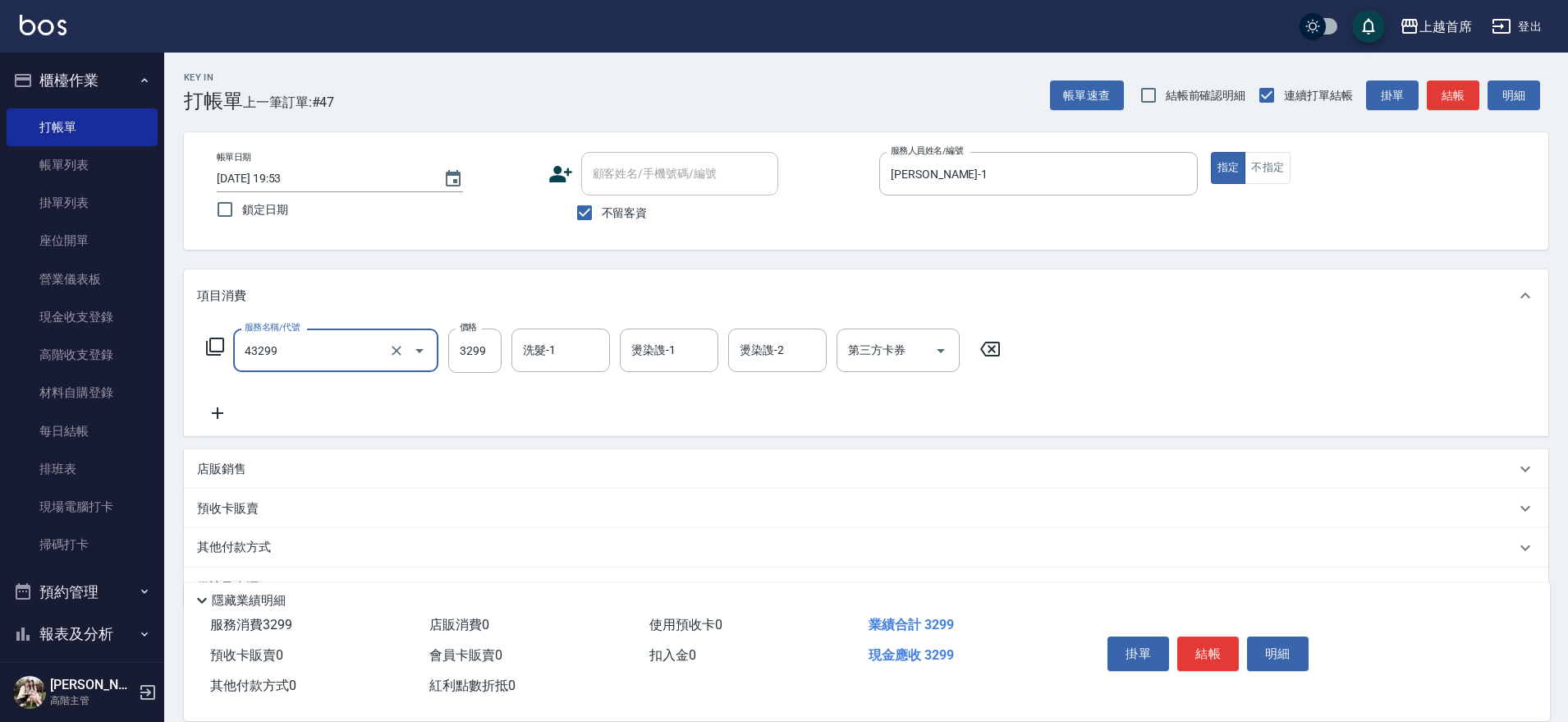
type input "染髮A餐(43299)"
type input "3000"
type input "陳育珊-16"
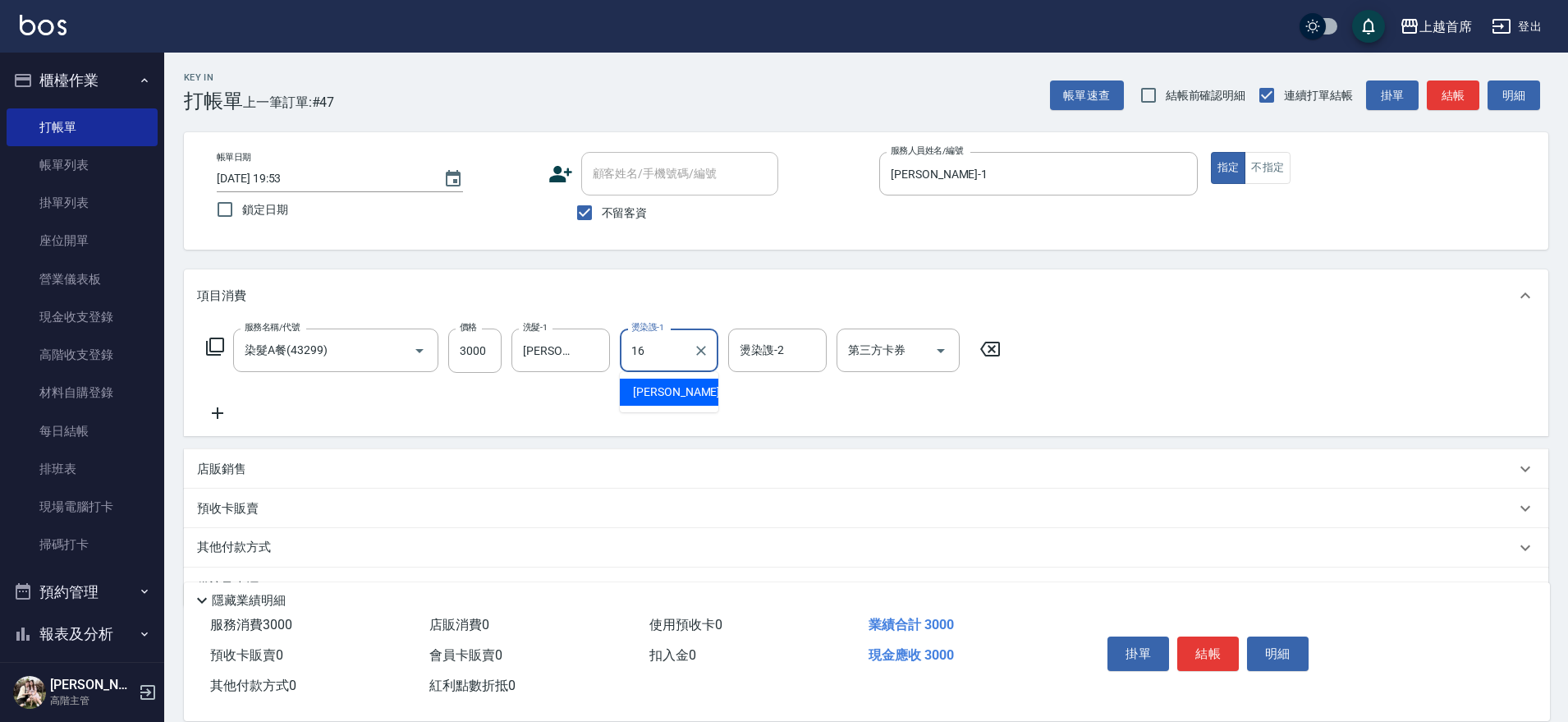
type input "陳育珊-16"
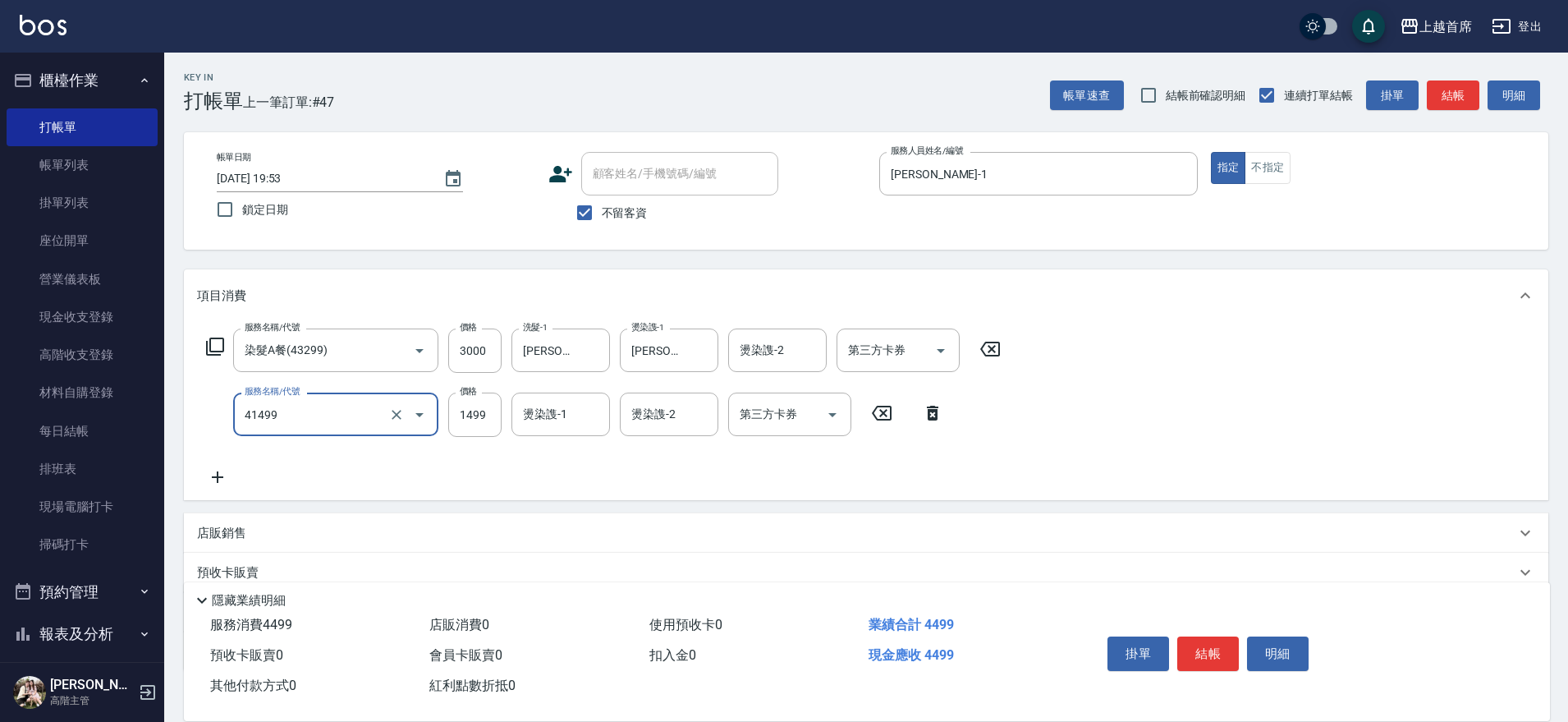
type input "染髮(41499)"
type input "1500"
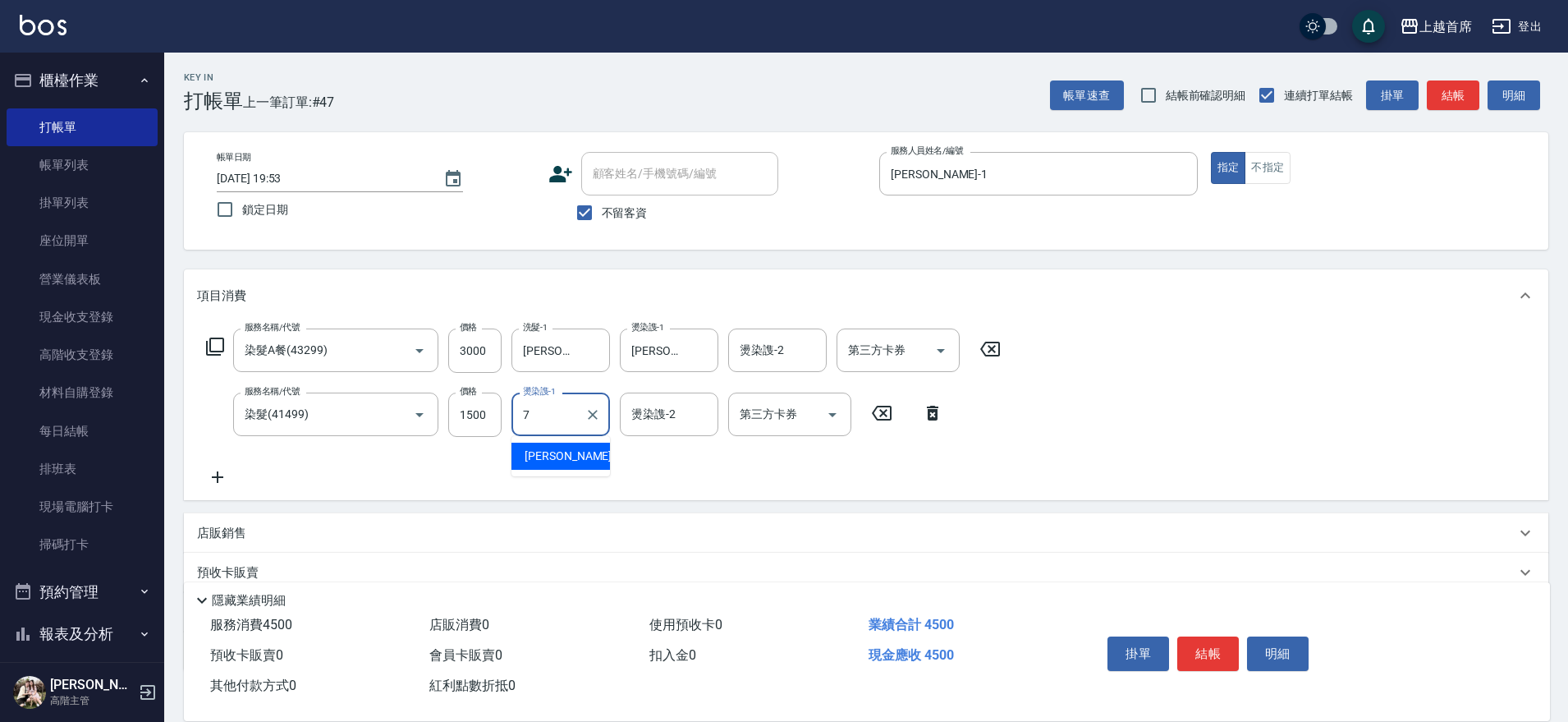
type input "梁佳琳-7"
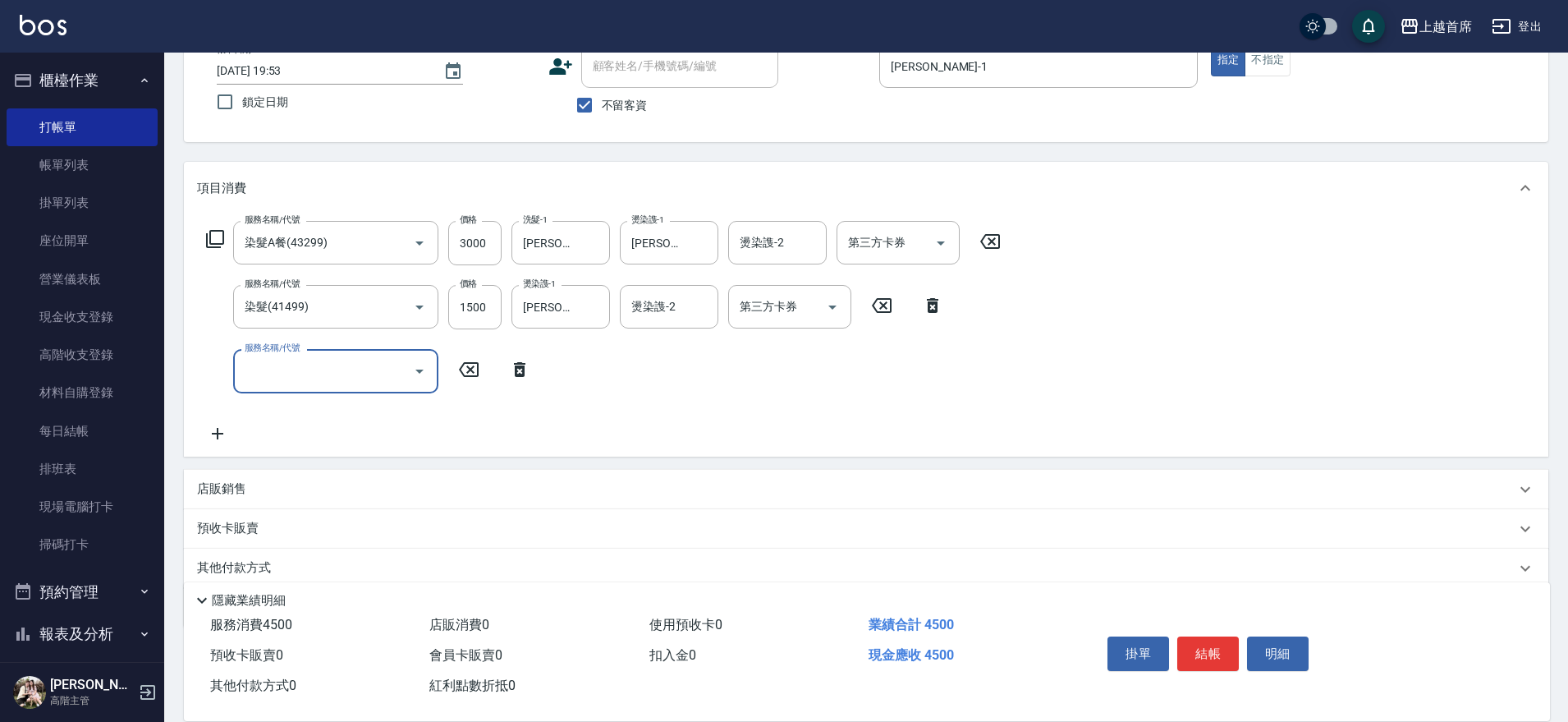
scroll to position [171, 0]
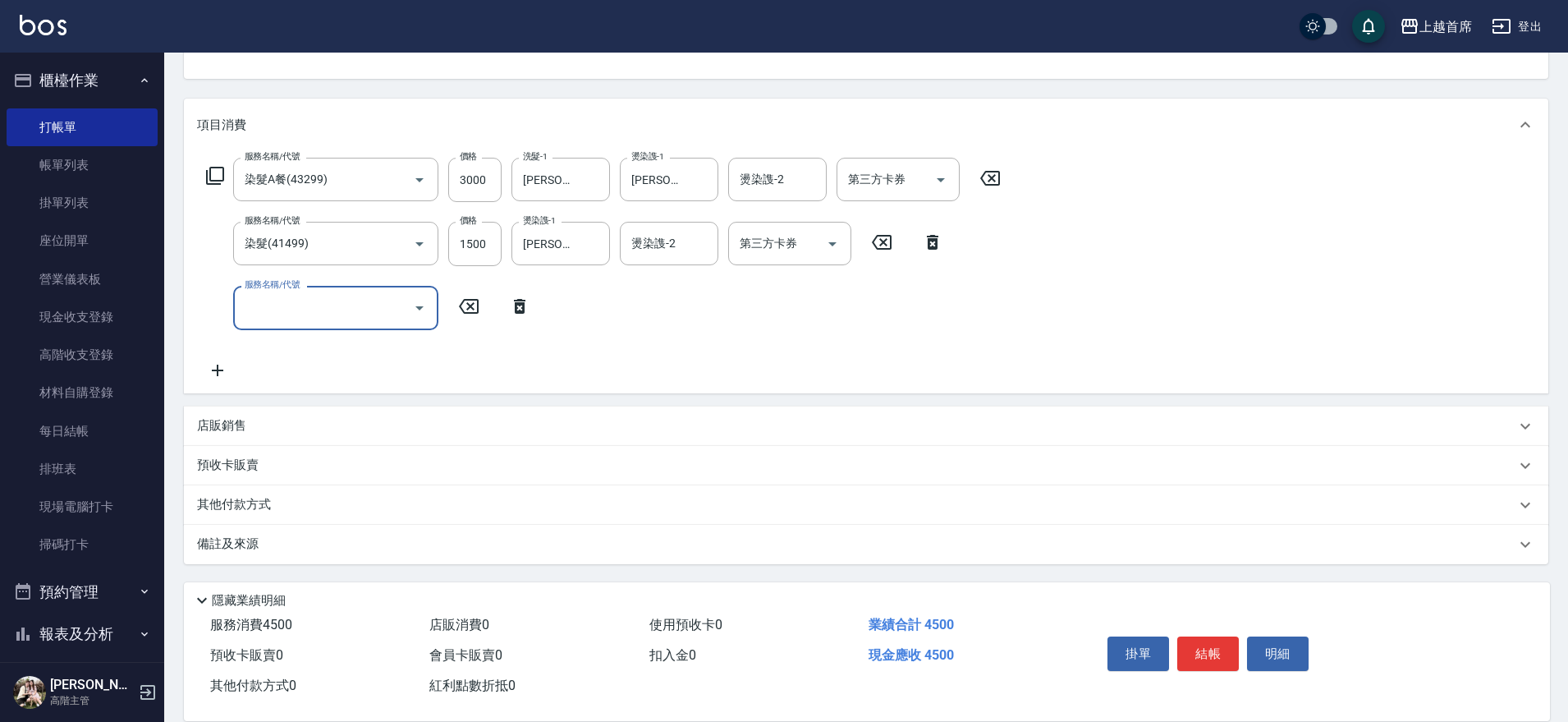
click at [221, 433] on p "店販銷售" at bounding box center [222, 425] width 49 height 17
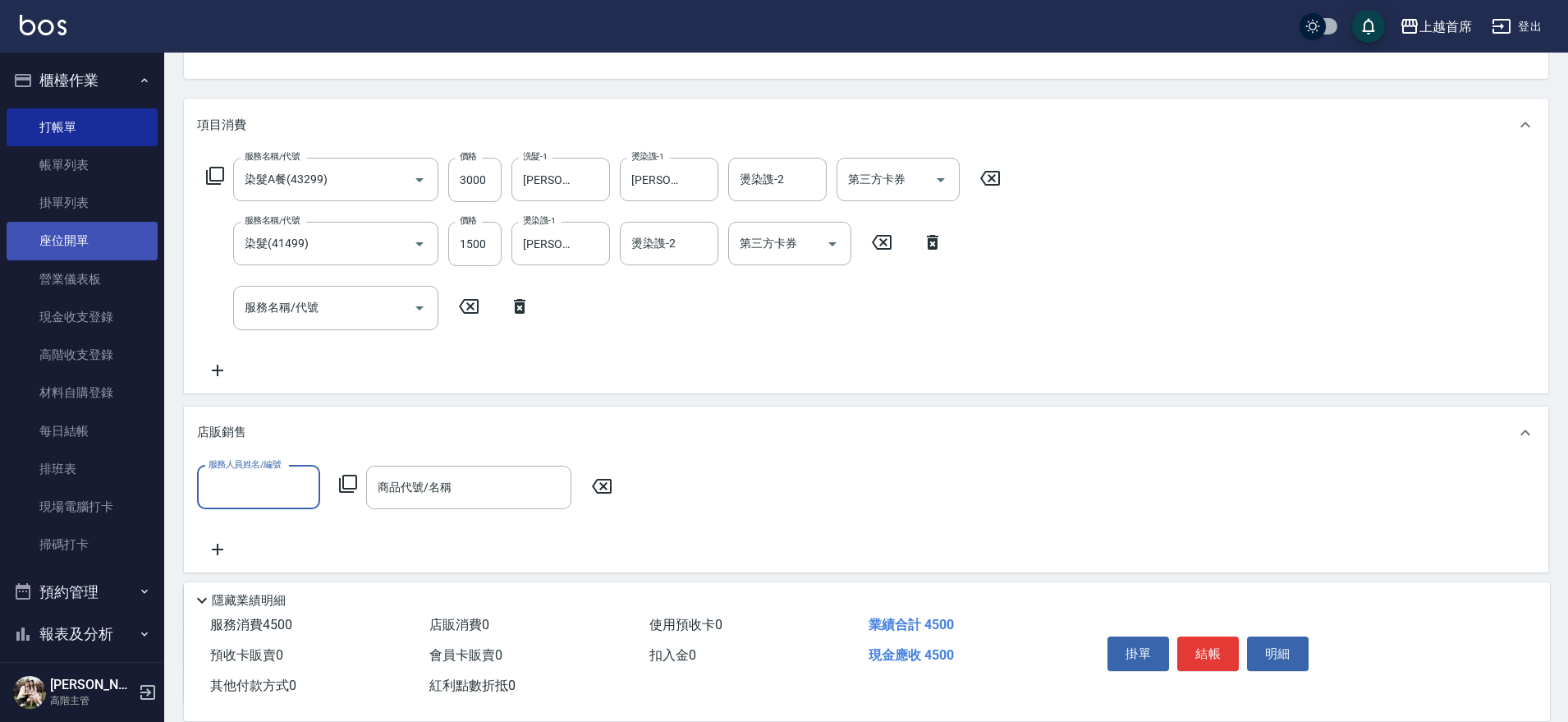
scroll to position [0, 0]
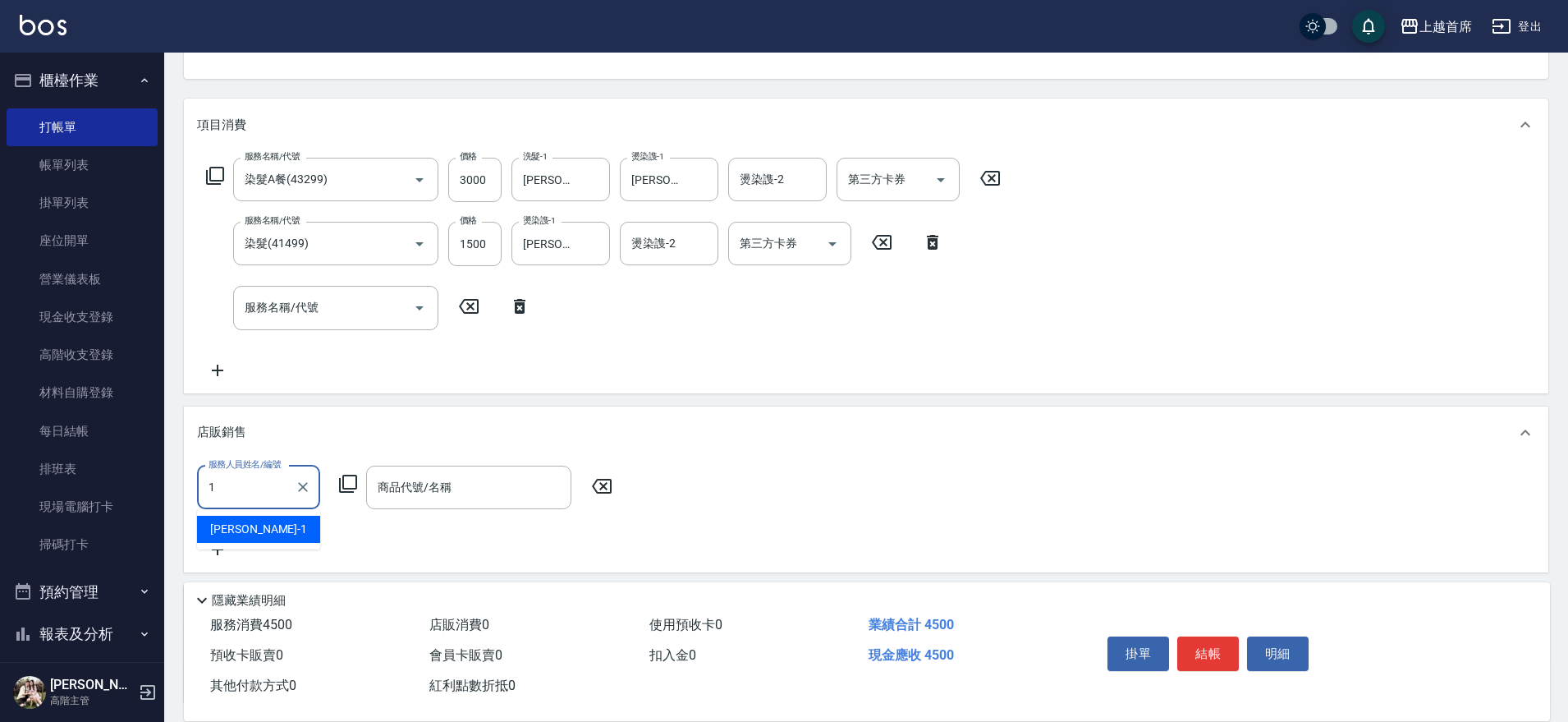
type input "江芷螢-1"
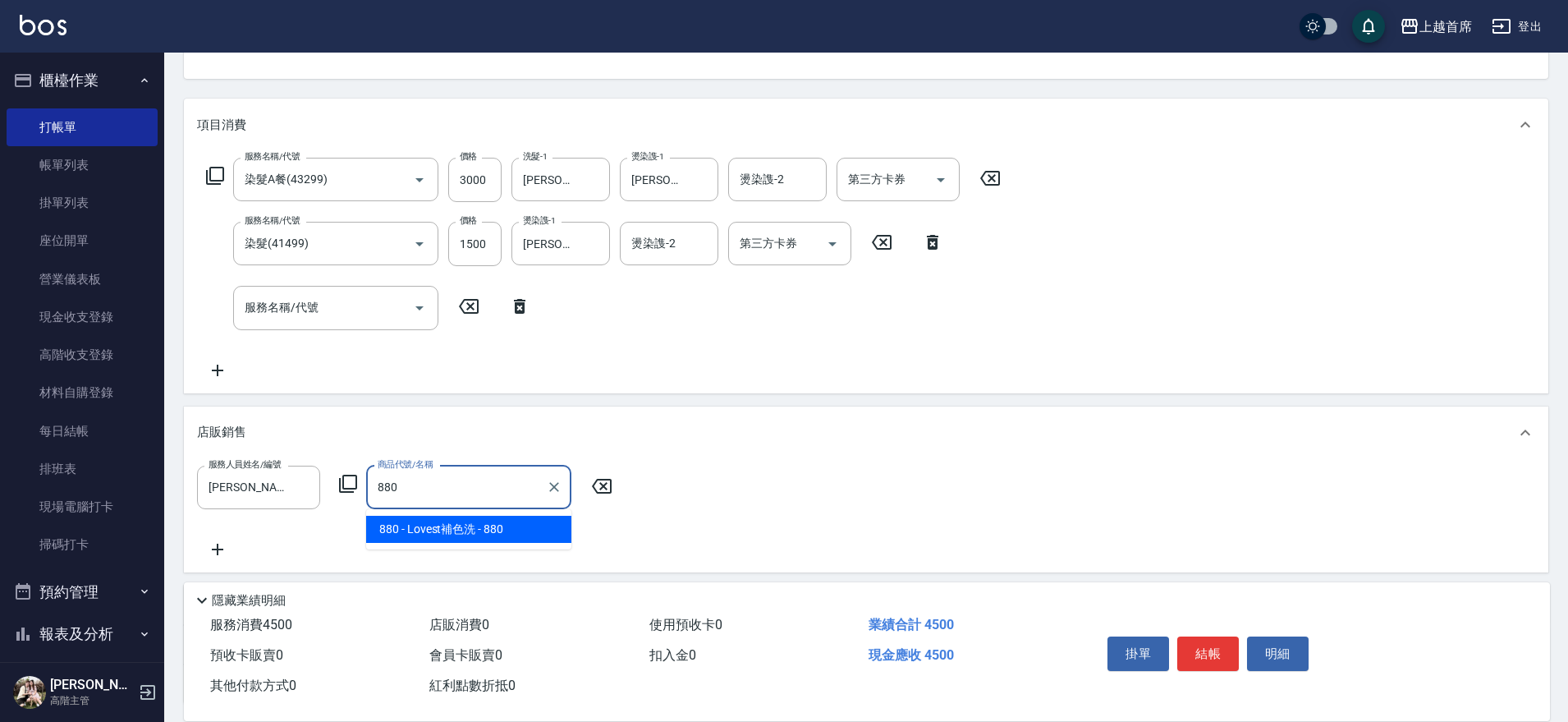
type input "Lovest補色洗"
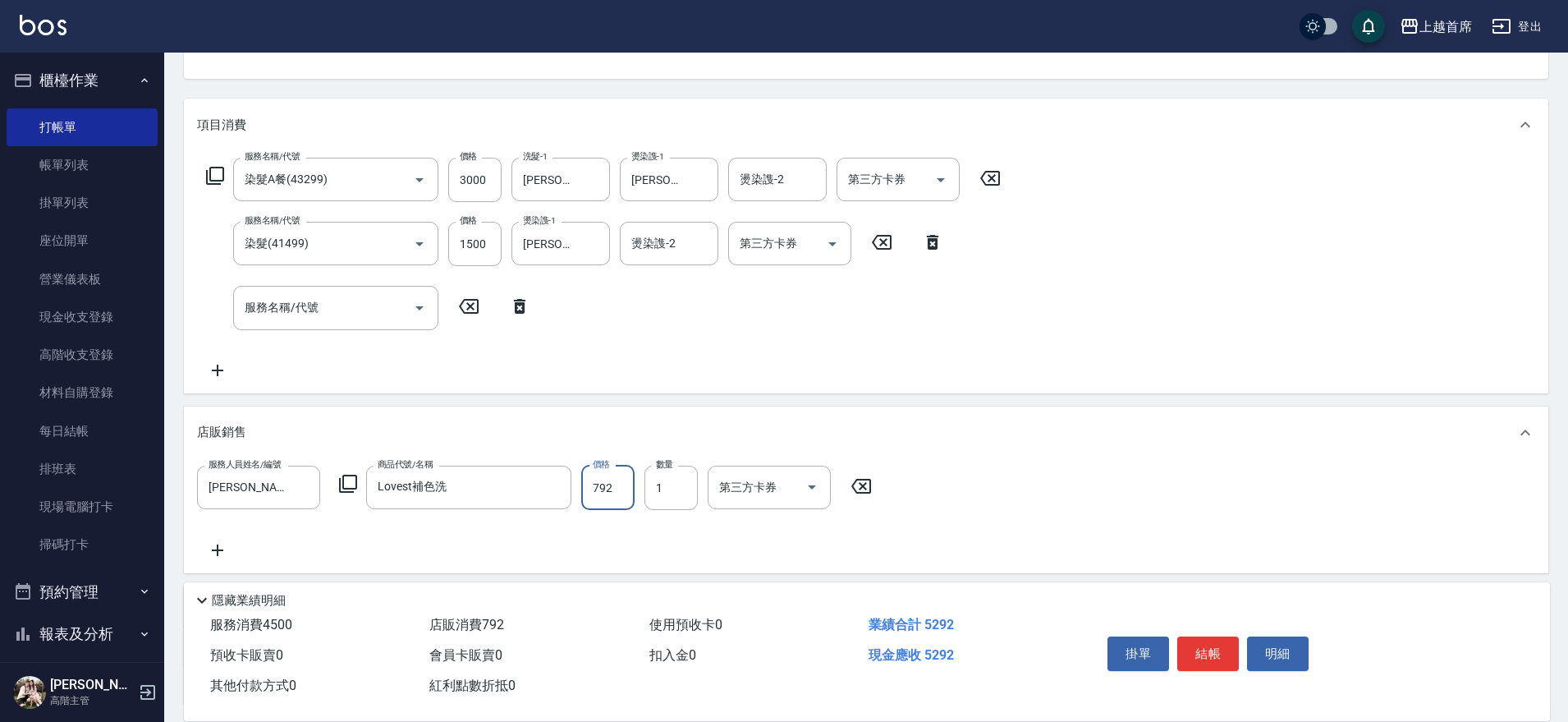
type input "792"
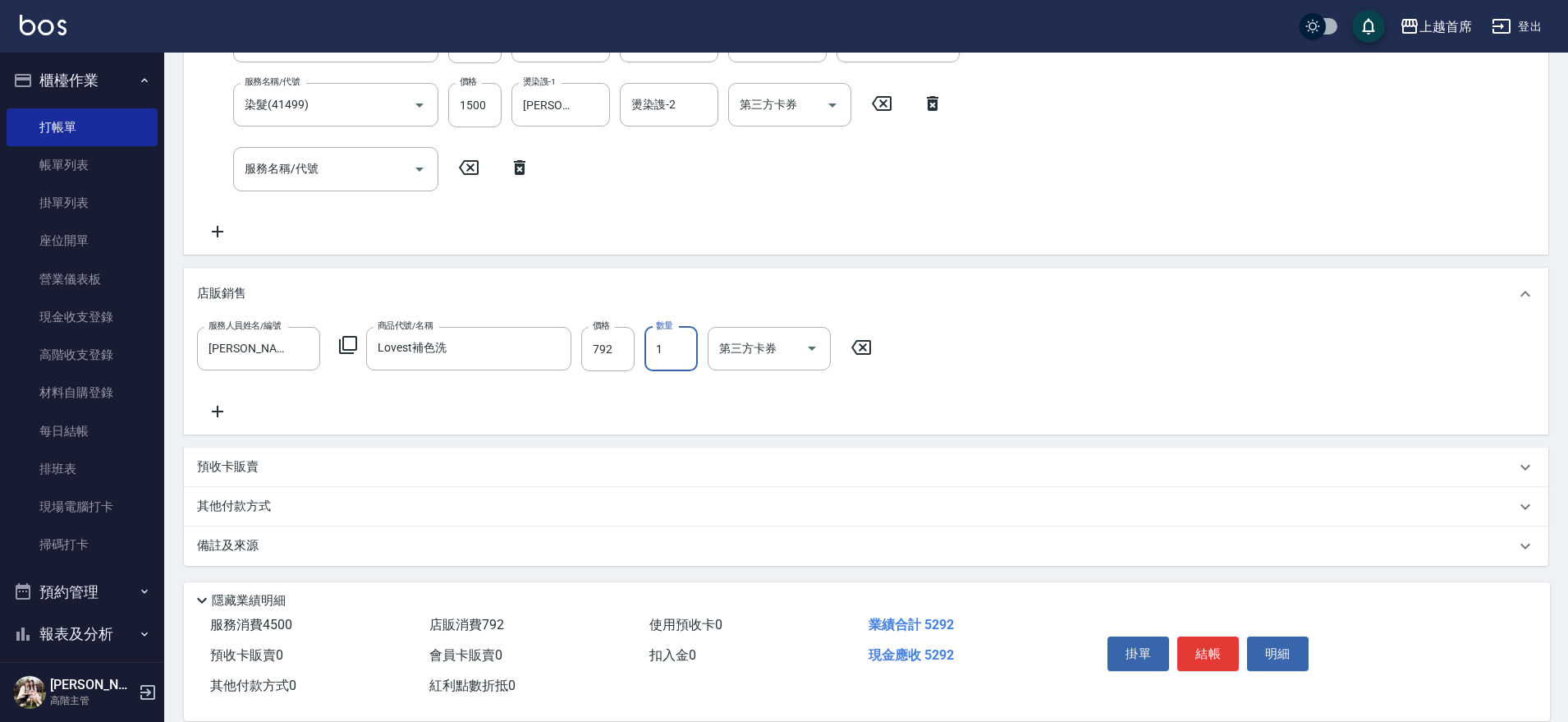
scroll to position [312, 0]
click at [270, 498] on p "其他付款方式" at bounding box center [238, 505] width 82 height 18
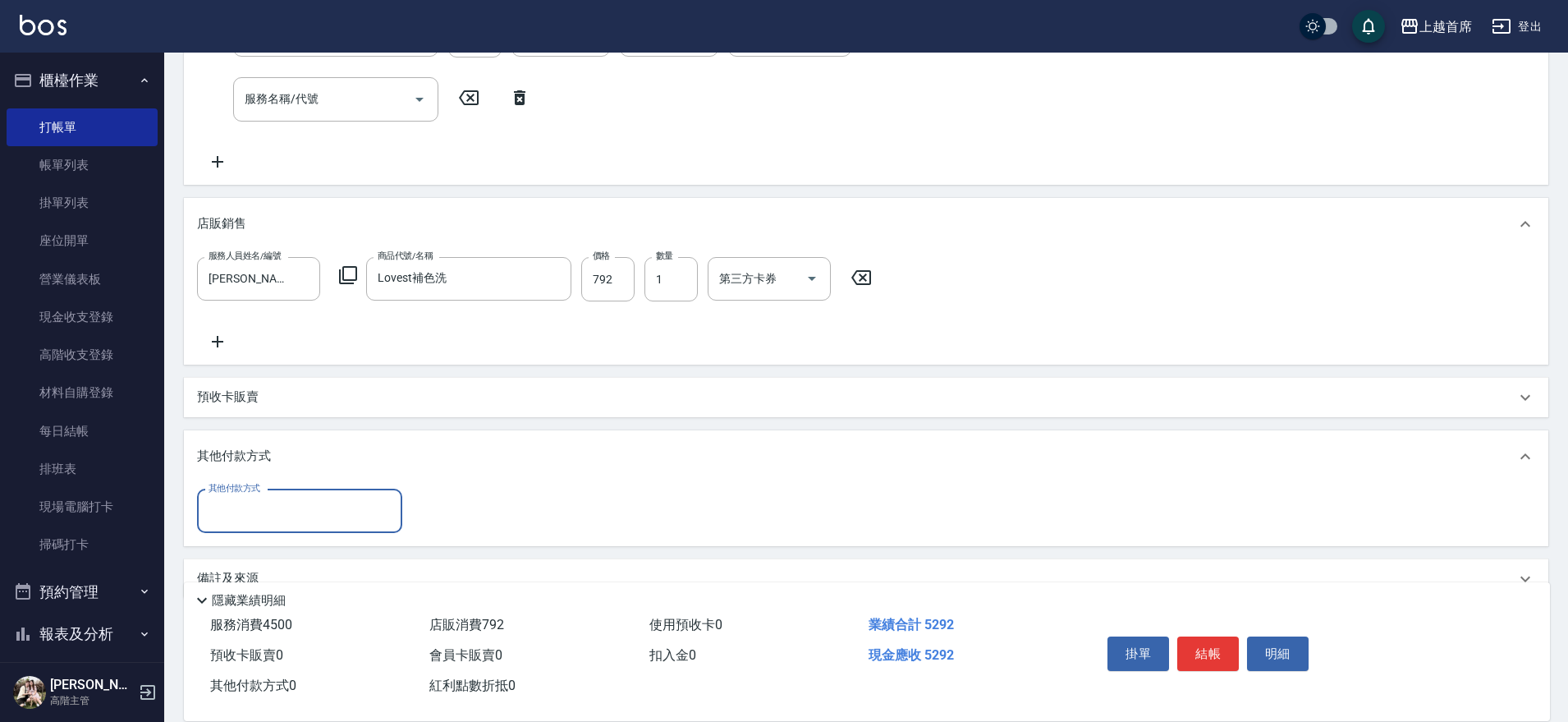
scroll to position [414, 0]
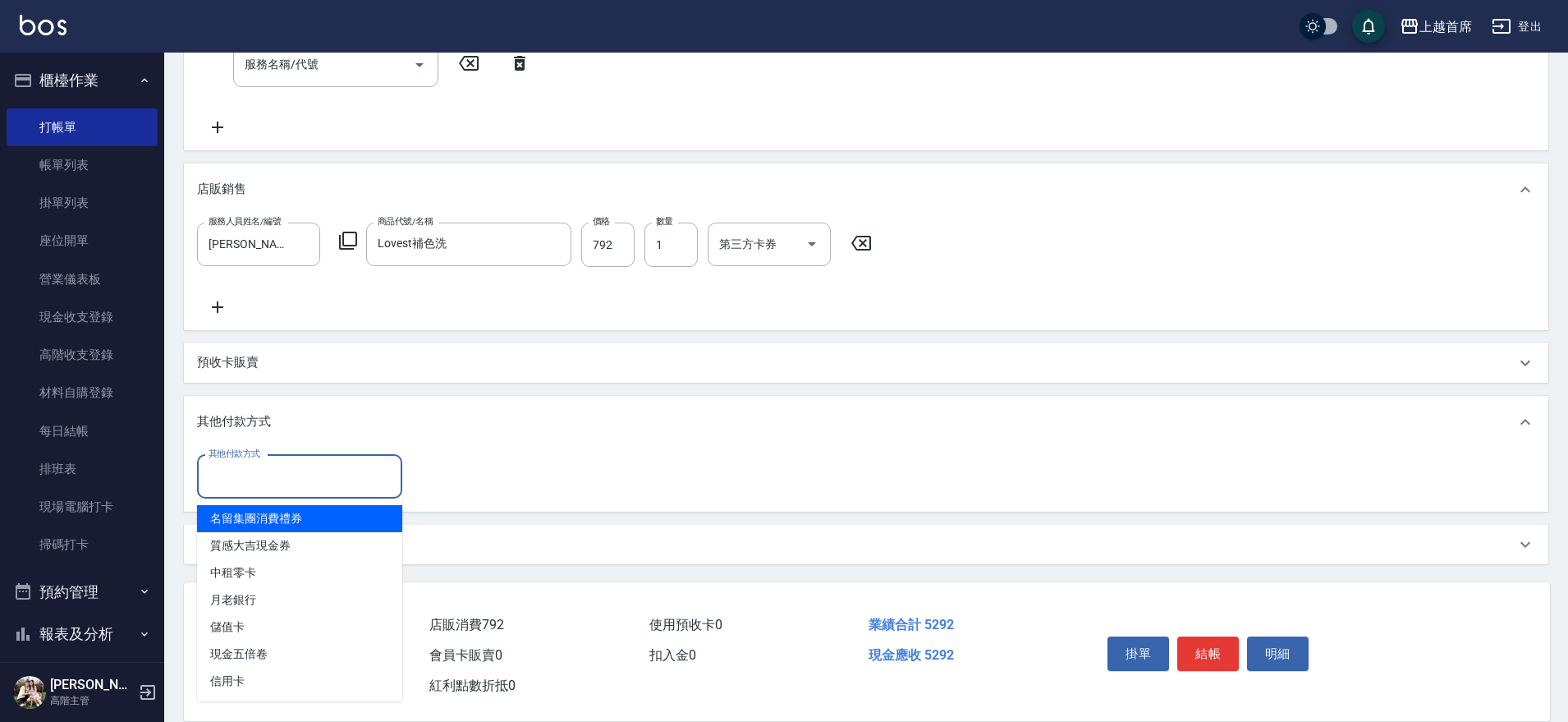
click at [299, 466] on input "其他付款方式" at bounding box center [300, 476] width 190 height 28
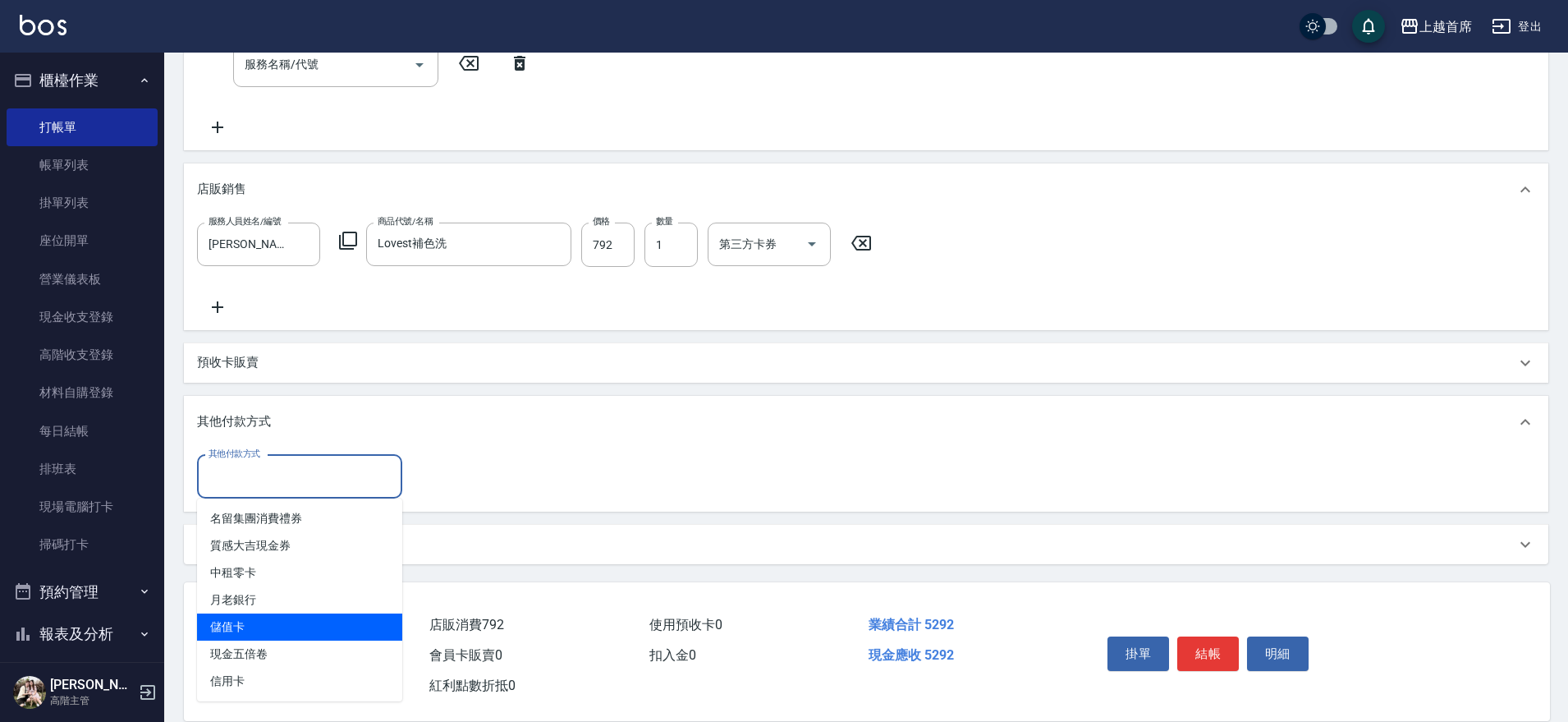
click at [245, 635] on span "儲值卡" at bounding box center [300, 627] width 206 height 27
type input "儲值卡"
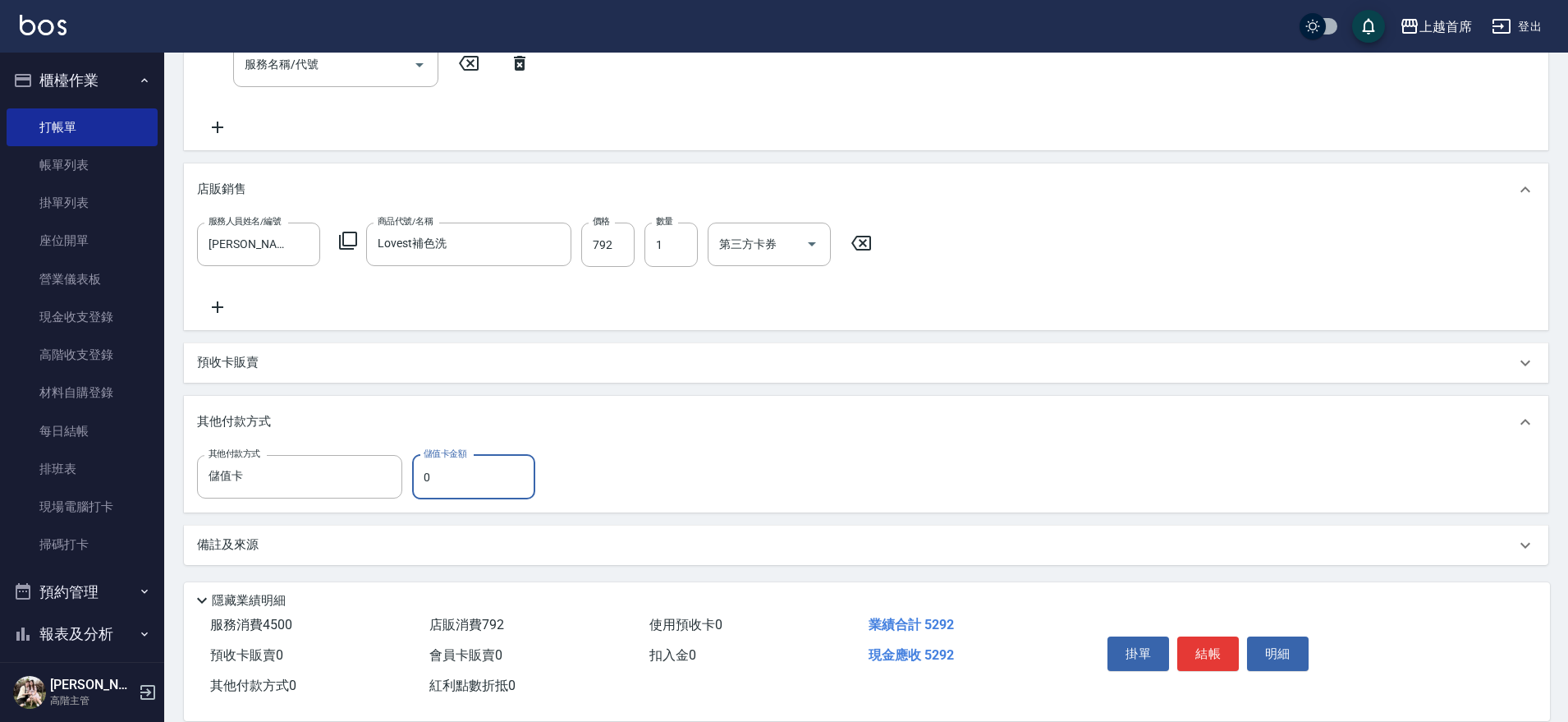
drag, startPoint x: 463, startPoint y: 475, endPoint x: 423, endPoint y: 487, distance: 41.8
click at [423, 487] on input "0" at bounding box center [473, 477] width 123 height 45
type input "5292"
click at [1224, 652] on button "結帳" at bounding box center [1208, 653] width 61 height 35
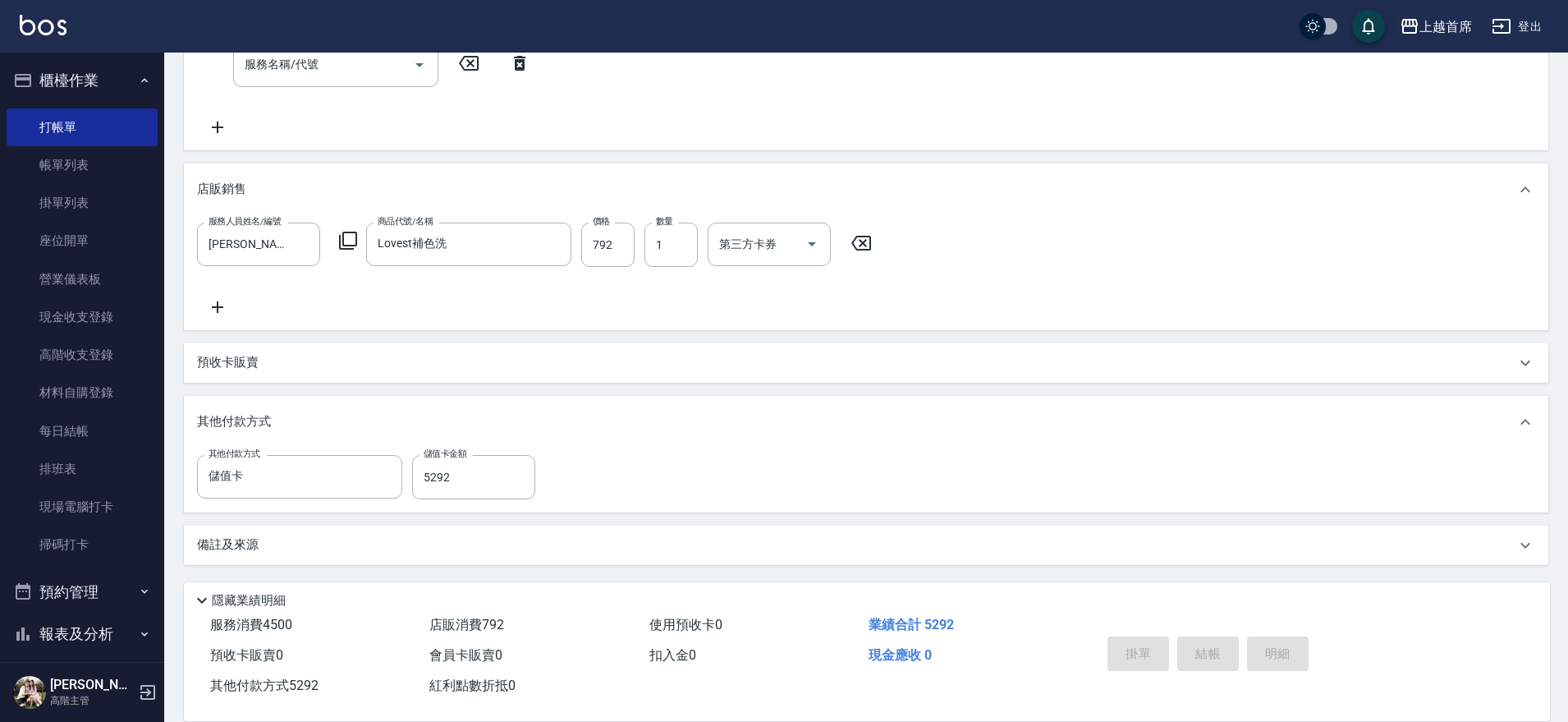
type input "2025/09/06 19:54"
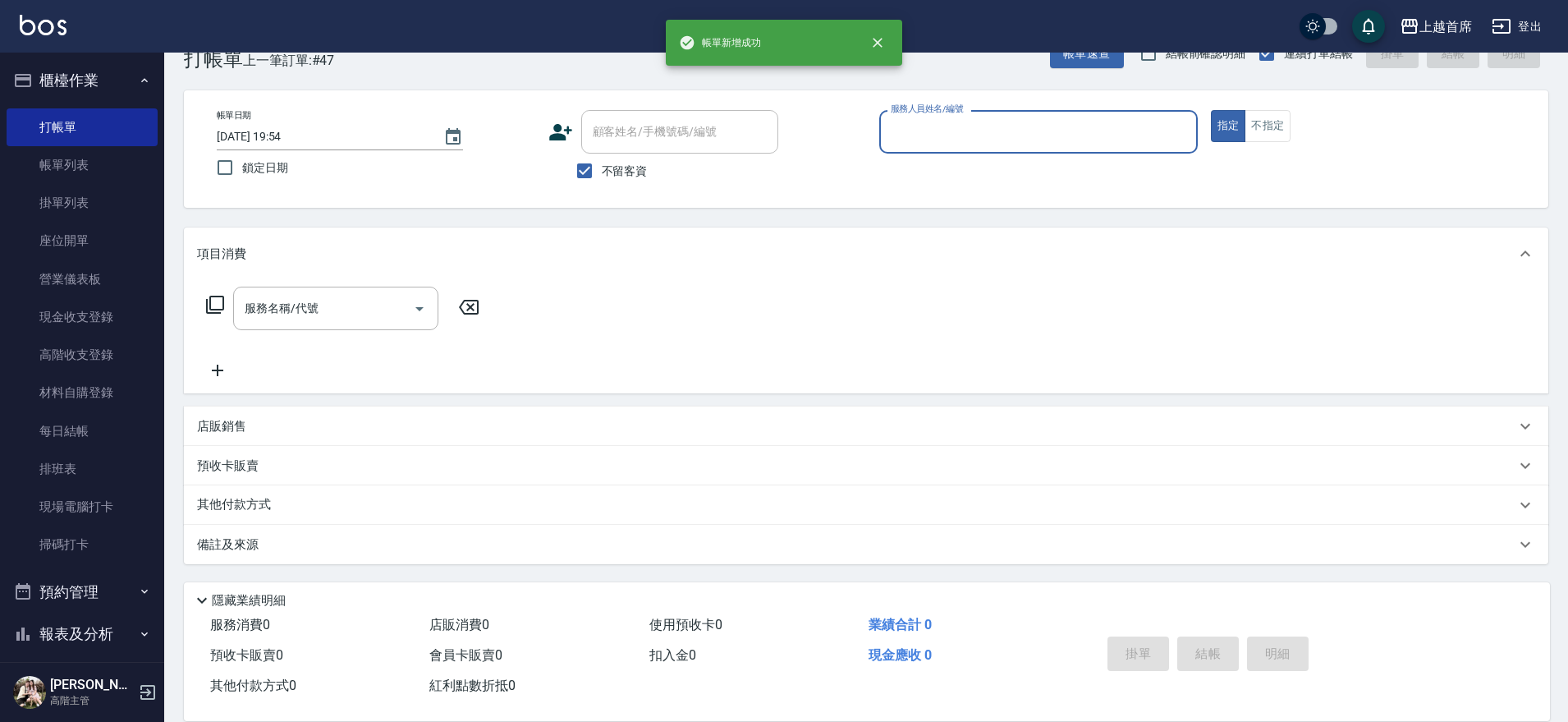
scroll to position [0, 0]
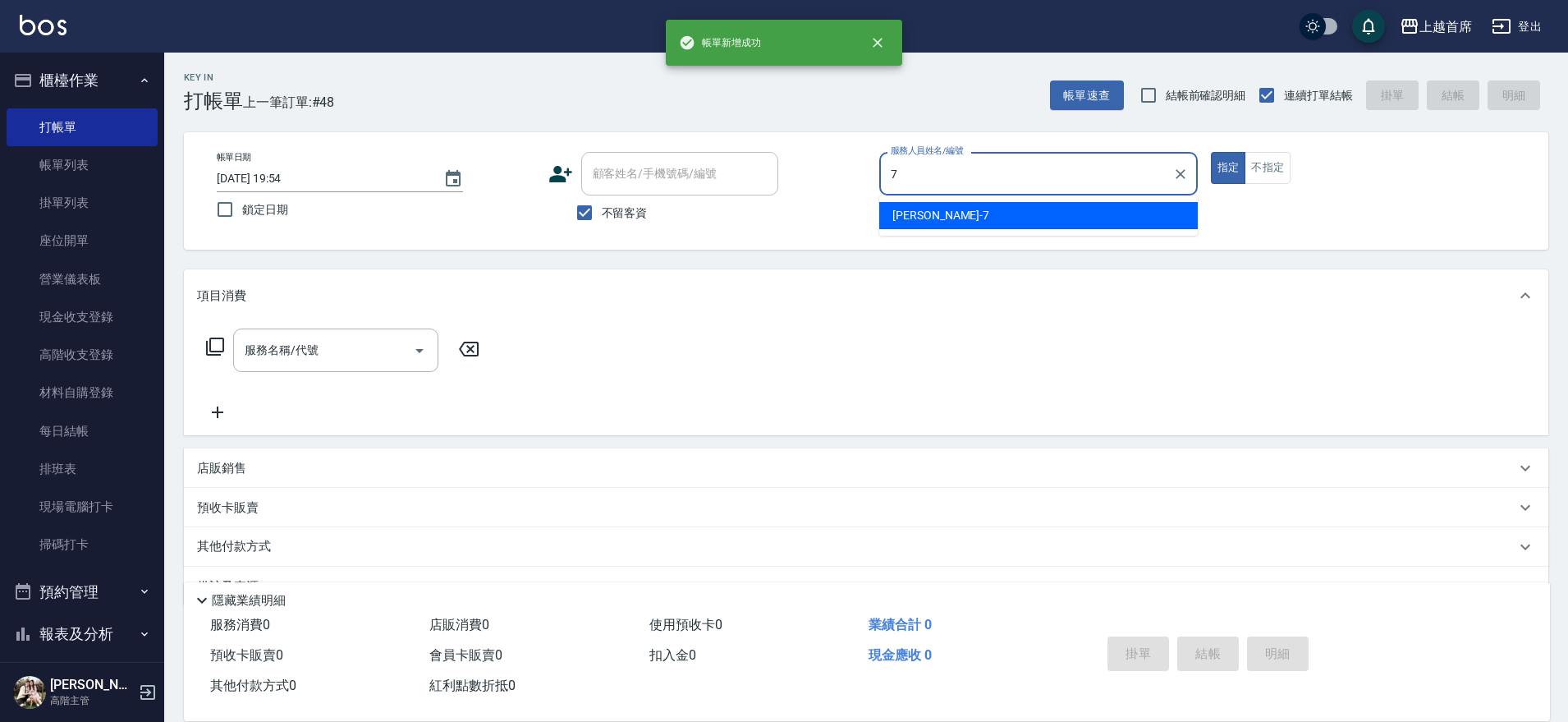
type input "梁佳琳-7"
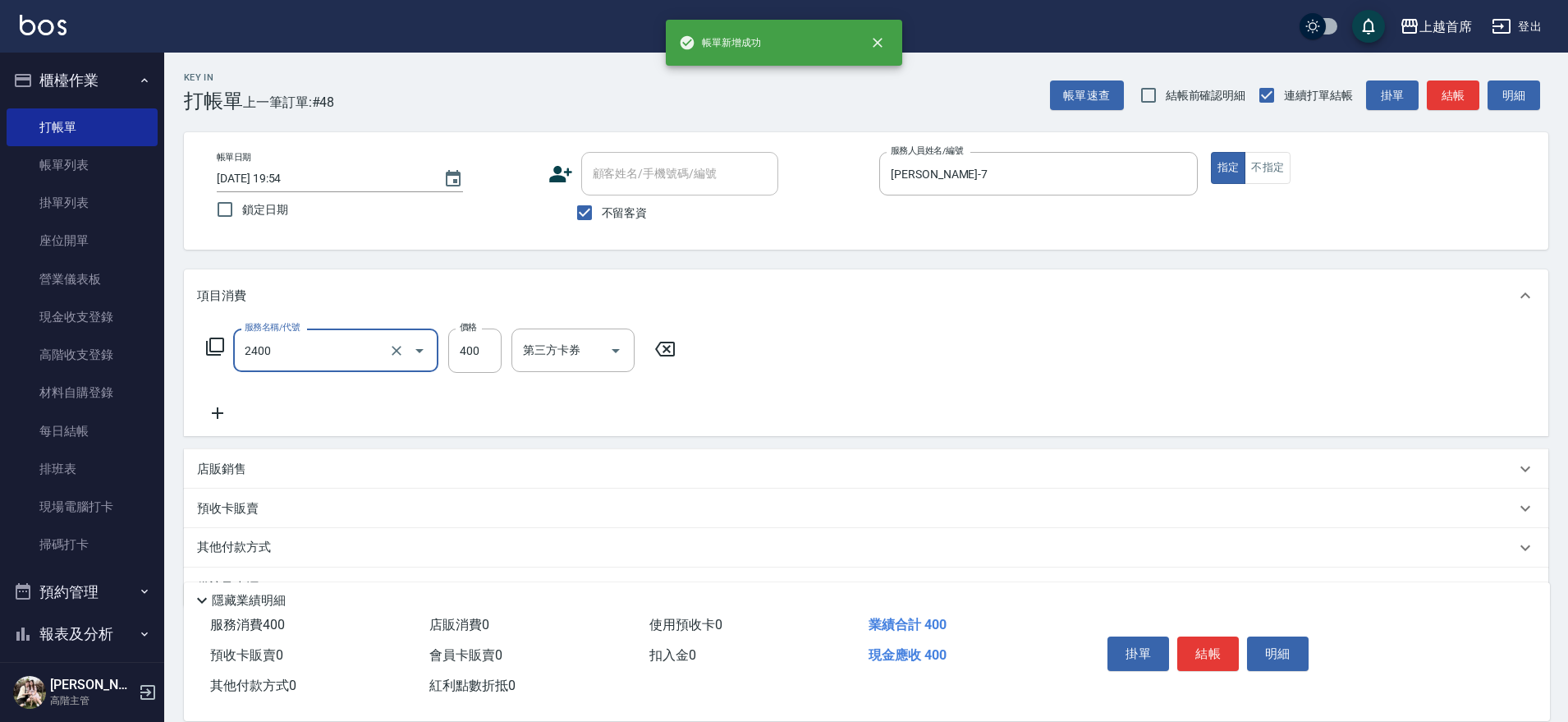
type input "指定一般洗剪400(2400)"
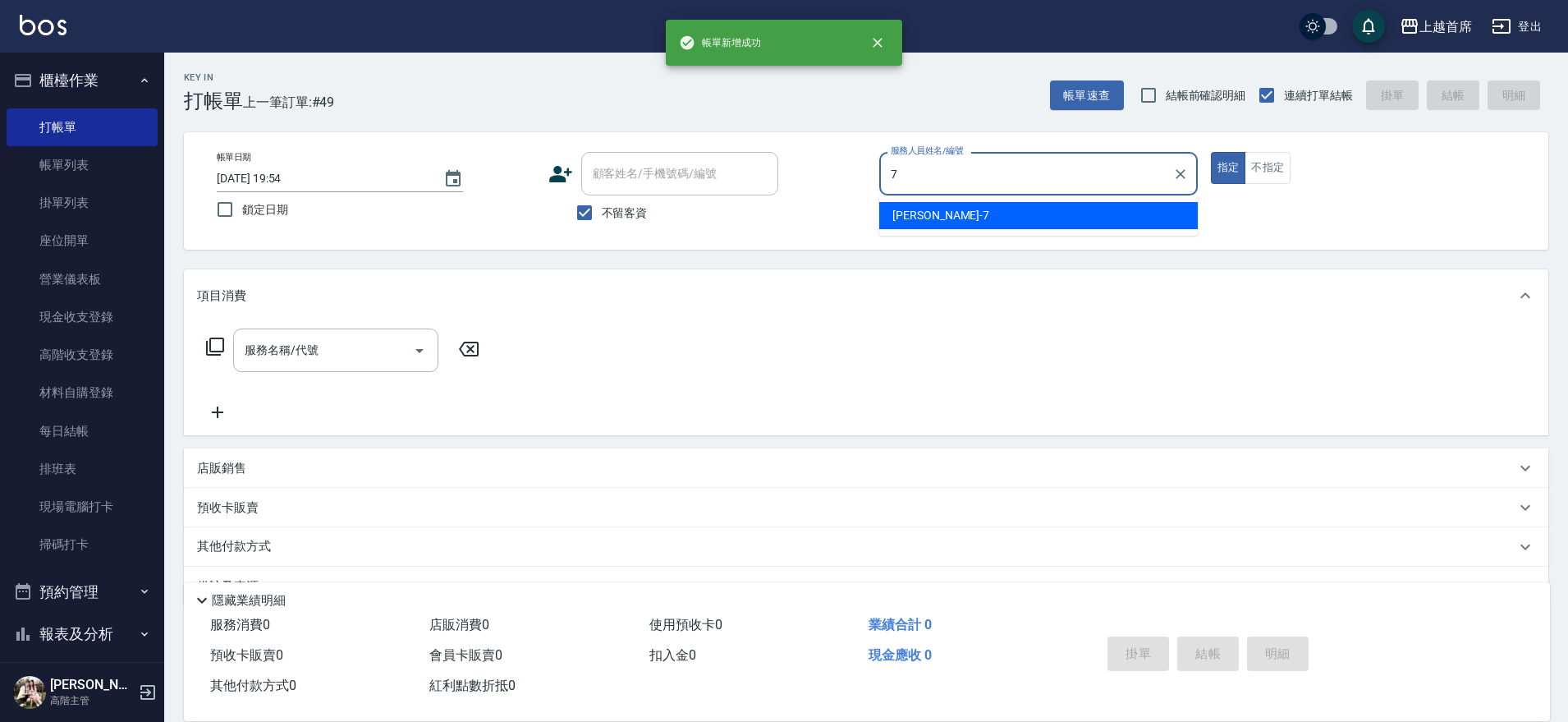
type input "梁佳琳-7"
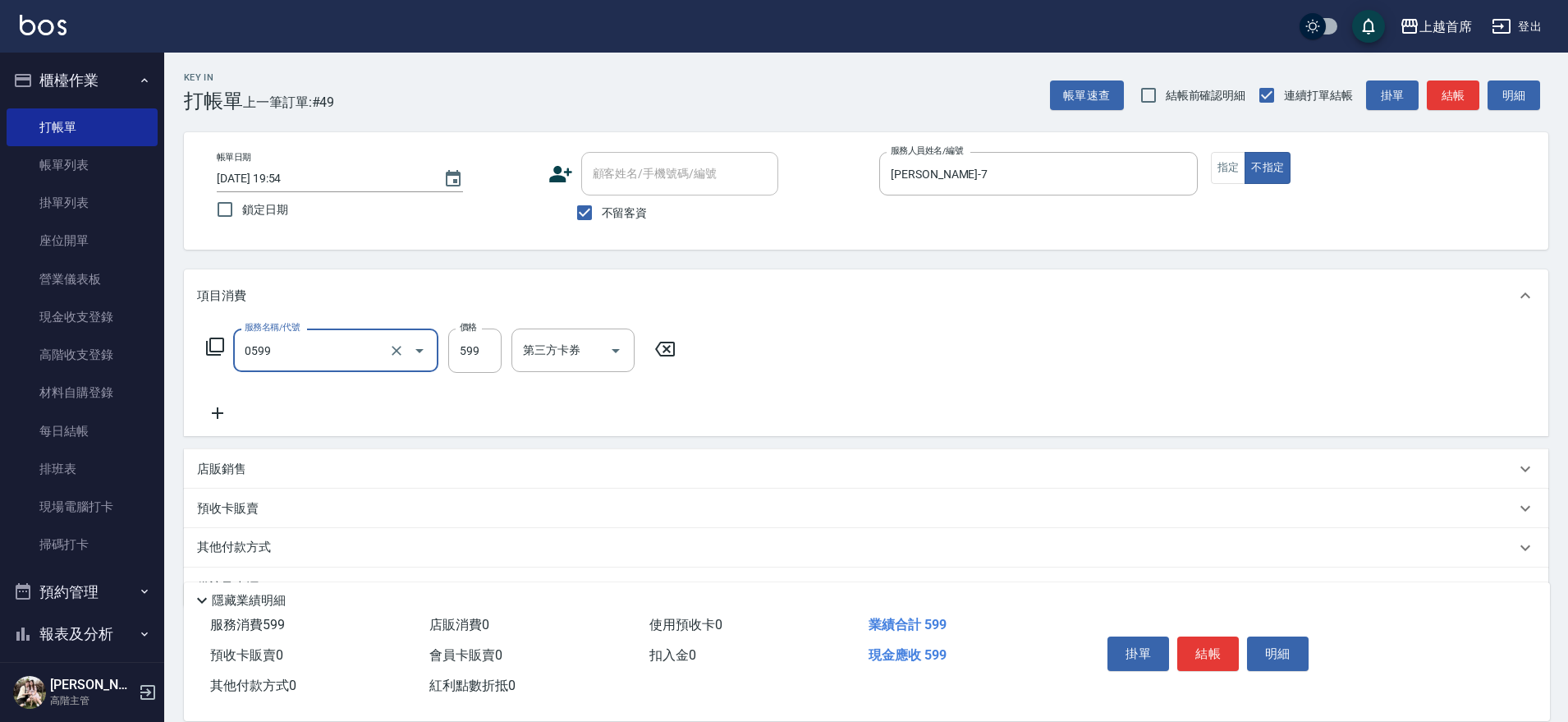
type input "伊黛莉spa(0599)"
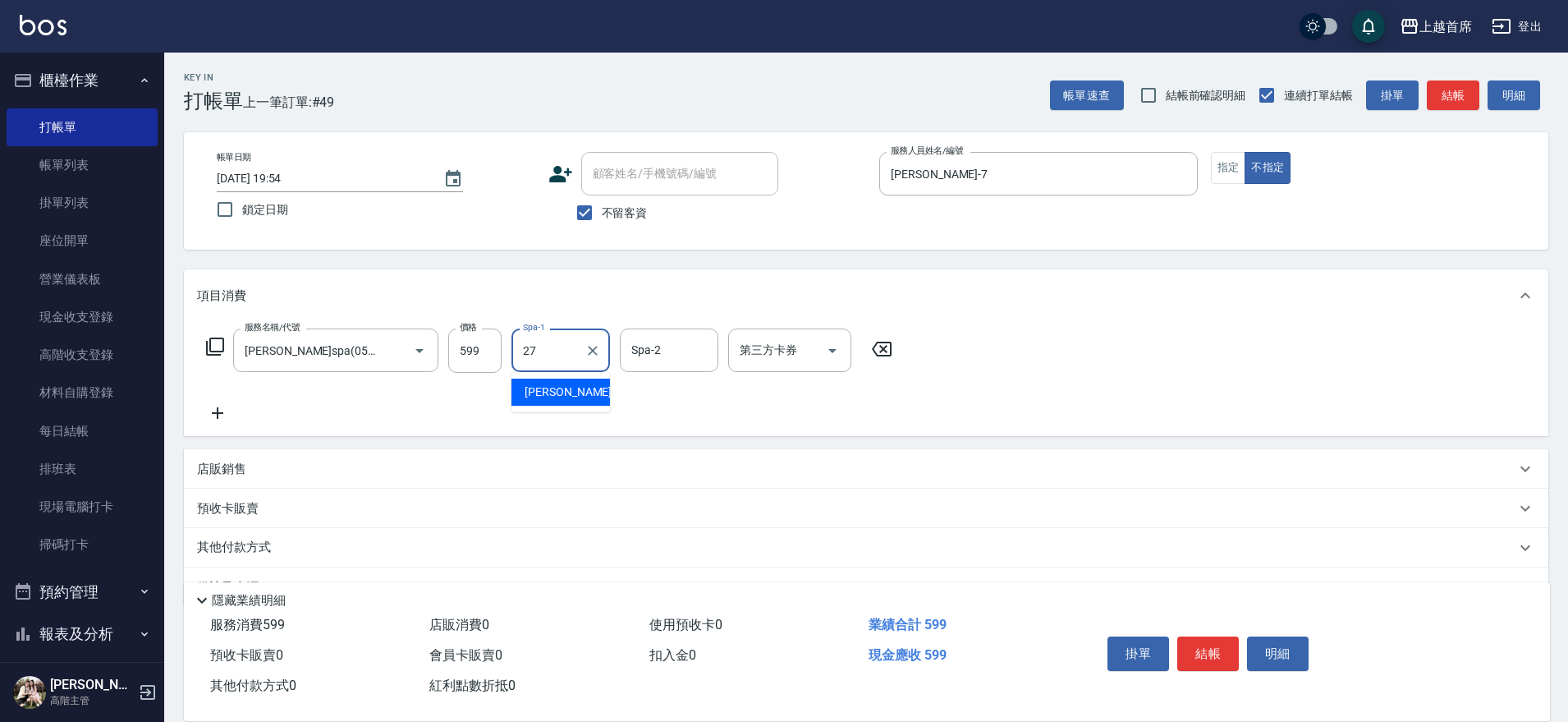
type input "蔡宛孜-27"
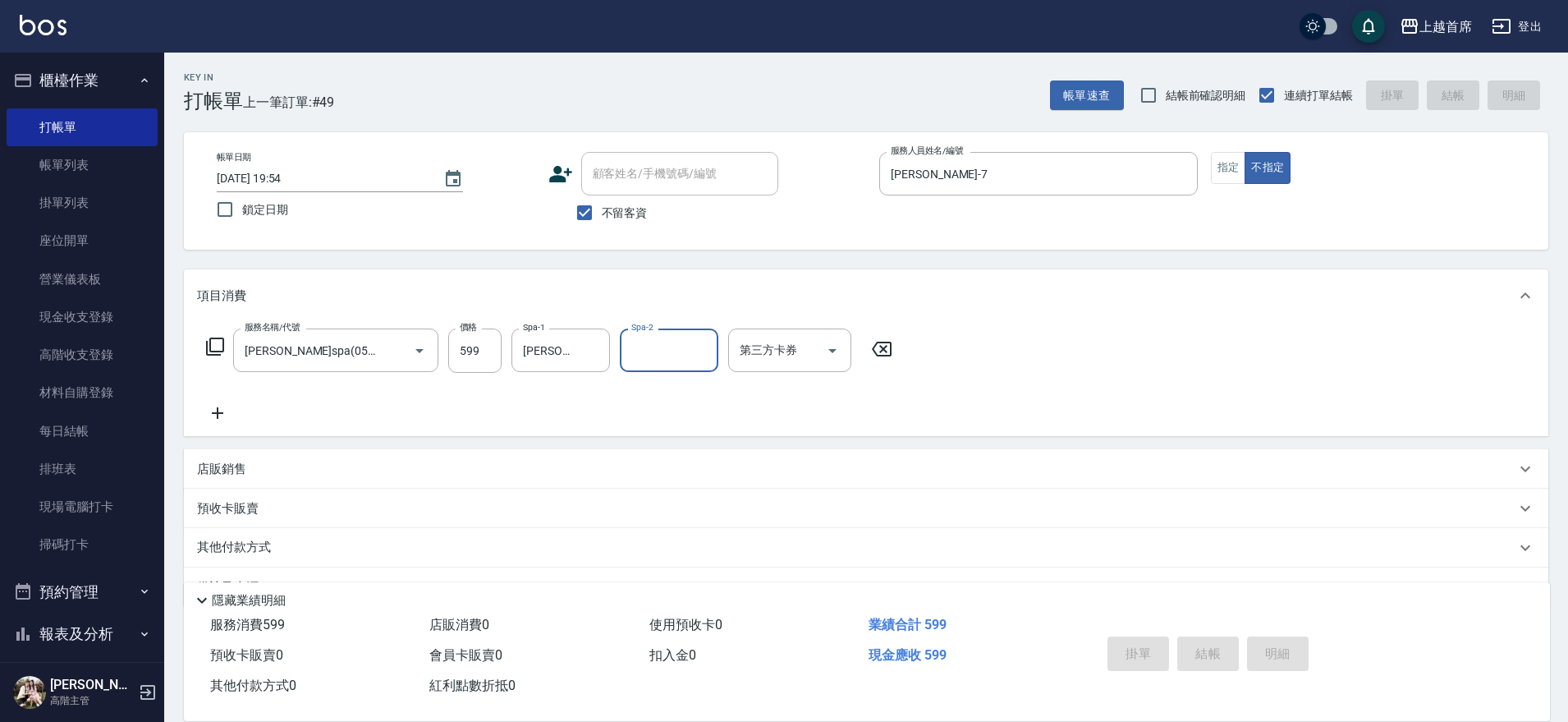
type input "2025/09/06 19:55"
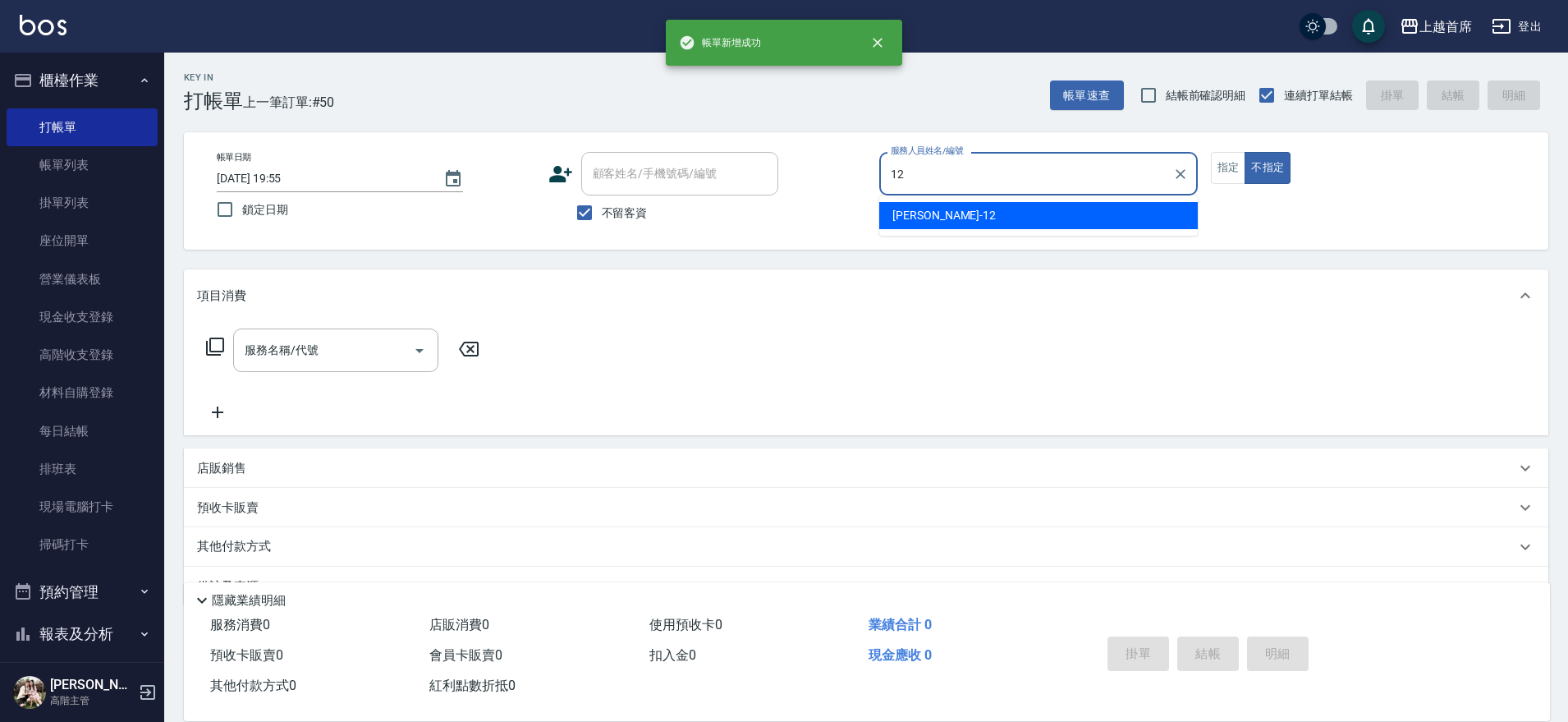
type input "許婕妤-12"
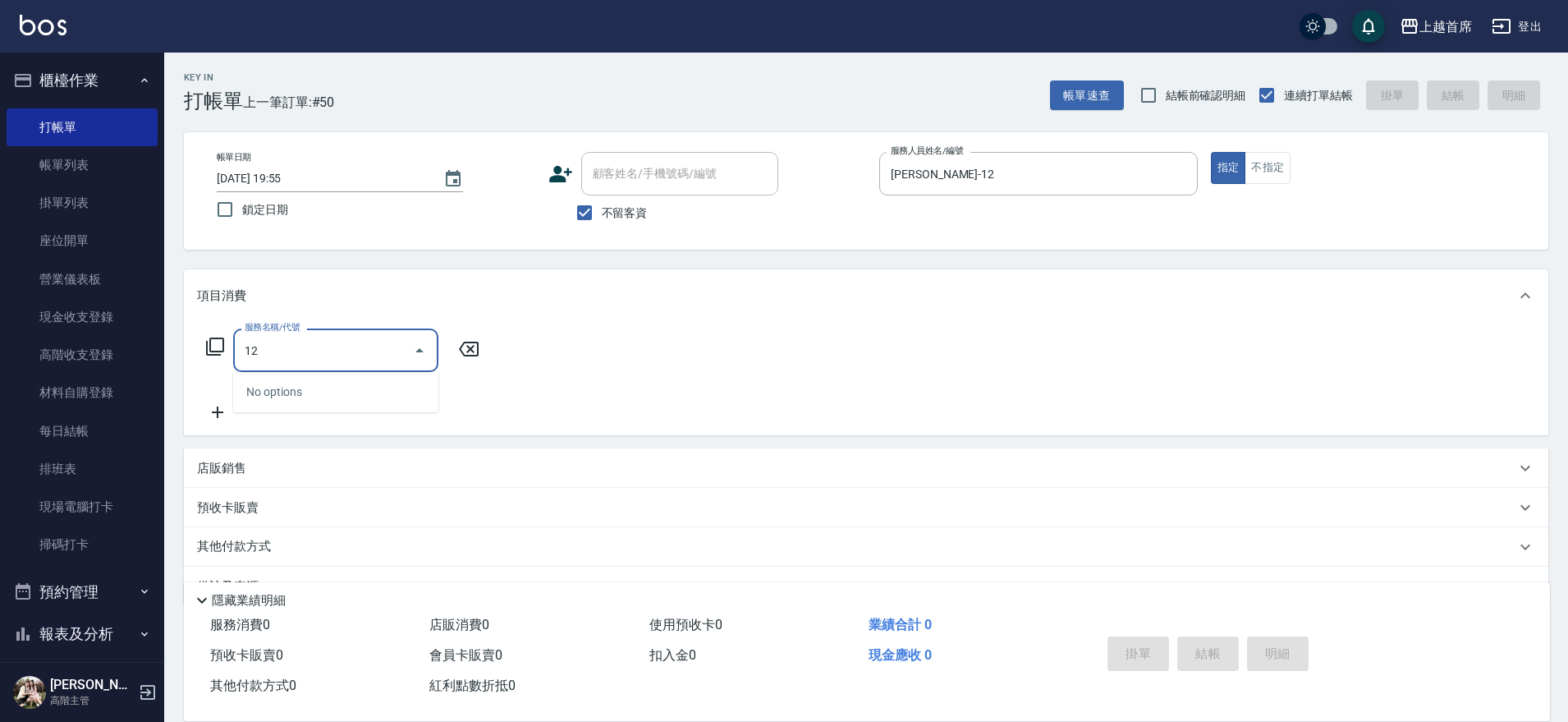
type input "1"
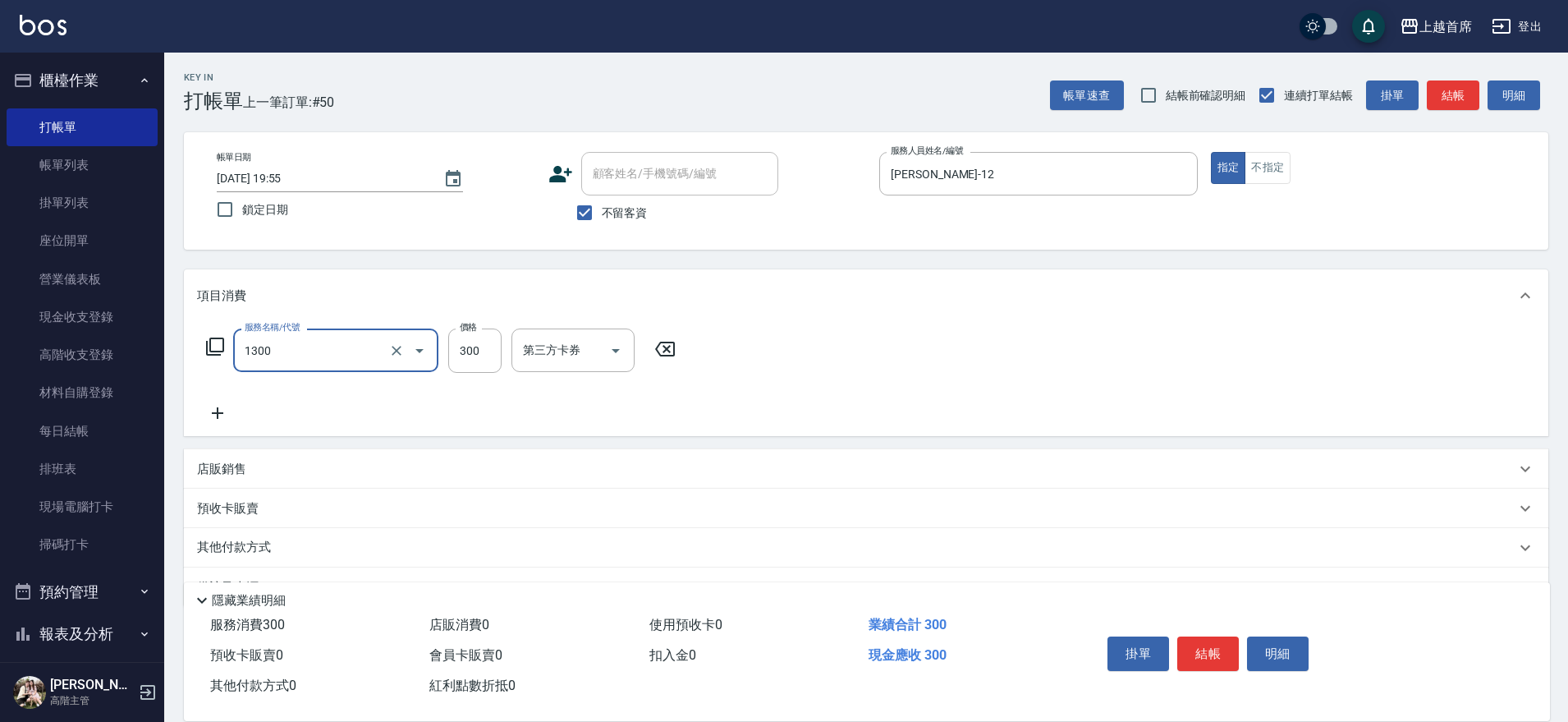
type input "洗髮(1300)"
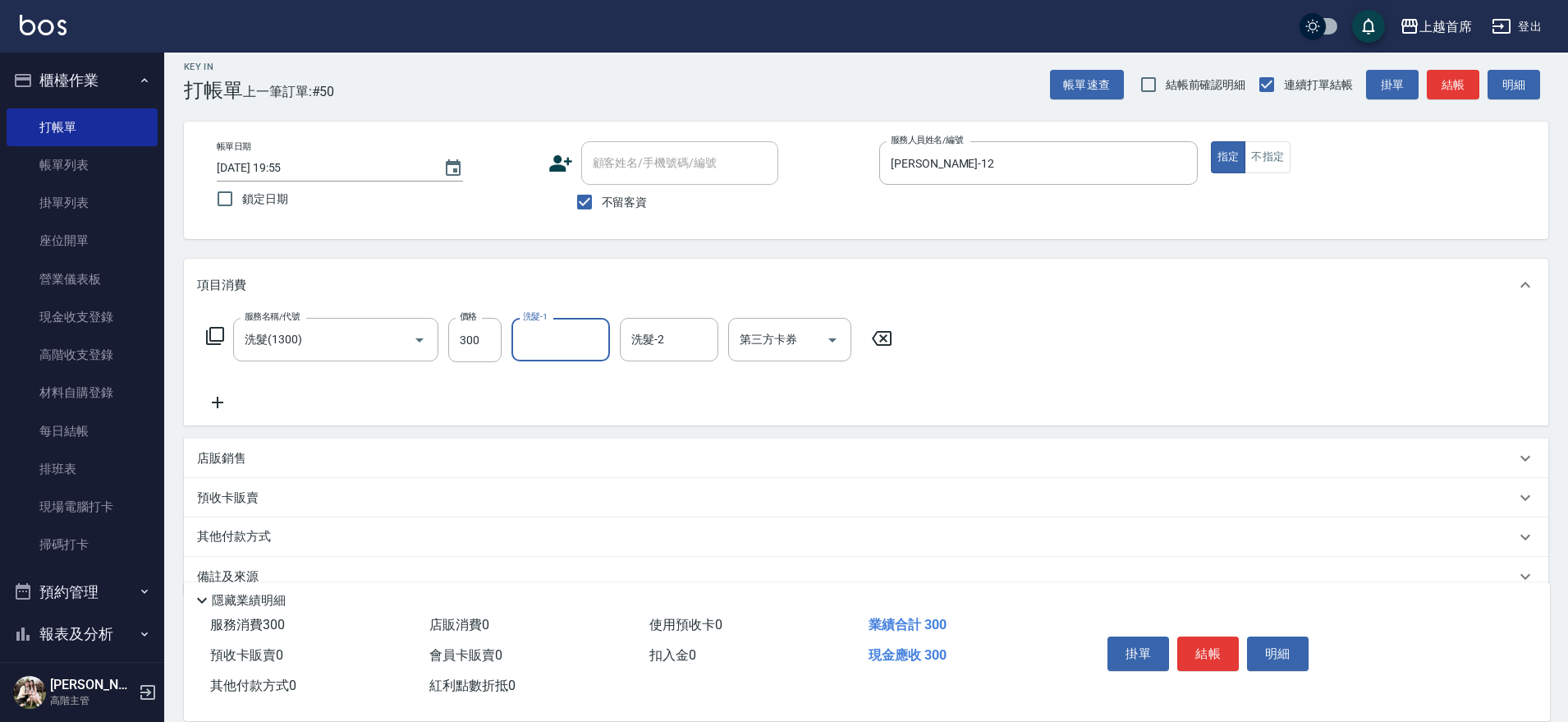
scroll to position [43, 0]
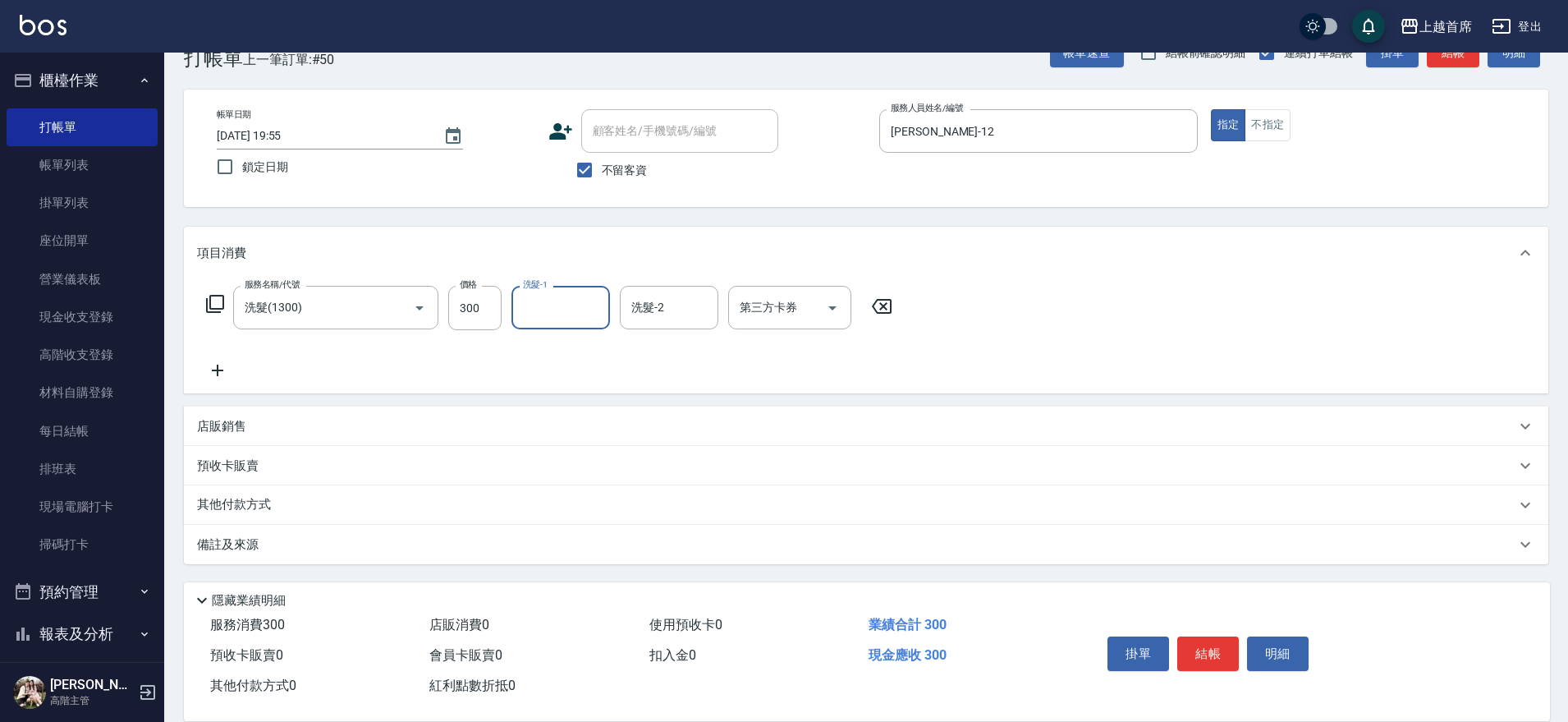
click at [250, 443] on div "店販銷售" at bounding box center [865, 426] width 1364 height 39
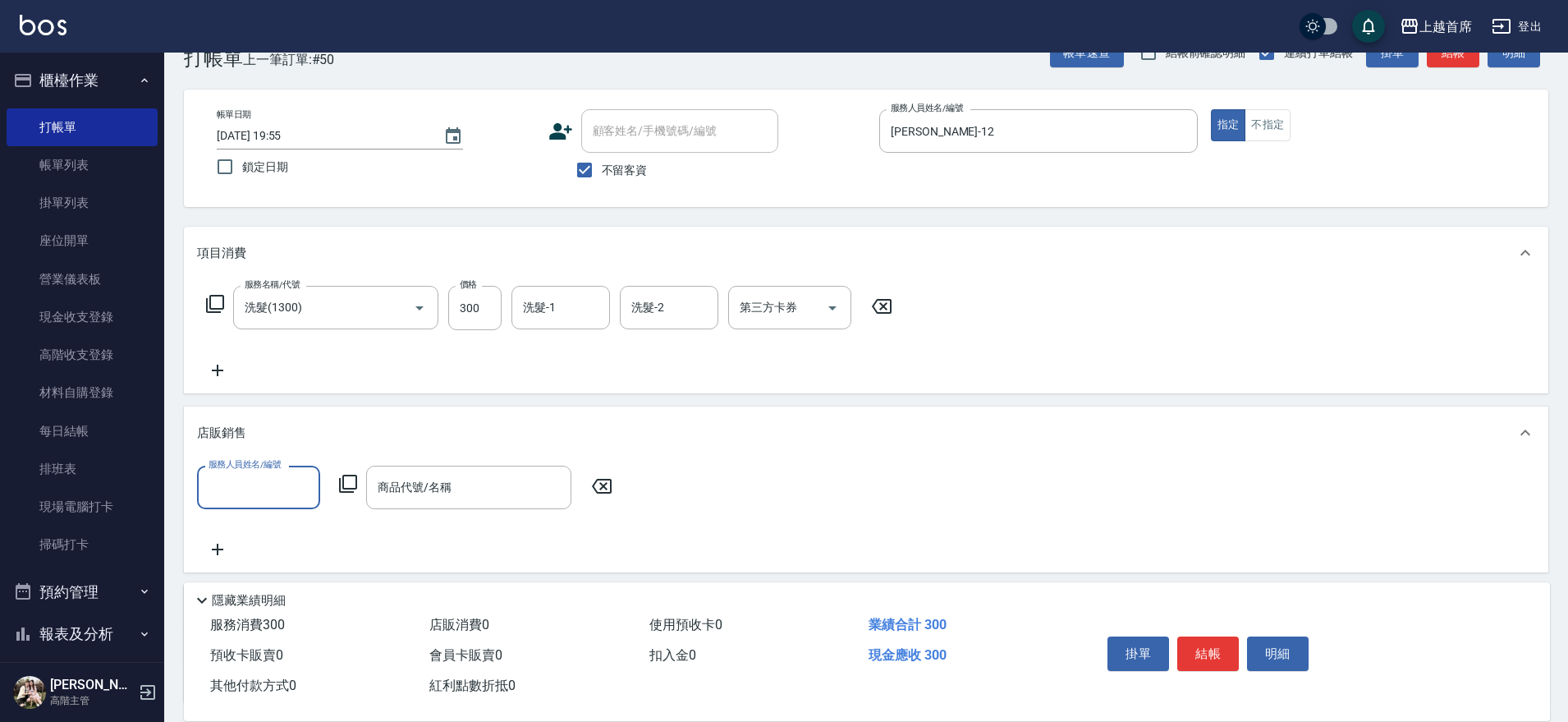
scroll to position [0, 0]
type input "許婕妤-12"
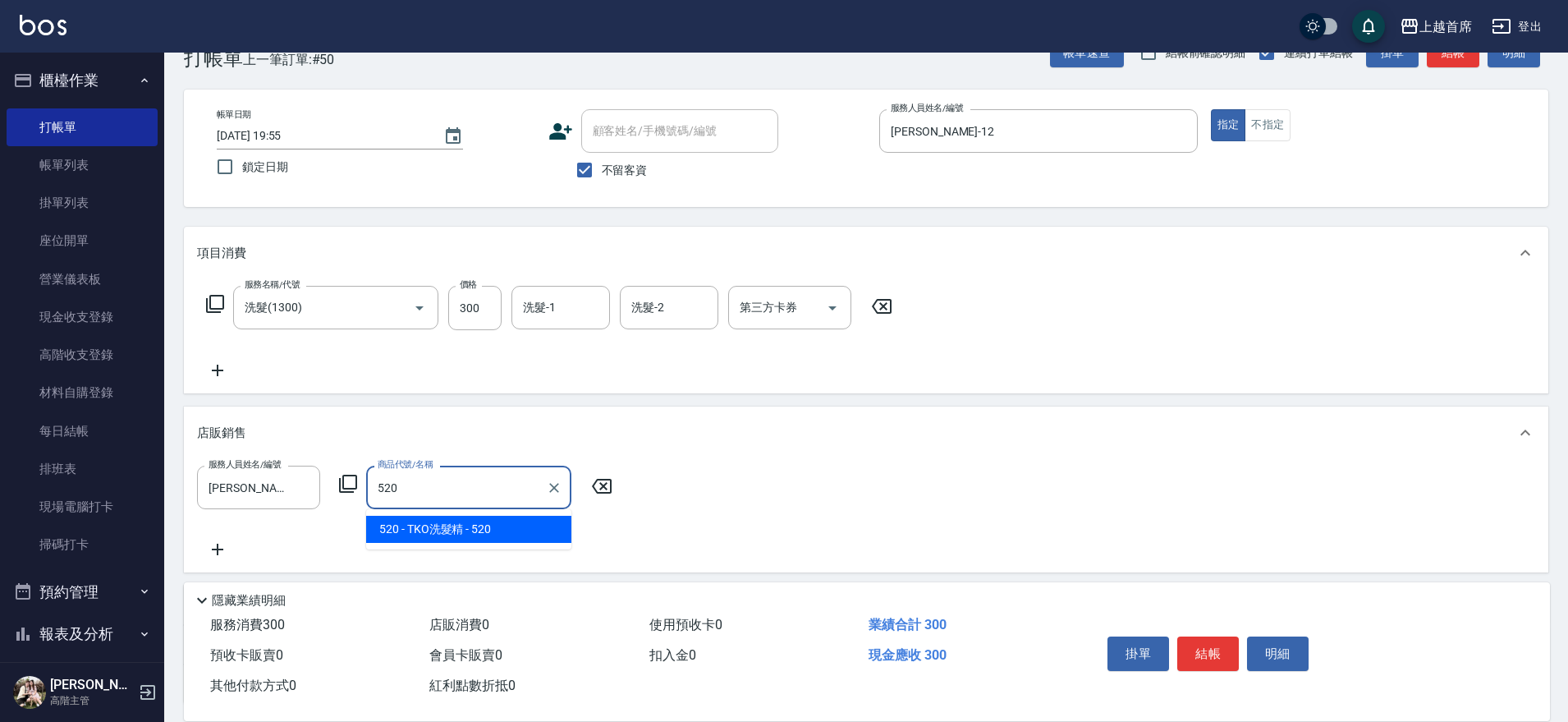
type input "TKO洗髮精"
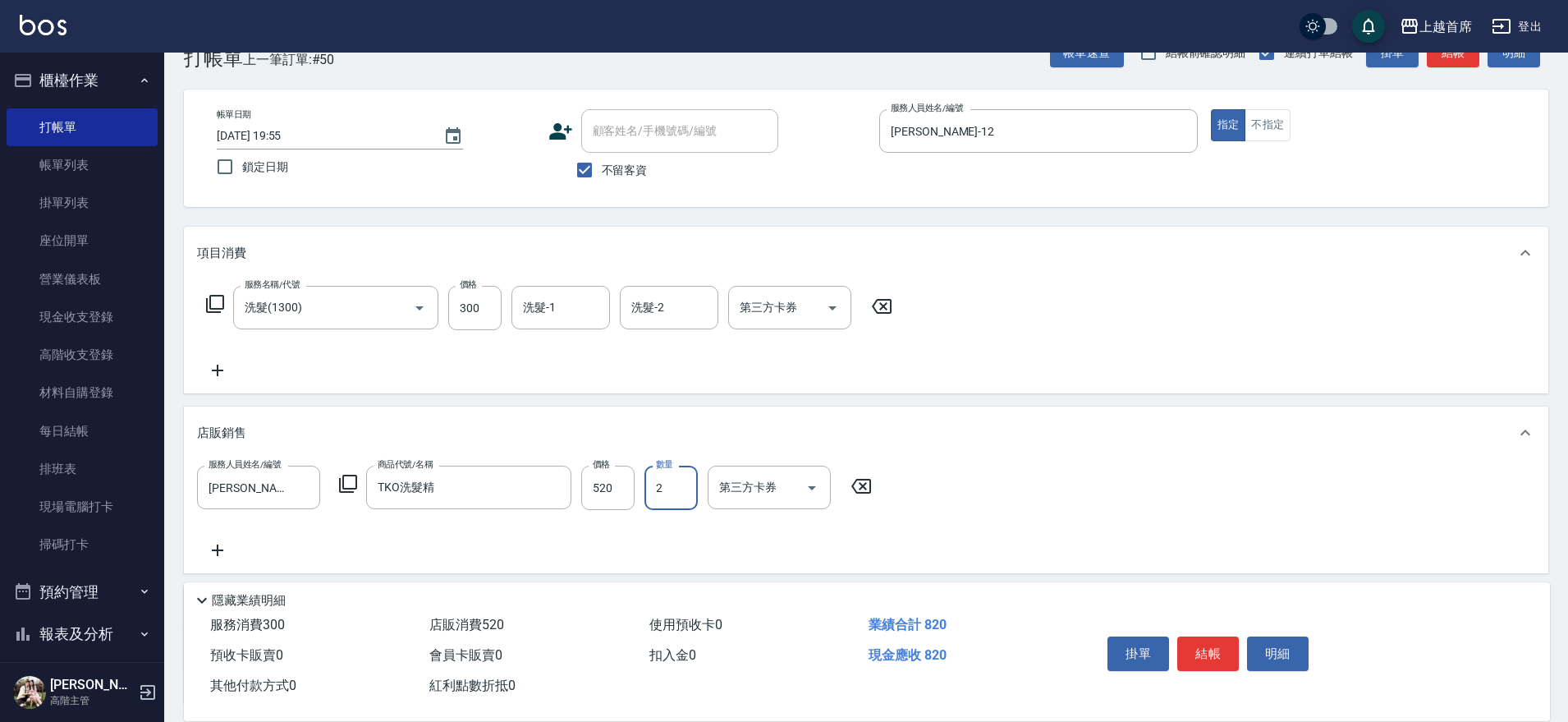
type input "2"
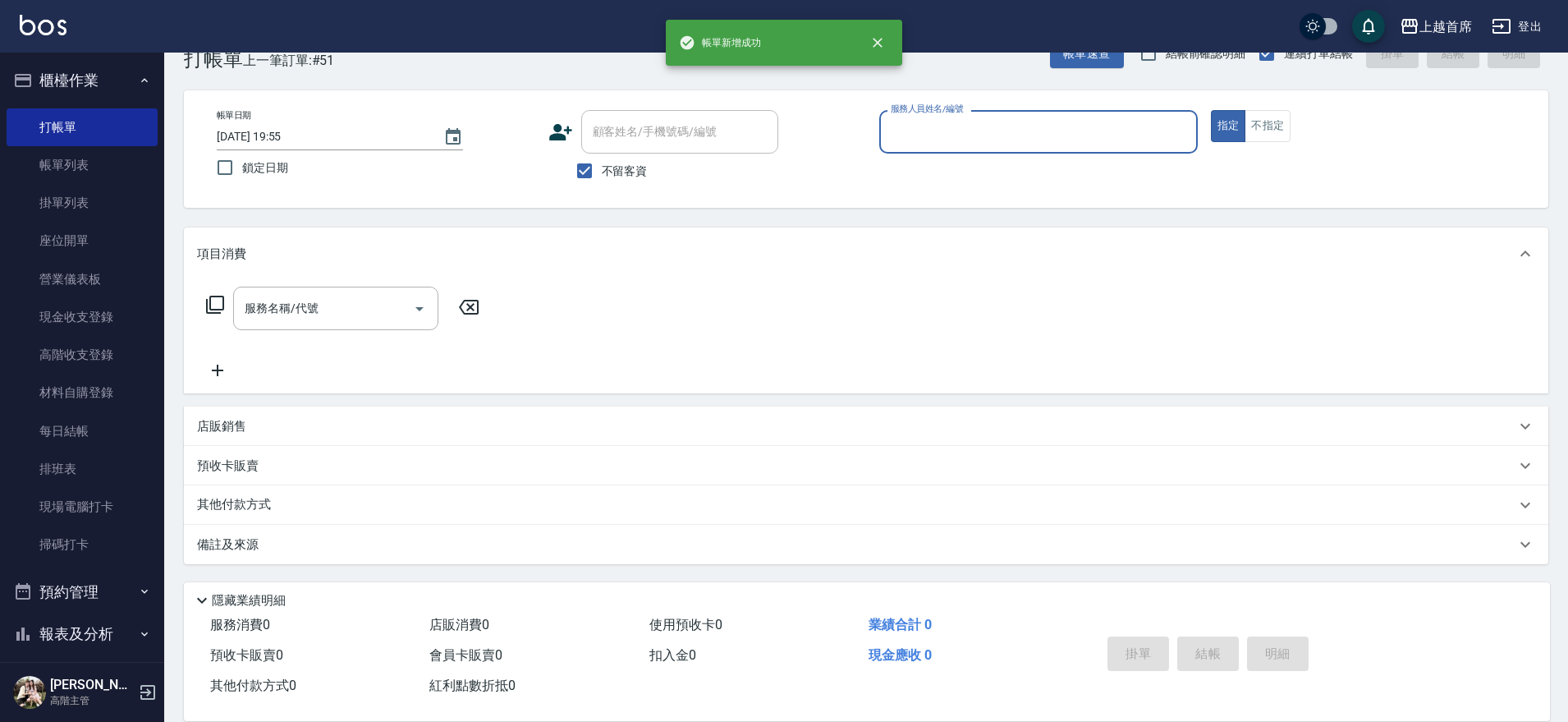
scroll to position [42, 0]
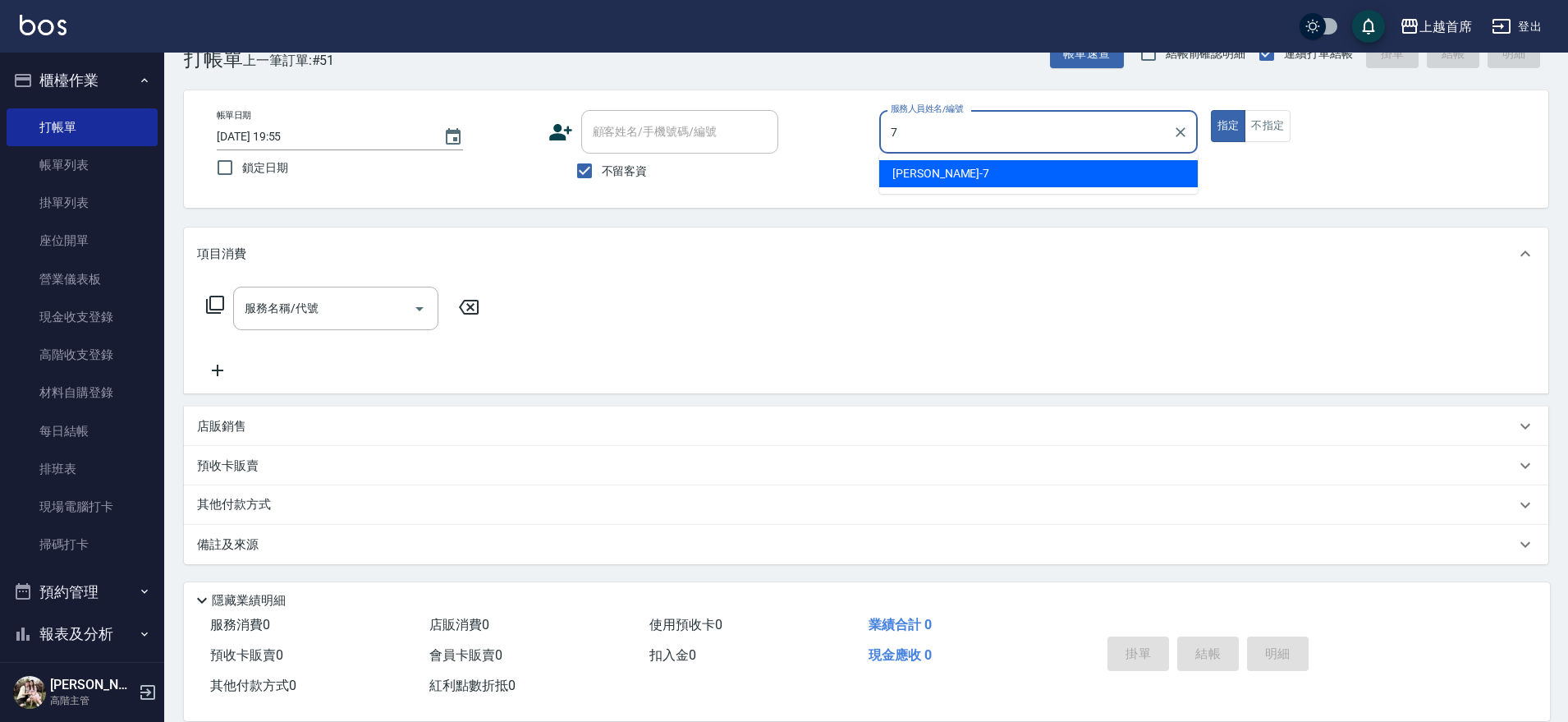
type input "梁佳琳-7"
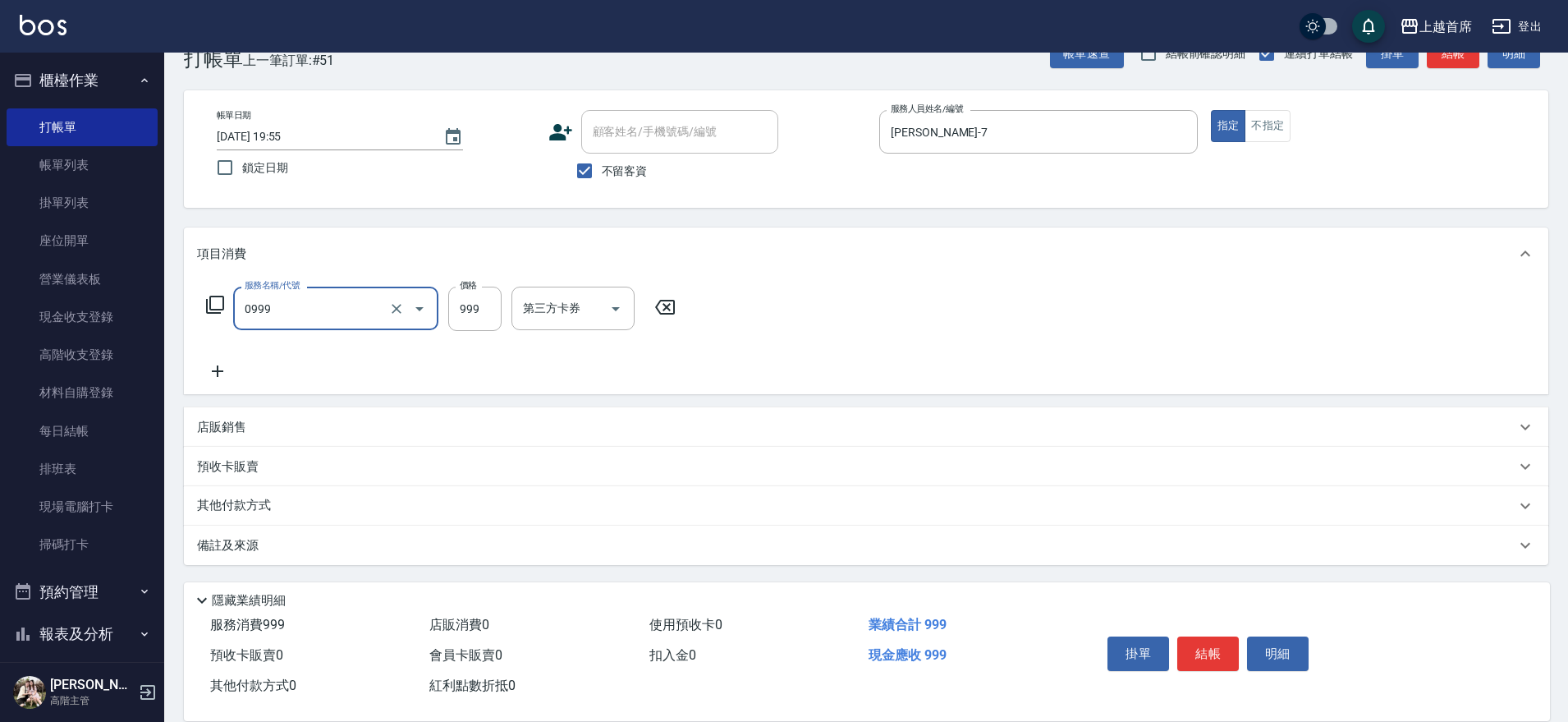
type input "REVIVRE(0999)"
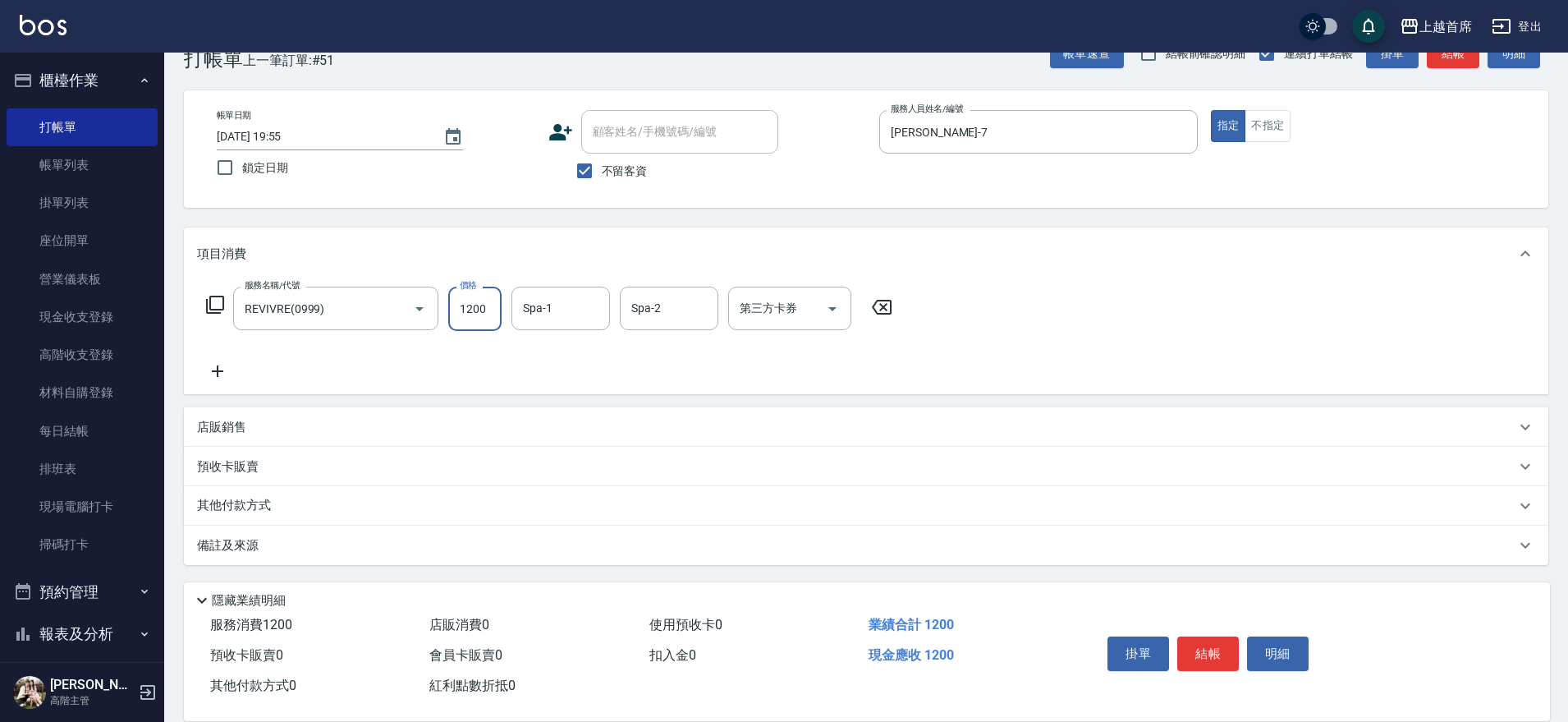
type input "1200"
type input "唐羽彤-39"
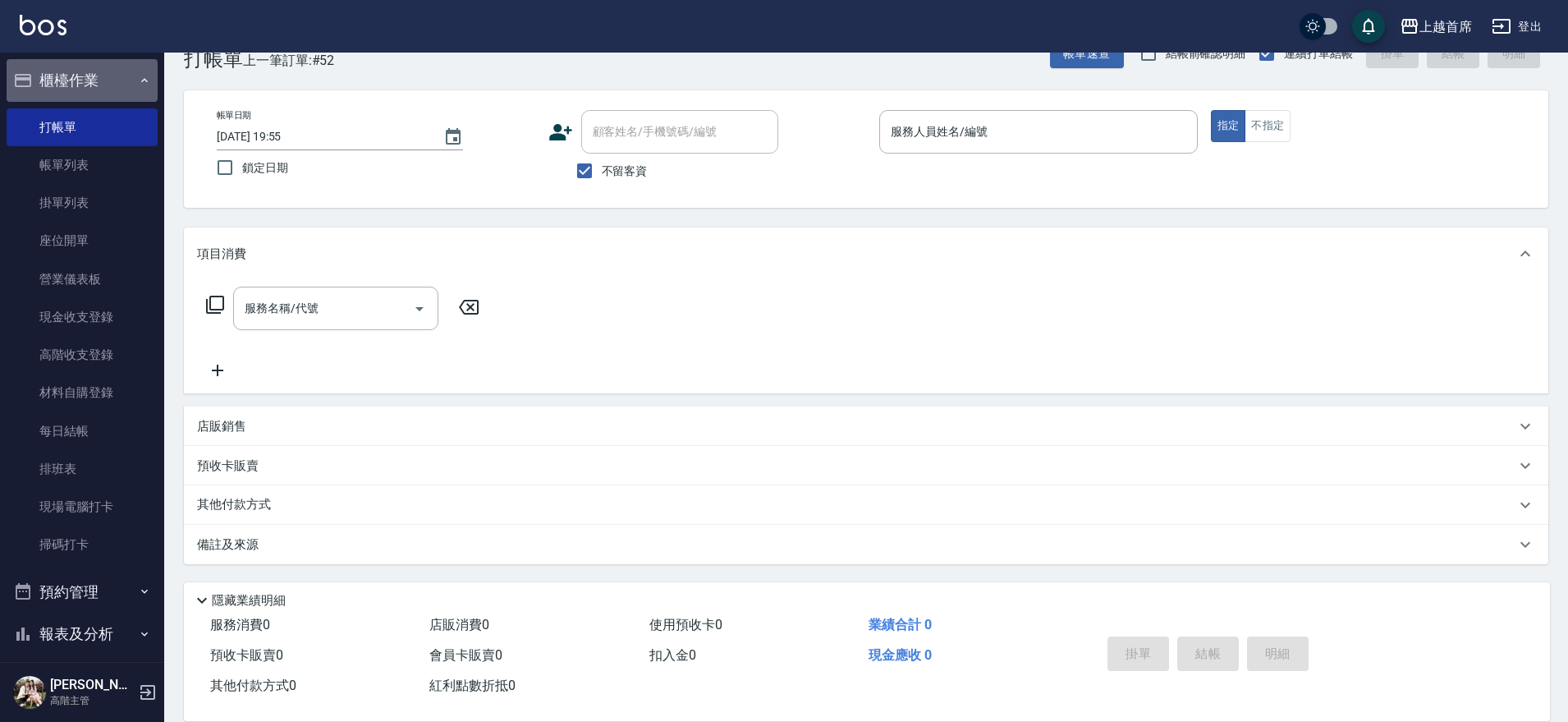
click at [84, 78] on button "櫃檯作業" at bounding box center [81, 80] width 151 height 43
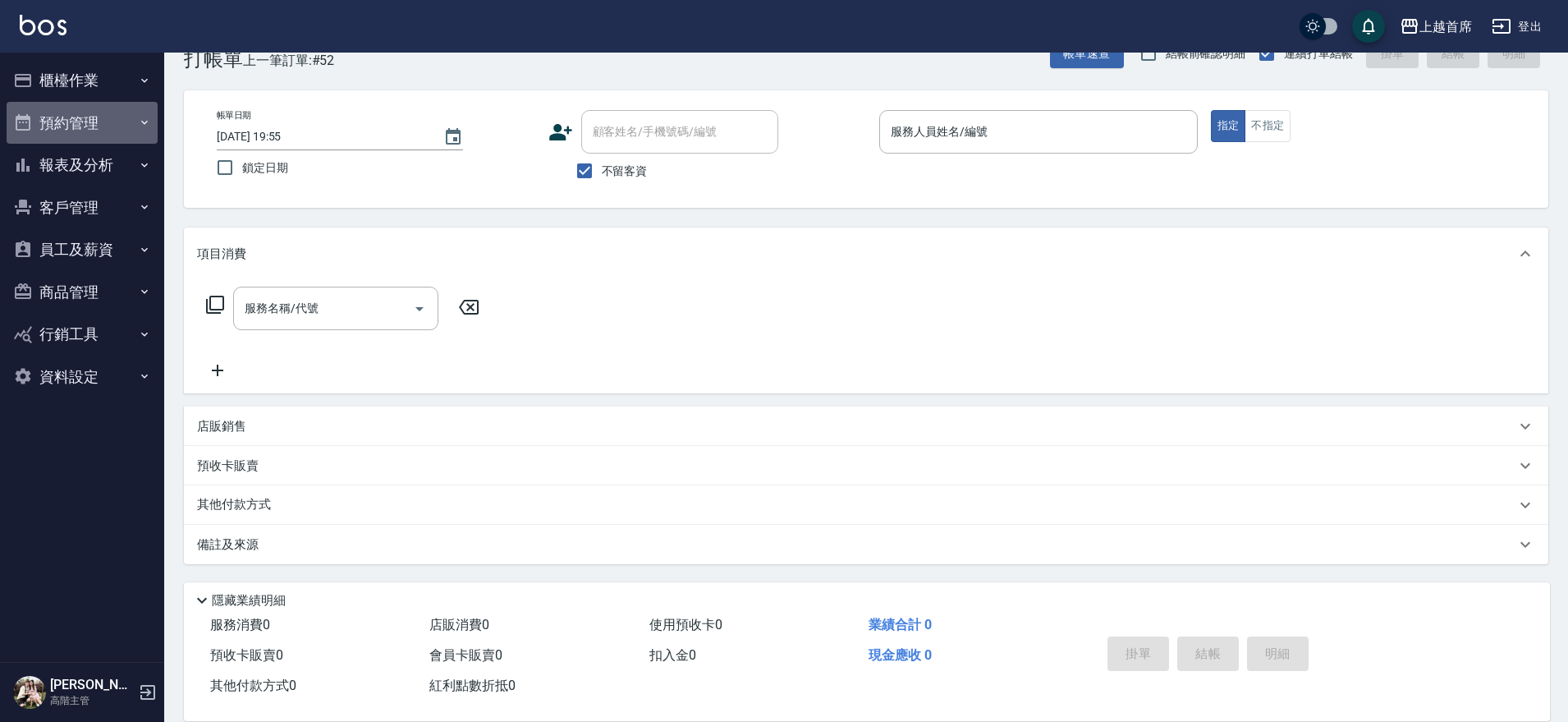
click at [93, 142] on button "預約管理" at bounding box center [81, 122] width 151 height 43
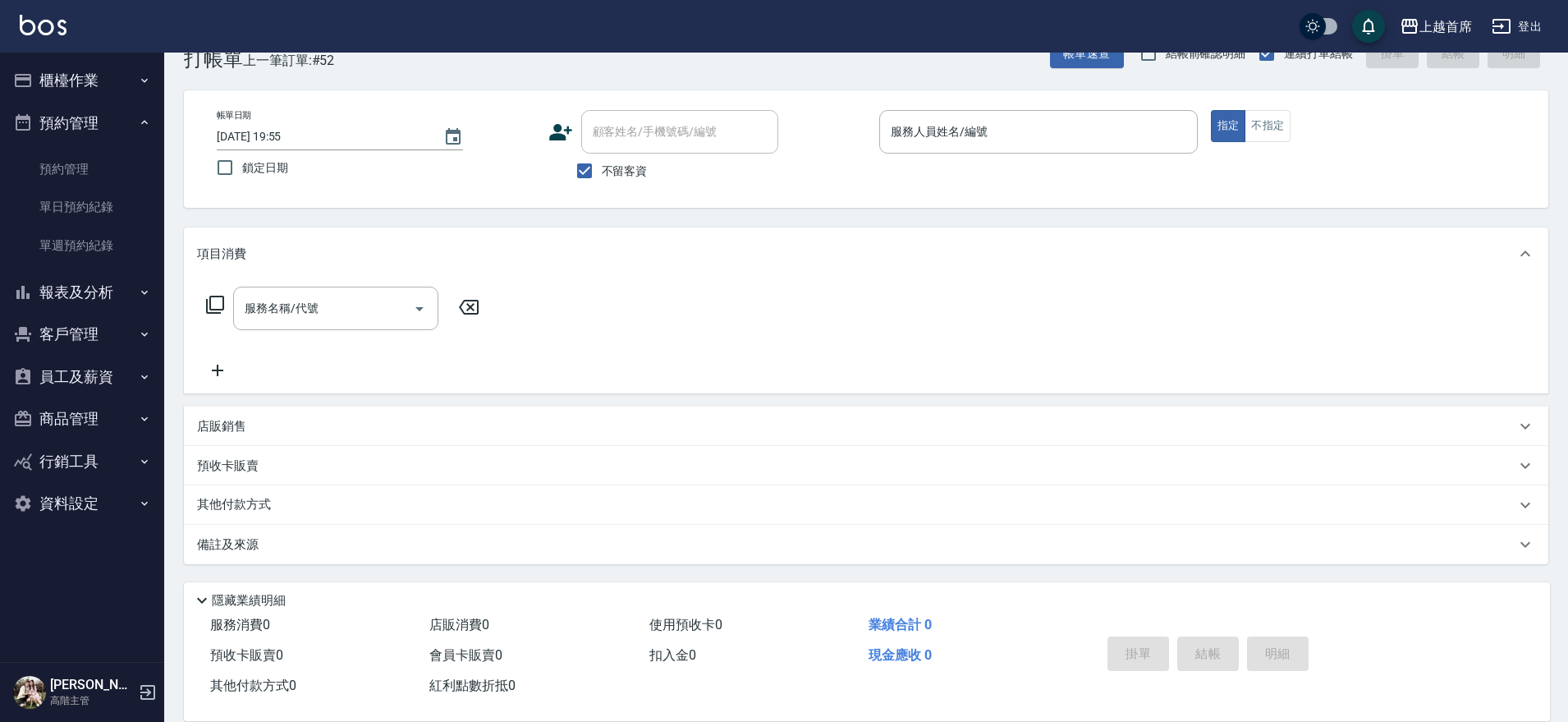
click at [90, 128] on button "預約管理" at bounding box center [81, 122] width 151 height 43
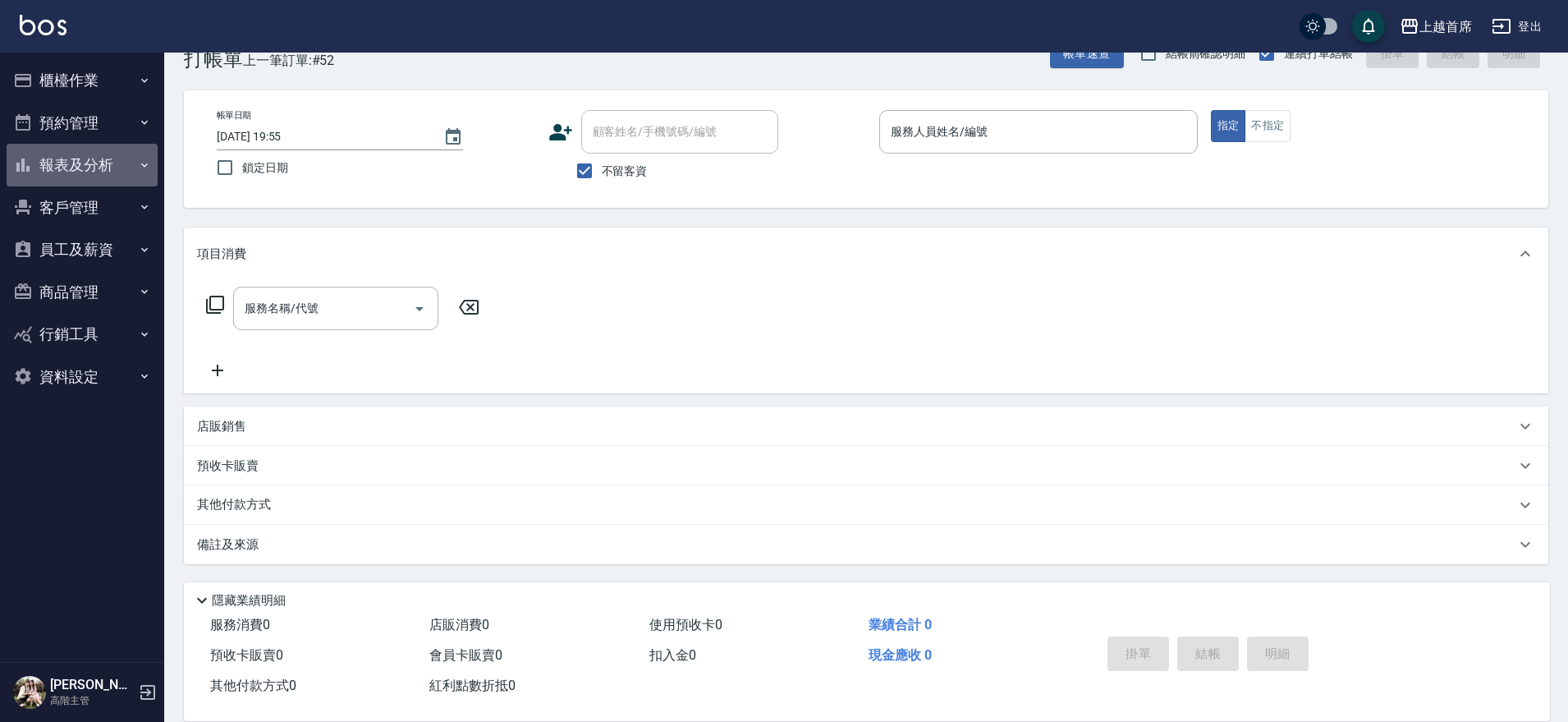
click at [101, 182] on button "報表及分析" at bounding box center [81, 165] width 151 height 43
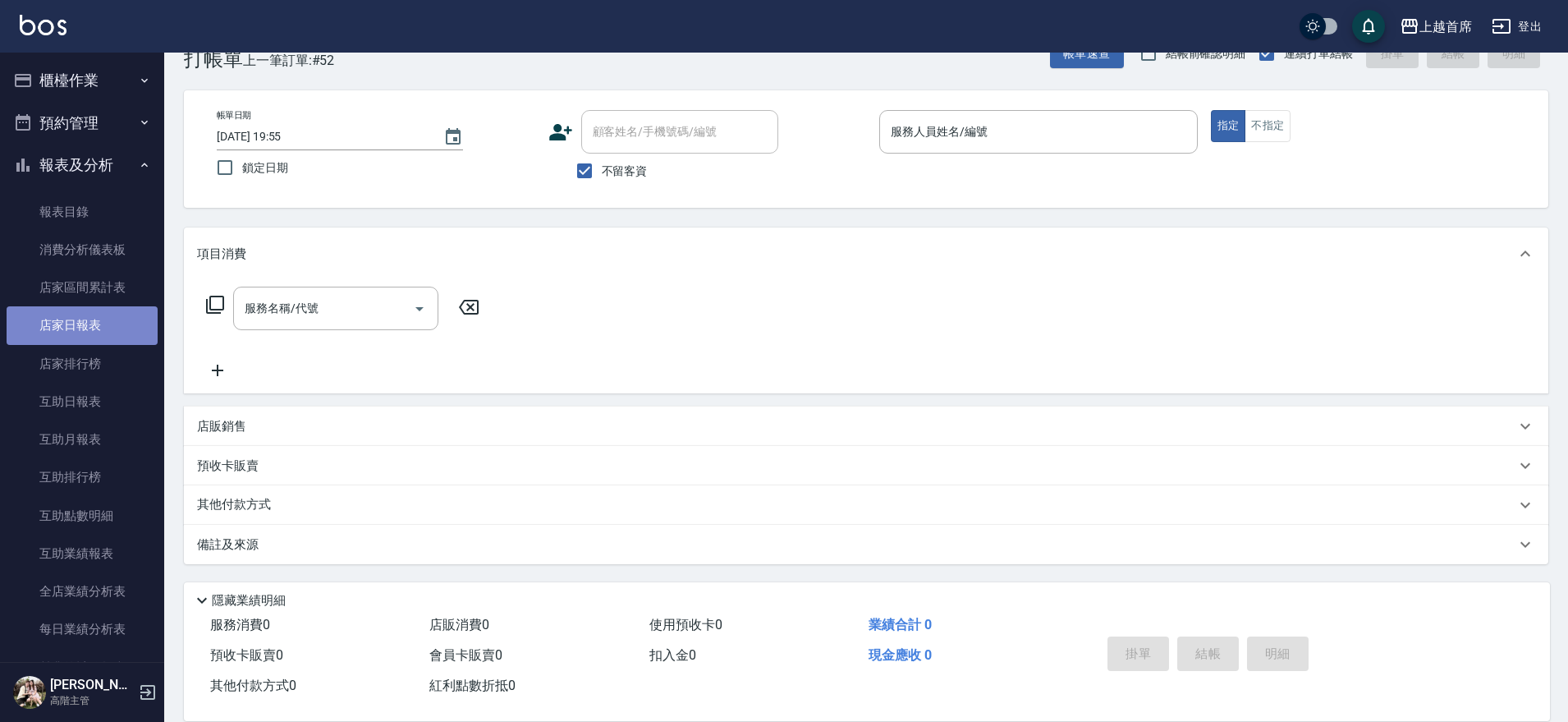
click at [85, 322] on link "店家日報表" at bounding box center [81, 324] width 151 height 37
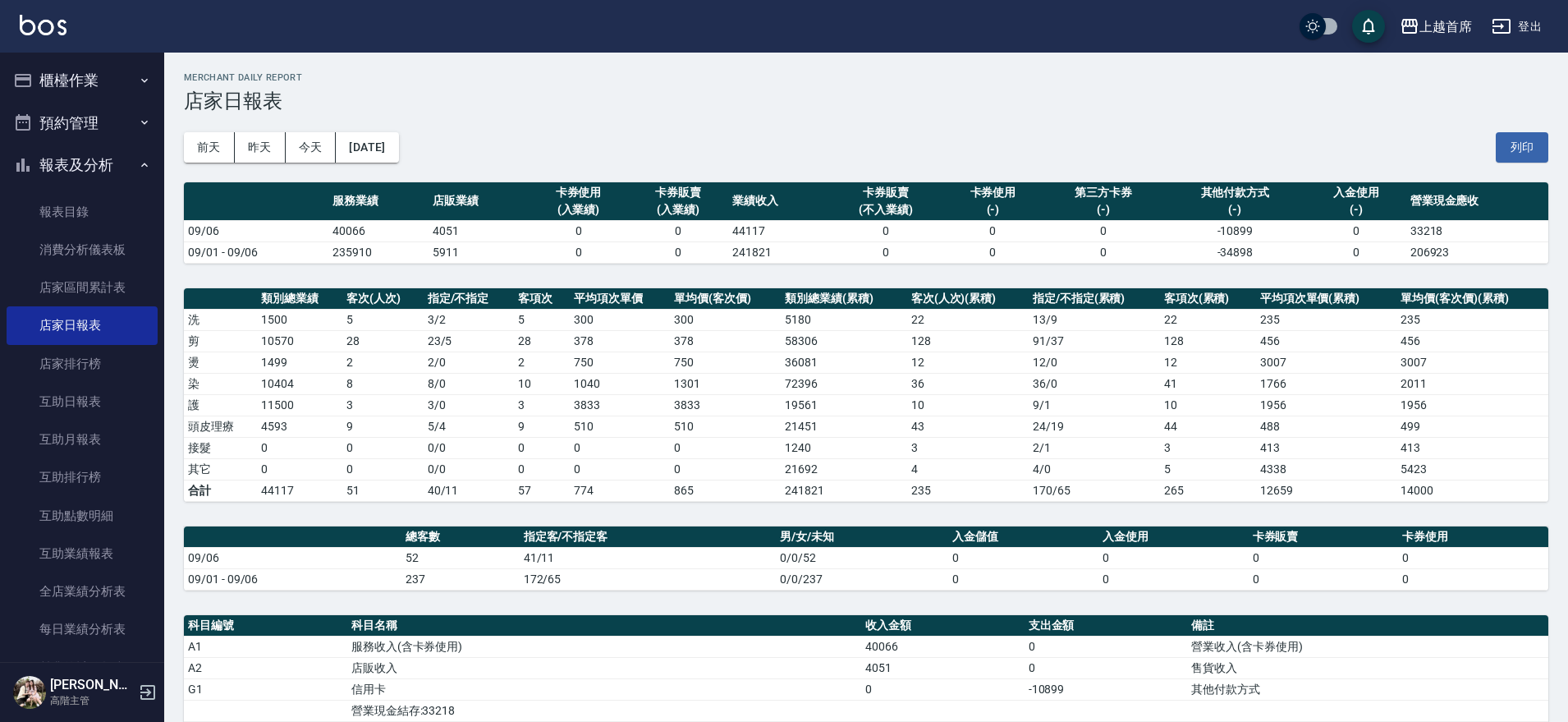
scroll to position [343, 0]
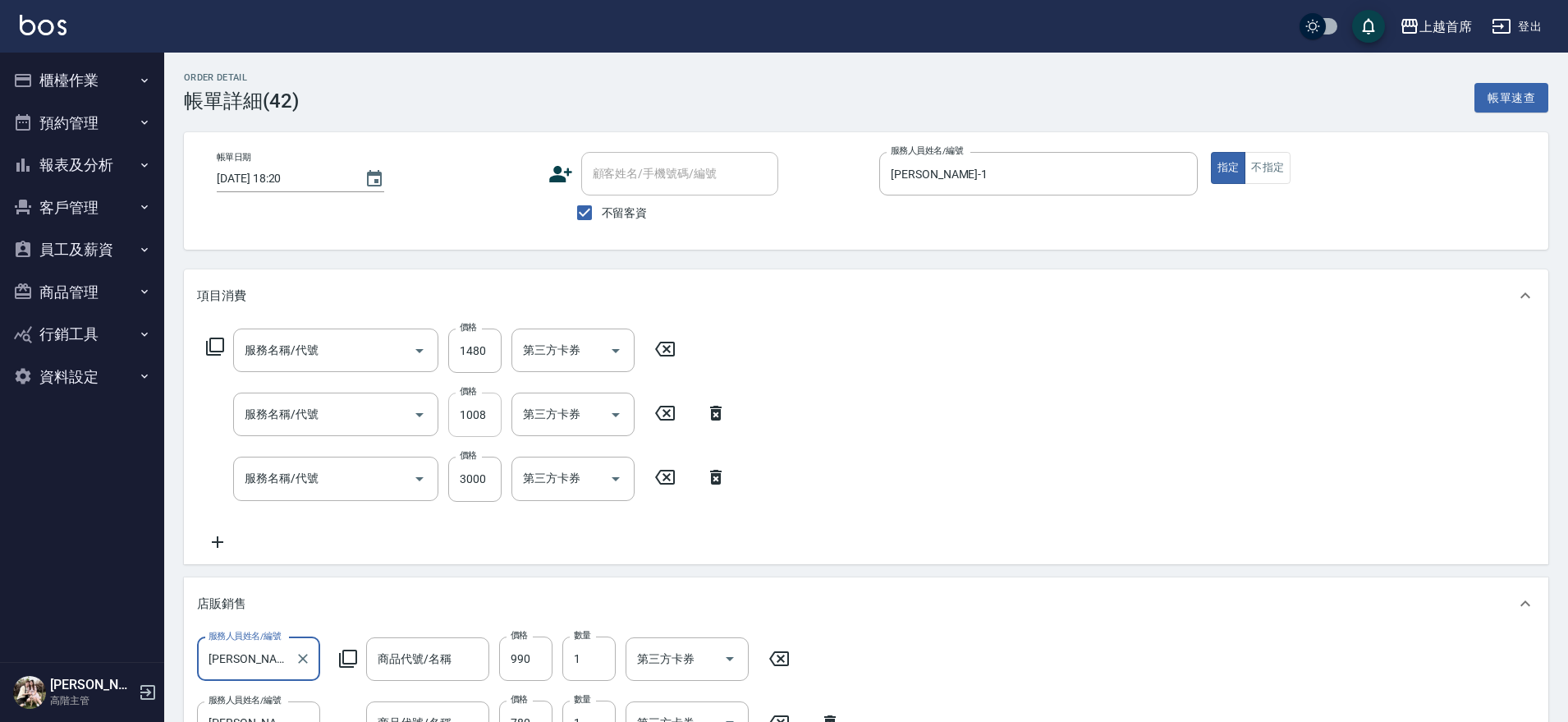
type input "2025/09/06 18:20"
checkbox input "true"
type input "江芷螢-1"
type input "黑耀光護髮(52000)"
type input "漂染1000(41000)"
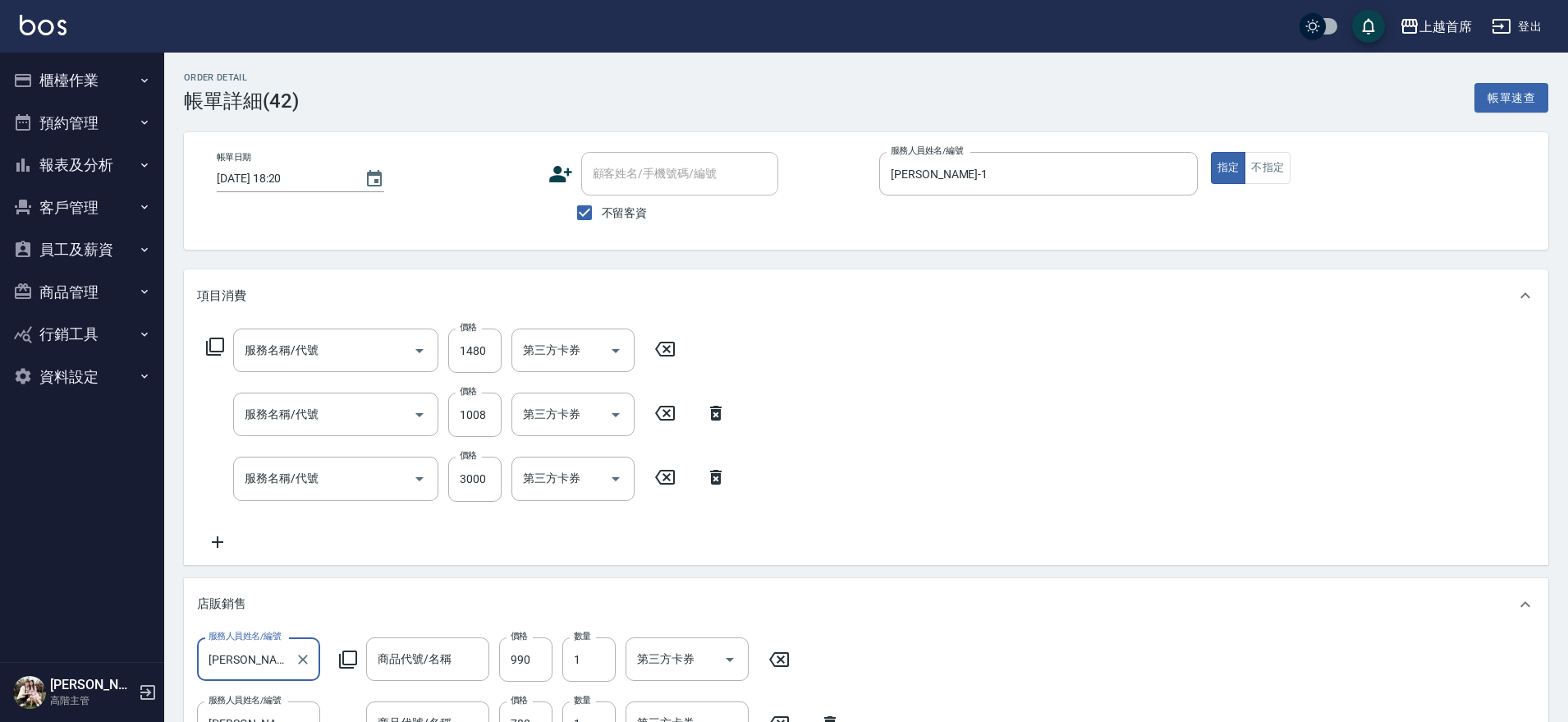
type input "染髮A餐(43299)"
type input "角蛋白護髮素(一贈一)"
type input "Lovest補色洗"
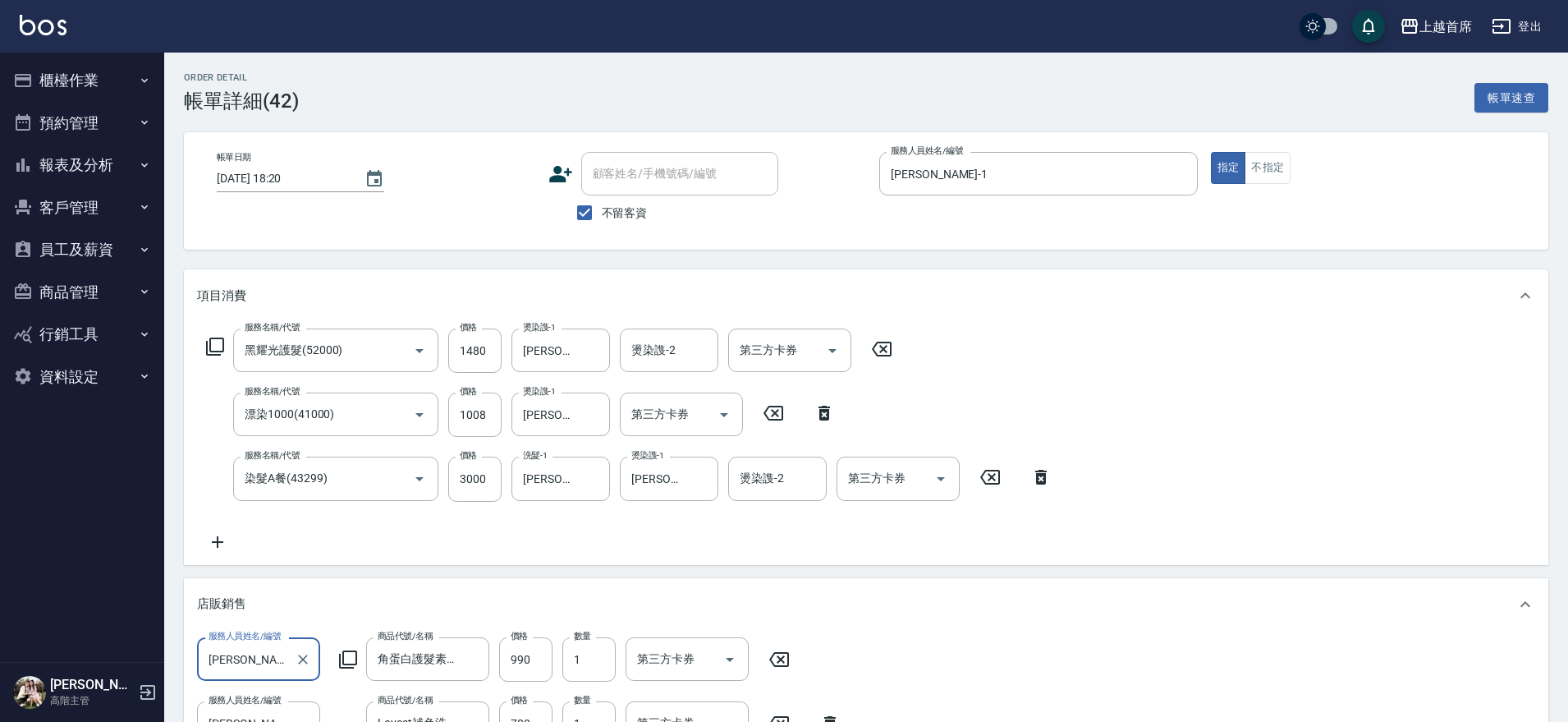
click at [941, 405] on div "服務名稱/代號 黑耀光護髮(52000) 服務名稱/代號 價格 1480 價格 燙染謢-1 陳育珊-16 燙染謢-1 燙染謢-2 燙染謢-2 第三方卡券 第三…" at bounding box center [630, 440] width 864 height 223
